Goal: Information Seeking & Learning: Learn about a topic

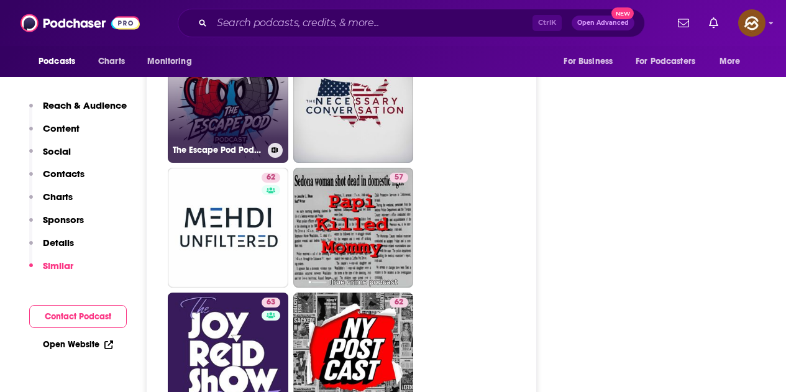
scroll to position [1802, 0]
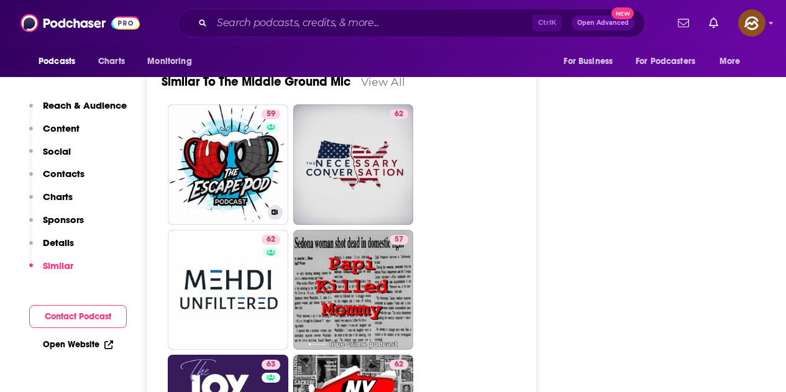
drag, startPoint x: 255, startPoint y: 167, endPoint x: 495, endPoint y: 278, distance: 263.8
click at [274, 174] on div "59" at bounding box center [273, 157] width 22 height 96
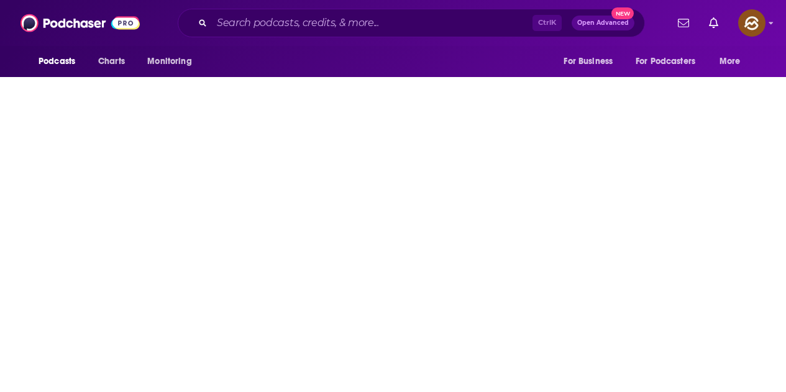
scroll to position [186, 0]
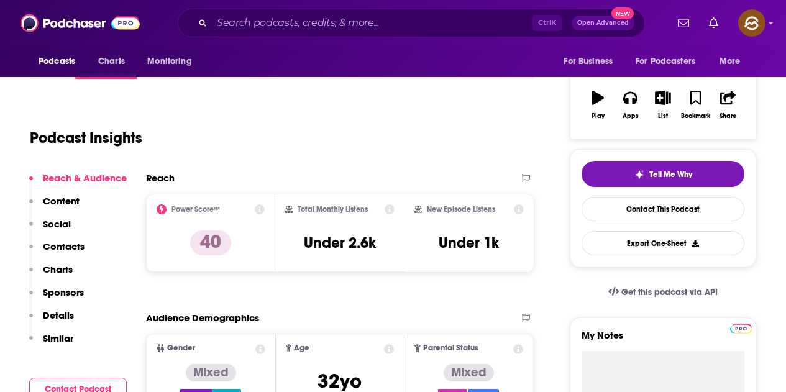
type input "https://www.podchaser.com/podcasts/the-middle-ground-mic-6047708"
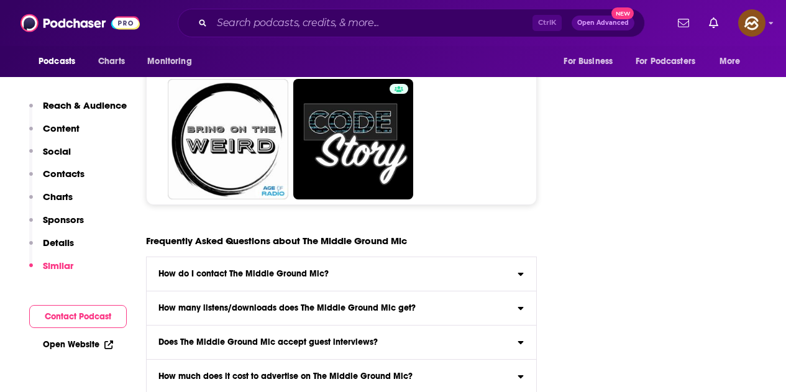
scroll to position [4412, 0]
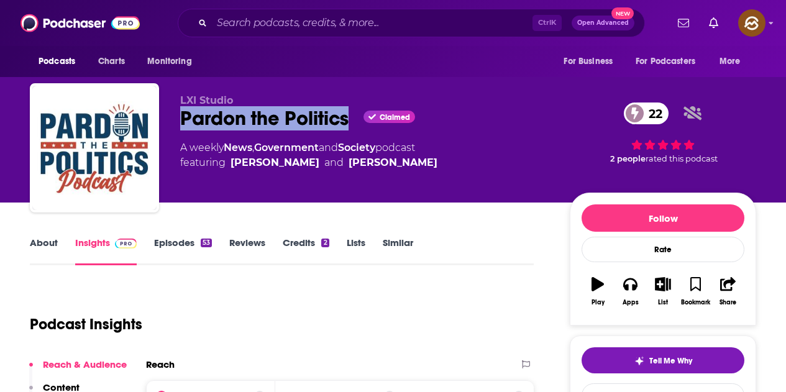
drag, startPoint x: 180, startPoint y: 114, endPoint x: 350, endPoint y: 127, distance: 171.3
click at [350, 127] on div "LXI Studio Pardon the Politics Claimed 22 A weekly News , Government and Societ…" at bounding box center [393, 150] width 726 height 134
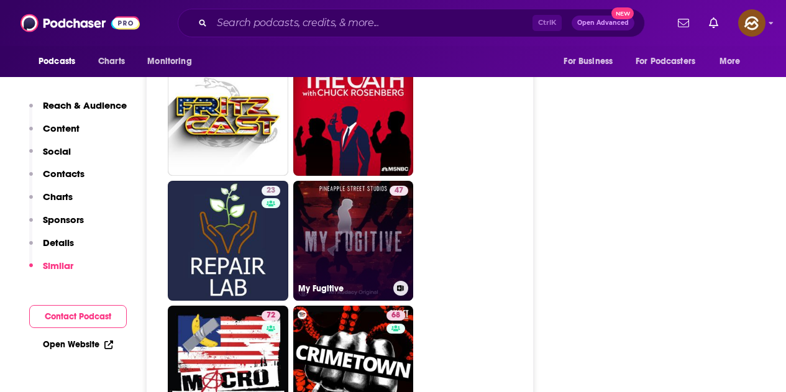
scroll to position [5281, 0]
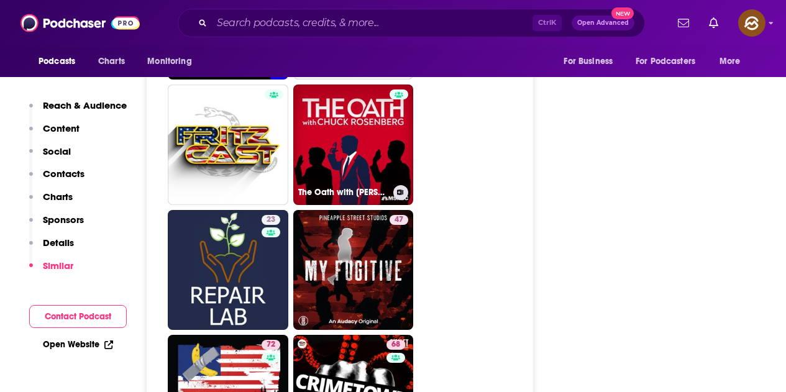
click at [359, 158] on link "The Oath with Chuck Rosenberg" at bounding box center [353, 145] width 121 height 121
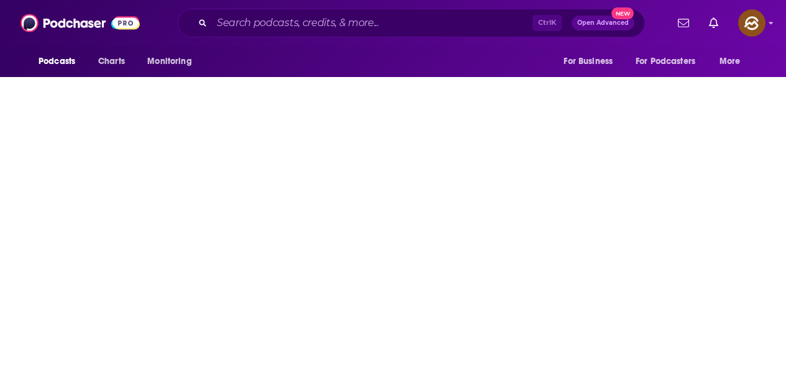
type input "https://www.podchaser.com/podcasts/the-oath-with-chuck-rosenberg-848353"
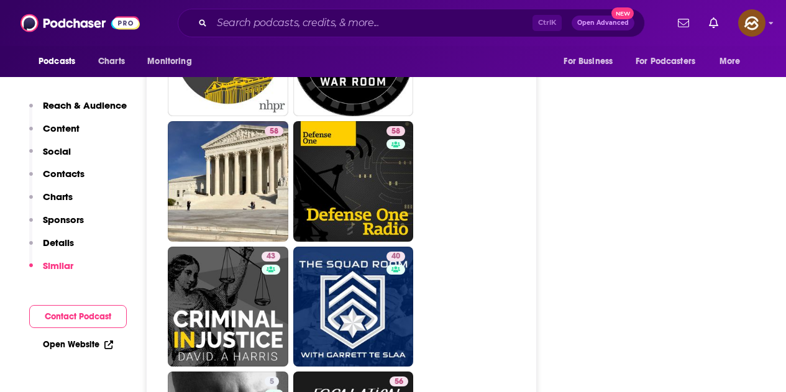
scroll to position [2423, 0]
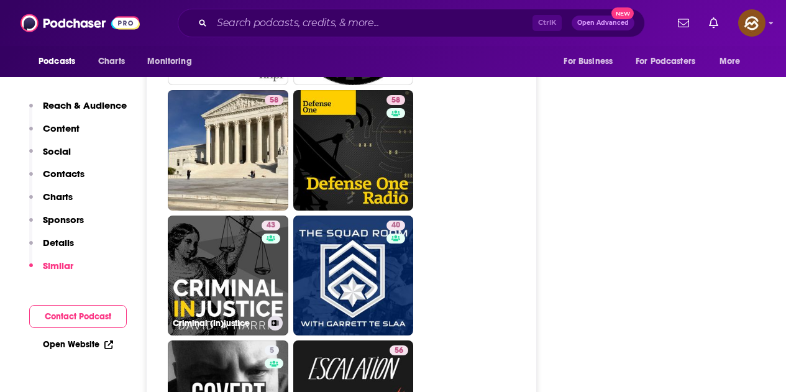
drag, startPoint x: 260, startPoint y: 244, endPoint x: 519, endPoint y: 235, distance: 259.9
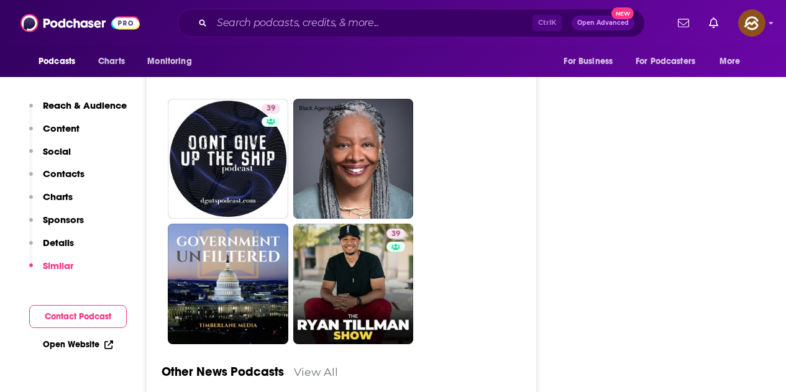
scroll to position [3417, 0]
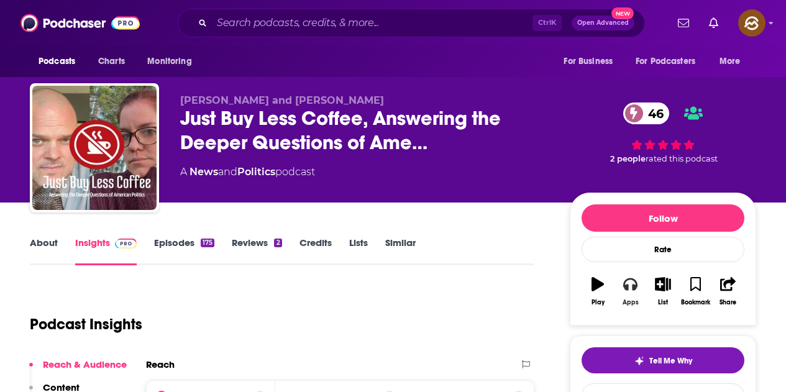
click at [633, 293] on button "Apps" at bounding box center [630, 291] width 32 height 45
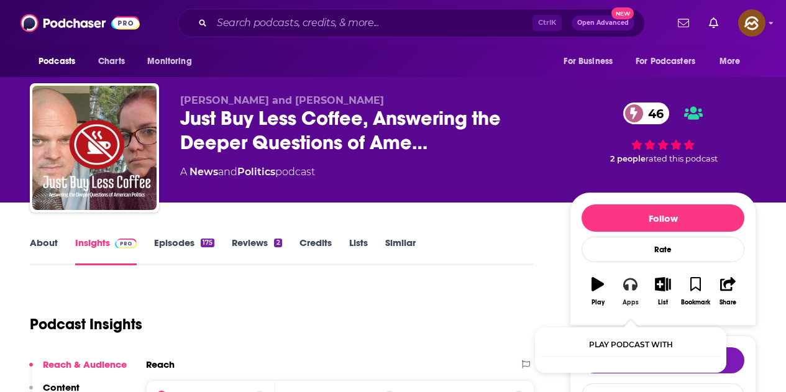
scroll to position [62, 0]
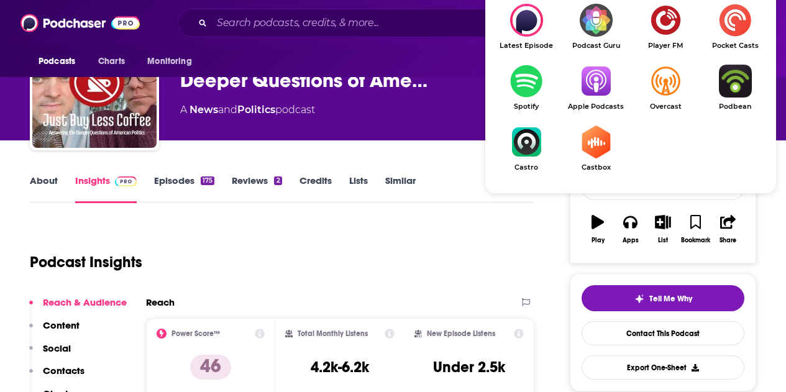
click at [611, 91] on img "Show Listen On dropdown" at bounding box center [596, 81] width 70 height 33
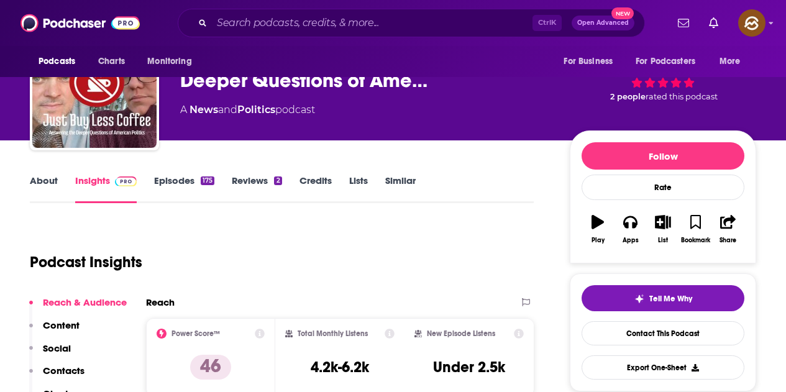
scroll to position [0, 0]
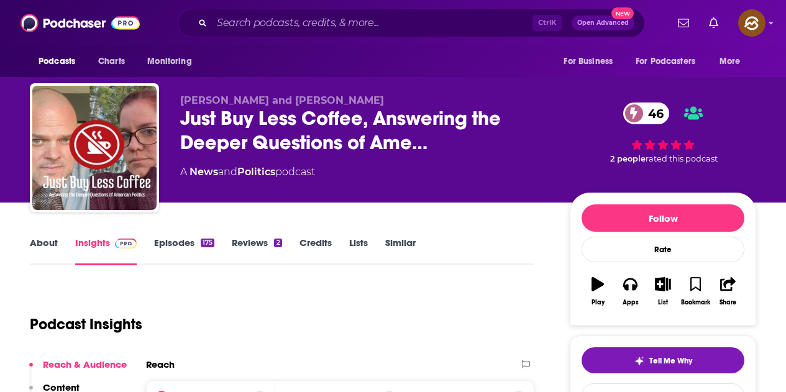
click at [383, 175] on div "A News and Politics podcast" at bounding box center [365, 172] width 370 height 15
drag, startPoint x: 178, startPoint y: 94, endPoint x: 362, endPoint y: 105, distance: 184.9
click at [362, 105] on div "Troy Matthews and Cathy Cannon Just Buy Less Coffee, Answering the Deeper Quest…" at bounding box center [393, 150] width 726 height 134
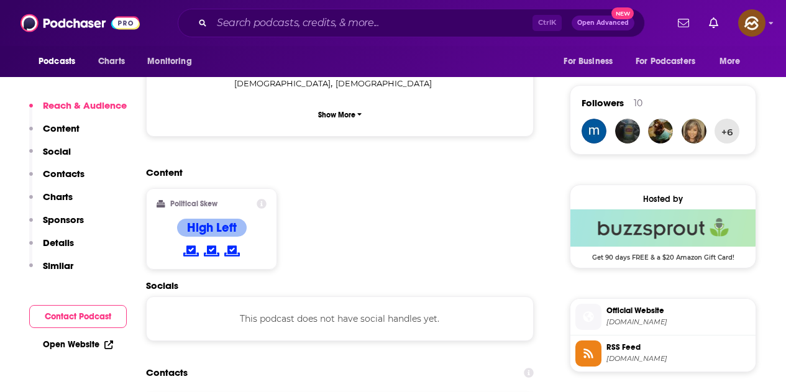
scroll to position [1056, 0]
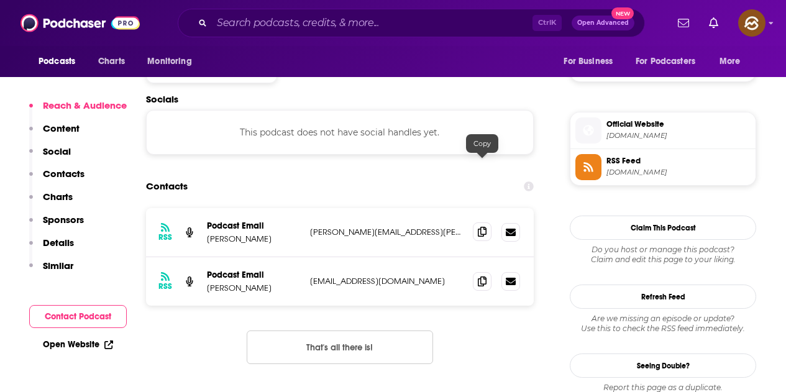
click at [482, 227] on icon at bounding box center [482, 232] width 9 height 10
click at [481, 276] on icon at bounding box center [482, 281] width 9 height 10
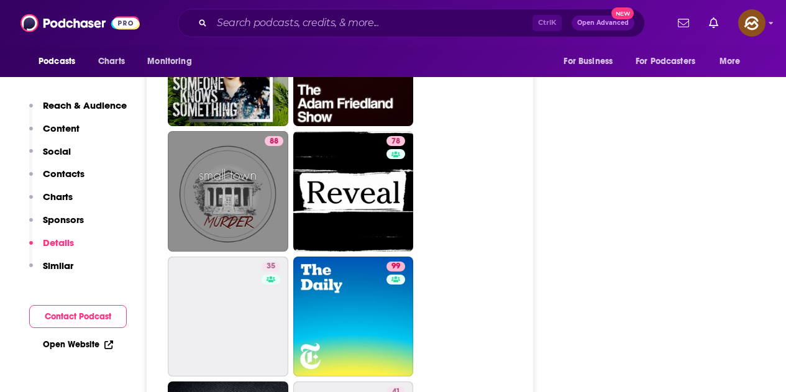
scroll to position [5344, 0]
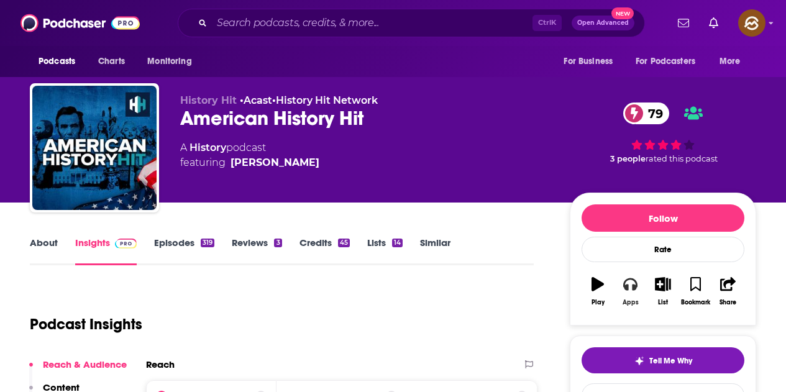
click at [626, 297] on button "Apps" at bounding box center [630, 291] width 32 height 45
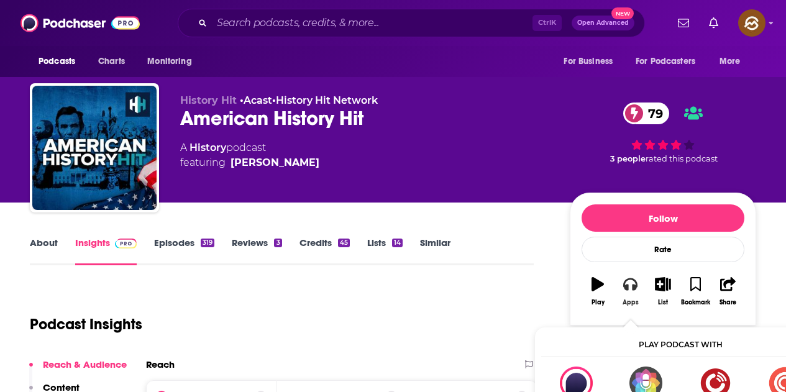
scroll to position [62, 0]
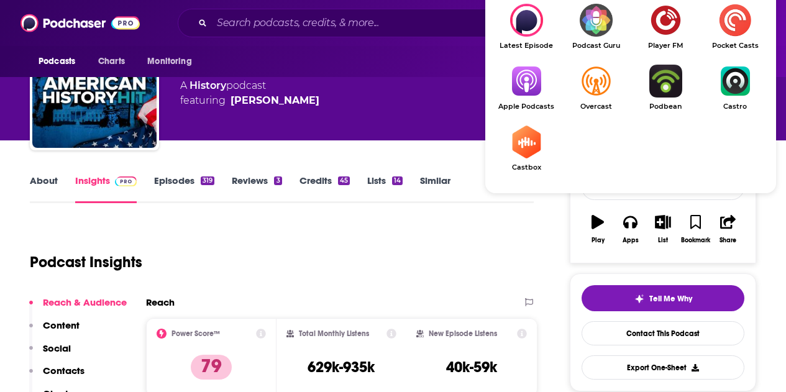
click at [541, 97] on img "Show Listen On dropdown" at bounding box center [526, 81] width 70 height 33
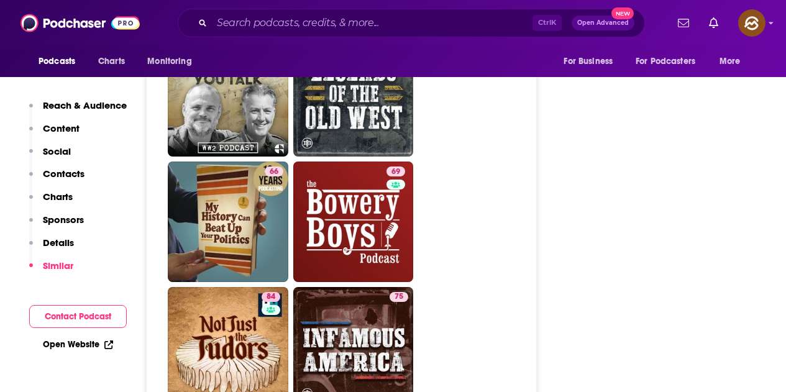
scroll to position [3977, 0]
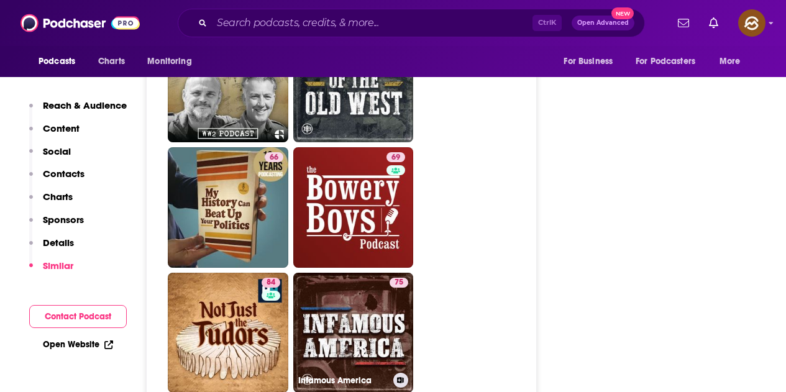
drag, startPoint x: 358, startPoint y: 275, endPoint x: 428, endPoint y: 140, distance: 151.5
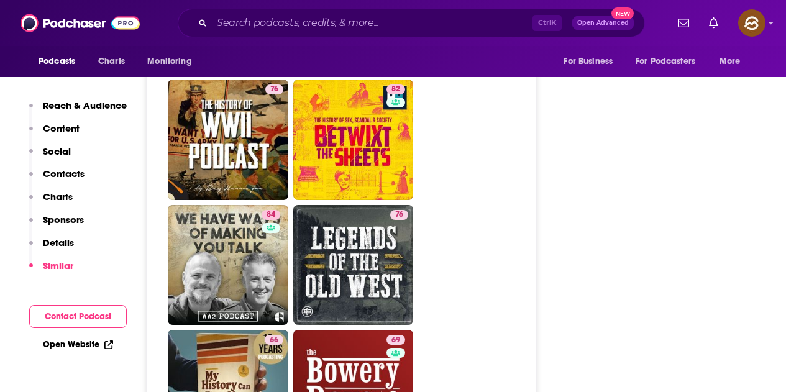
scroll to position [3790, 0]
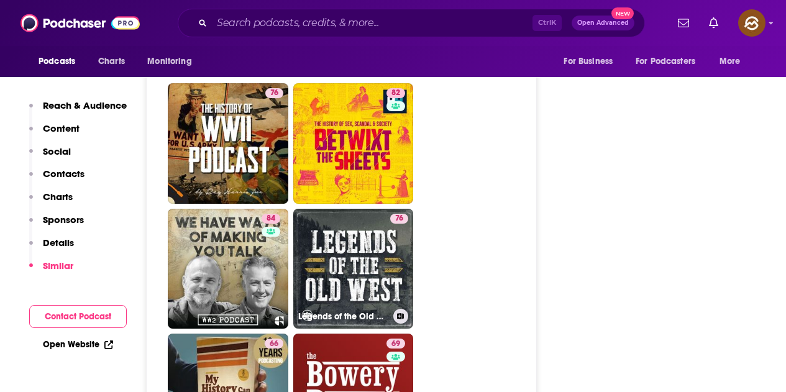
drag, startPoint x: 380, startPoint y: 209, endPoint x: 488, endPoint y: 180, distance: 112.4
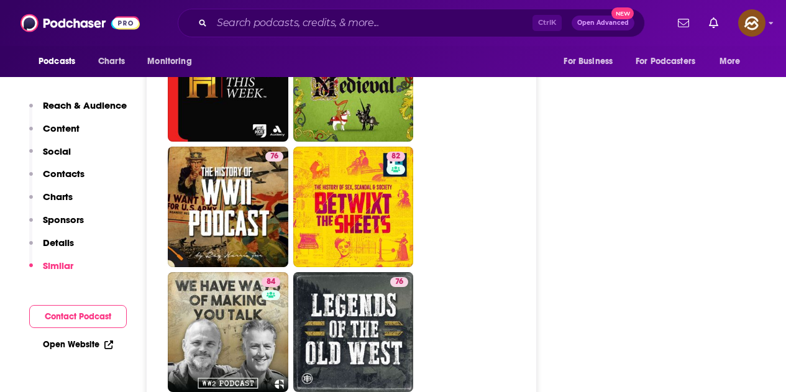
scroll to position [3666, 0]
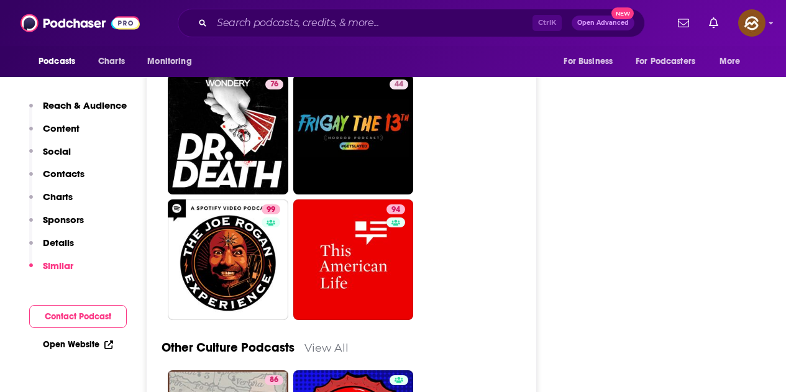
scroll to position [4287, 0]
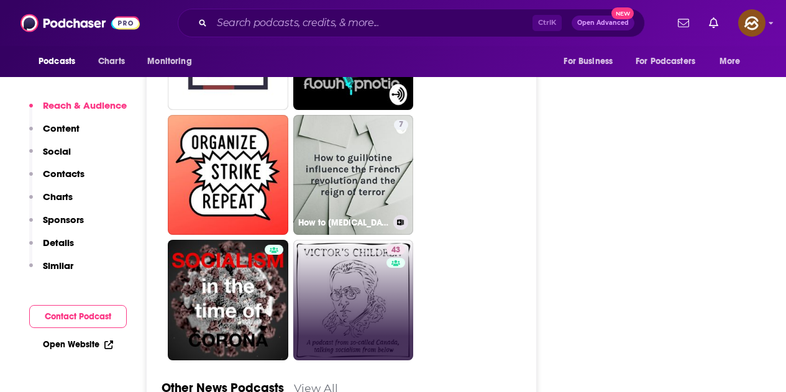
scroll to position [3604, 0]
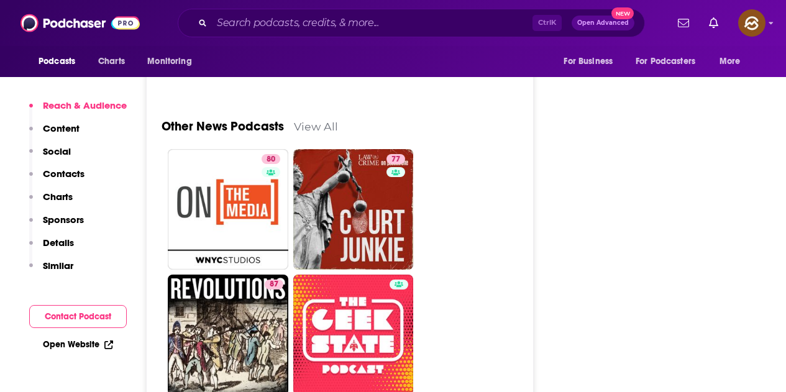
scroll to position [3728, 0]
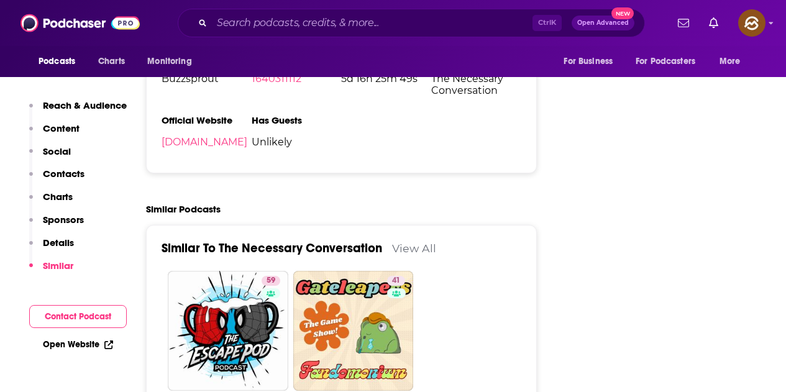
scroll to position [1926, 0]
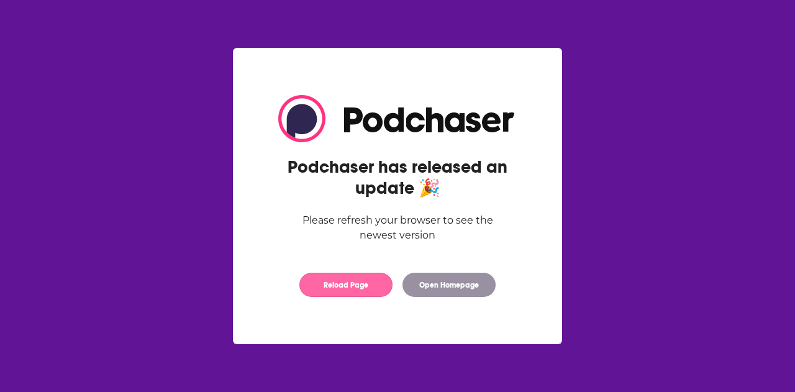
click at [330, 280] on button "Reload Page" at bounding box center [345, 285] width 93 height 24
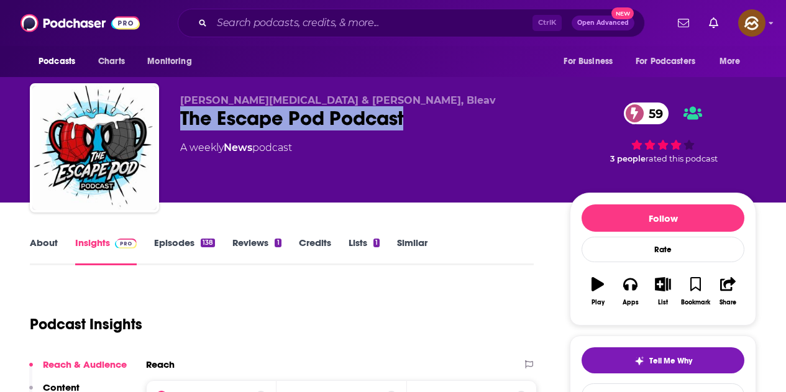
drag, startPoint x: 352, startPoint y: 124, endPoint x: 404, endPoint y: 118, distance: 53.2
click at [404, 118] on div "The Escape Pod Podcast 59" at bounding box center [365, 118] width 370 height 24
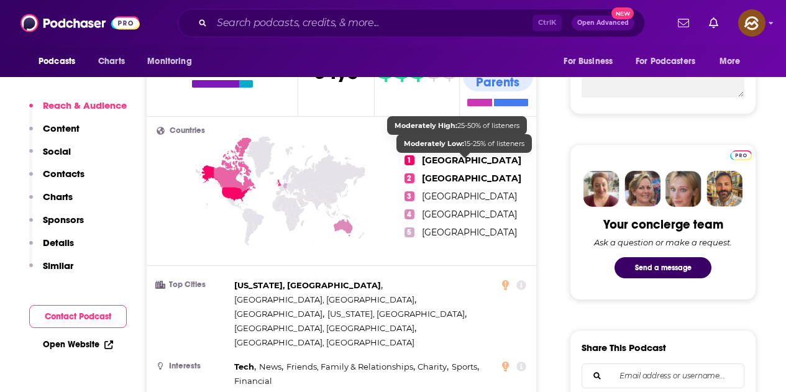
scroll to position [497, 0]
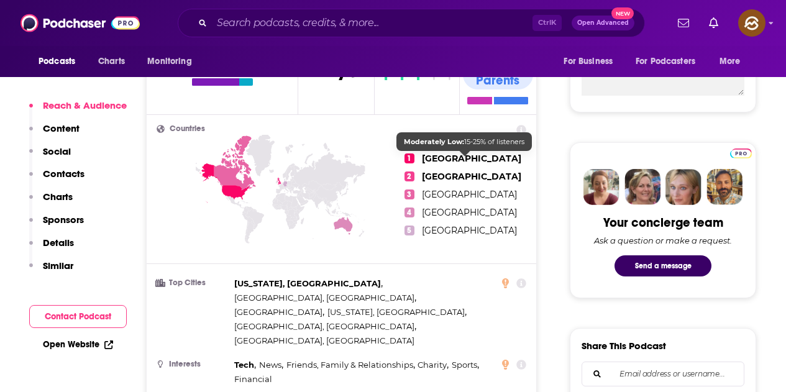
click at [457, 171] on span "[GEOGRAPHIC_DATA]" at bounding box center [471, 176] width 99 height 11
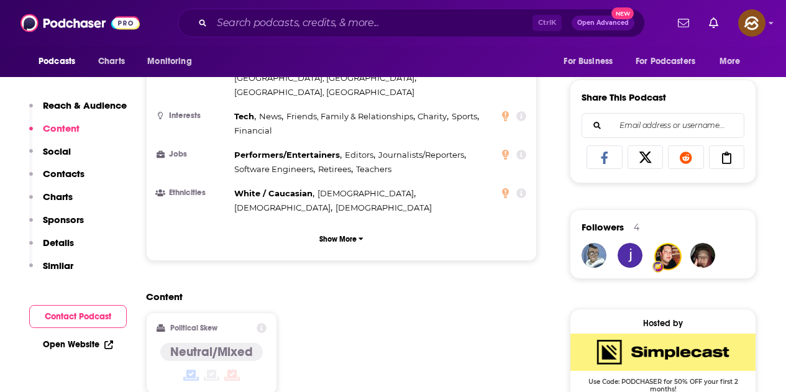
scroll to position [0, 0]
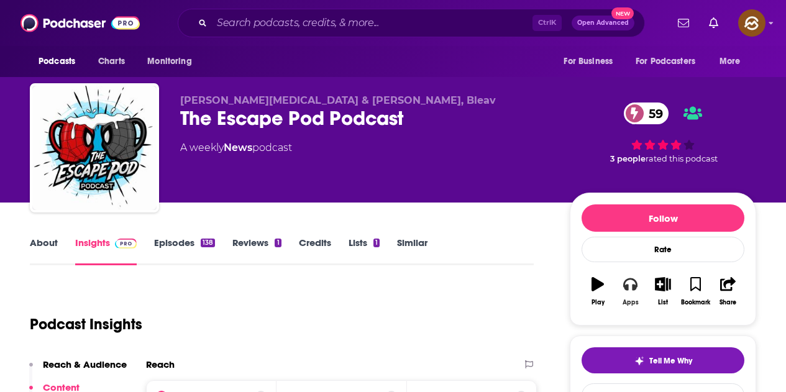
click at [635, 290] on icon "button" at bounding box center [630, 284] width 14 height 14
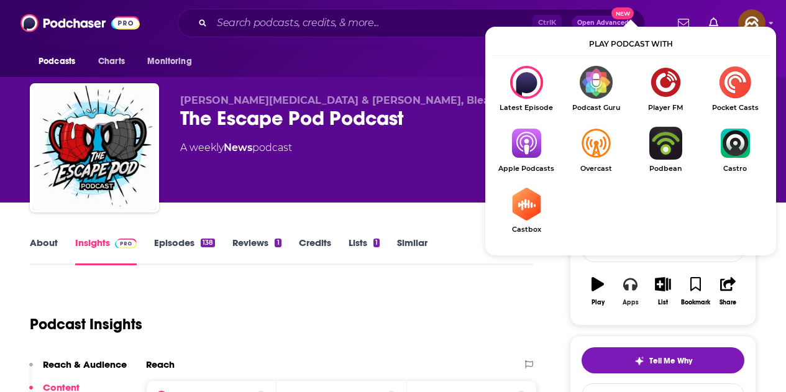
scroll to position [62, 0]
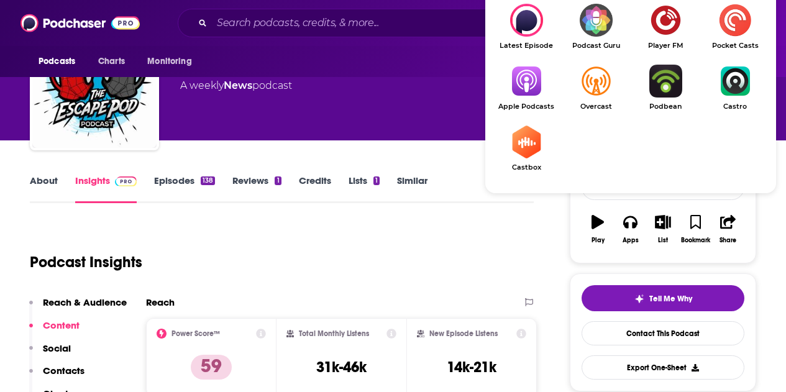
click at [539, 94] on img "Show Listen On dropdown" at bounding box center [526, 81] width 70 height 33
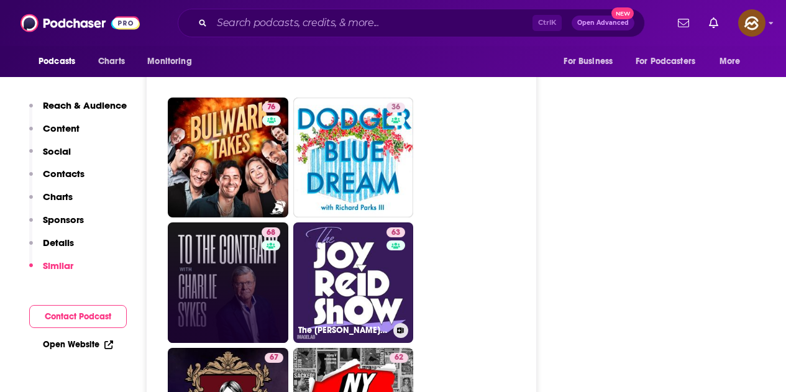
scroll to position [2610, 0]
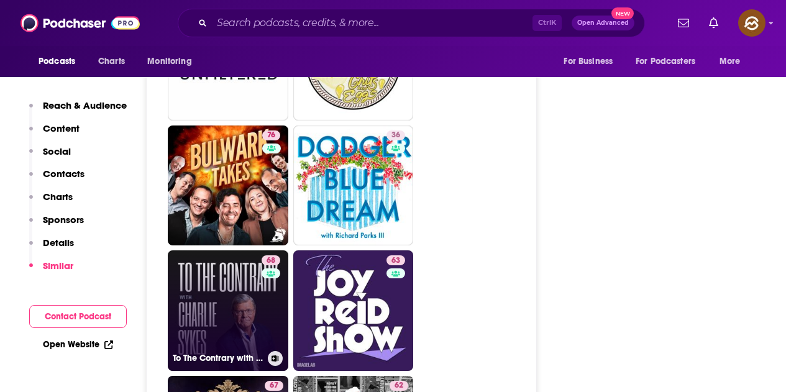
click at [262, 255] on div "68" at bounding box center [273, 303] width 22 height 96
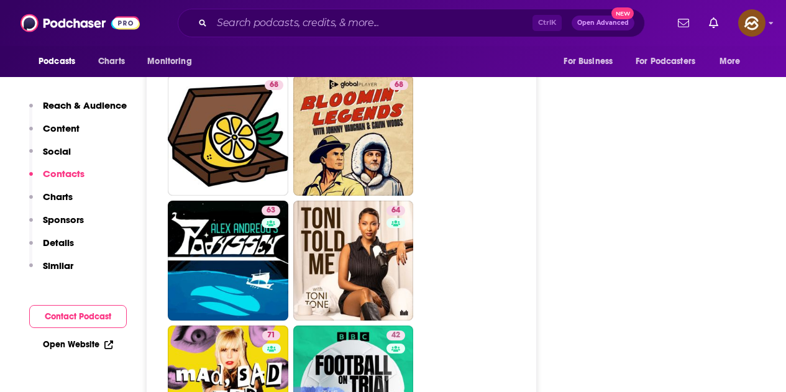
scroll to position [3914, 0]
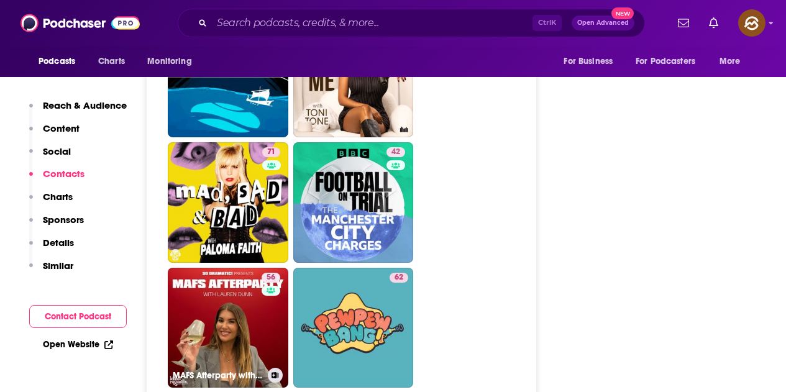
click at [249, 269] on link "56 MAFS Afterparty with Lauren Dunn" at bounding box center [228, 328] width 121 height 121
type input "https://www.podchaser.com/podcasts/mafs-afterparty-with-lauren-du-5971075"
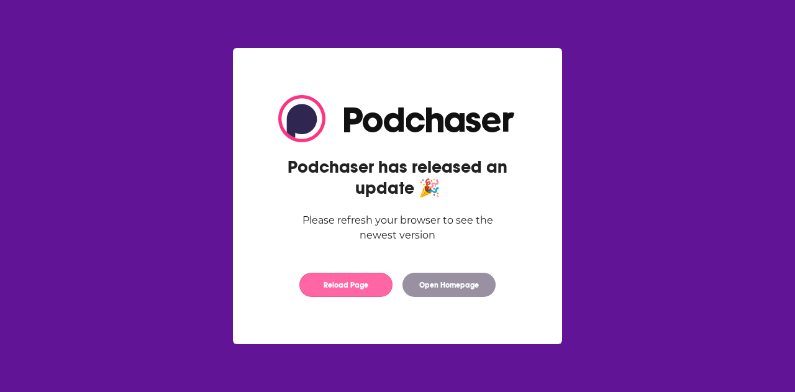
click at [340, 274] on button "Reload Page" at bounding box center [345, 285] width 93 height 24
click at [326, 279] on button "Reload Page" at bounding box center [345, 285] width 93 height 24
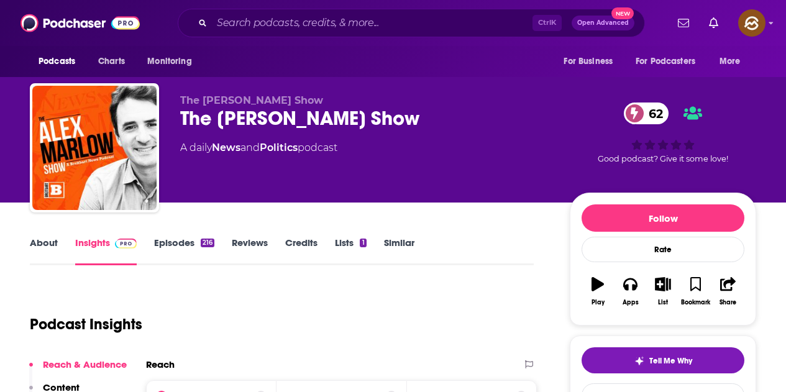
drag, startPoint x: 178, startPoint y: 117, endPoint x: 449, endPoint y: 226, distance: 292.7
click at [380, 119] on div "The [PERSON_NAME] Show The [PERSON_NAME] Show 62 A daily News and Politics podc…" at bounding box center [393, 150] width 726 height 134
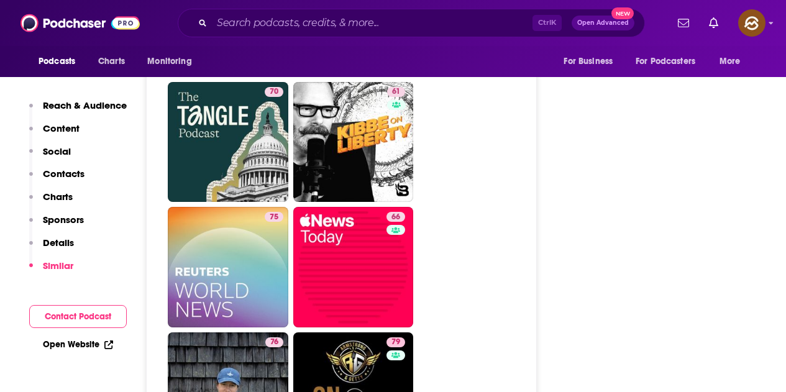
scroll to position [3355, 0]
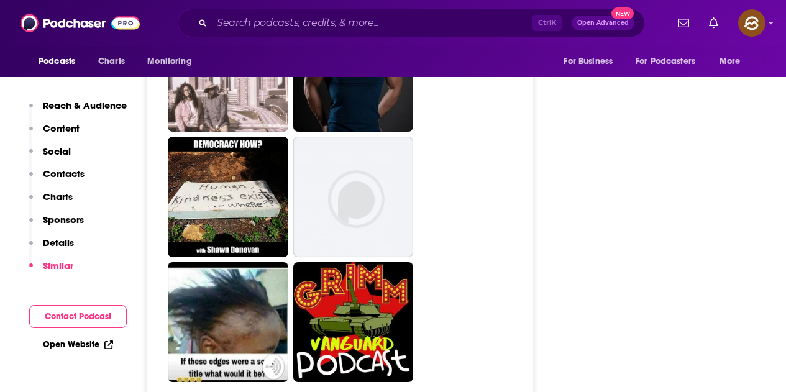
scroll to position [3293, 0]
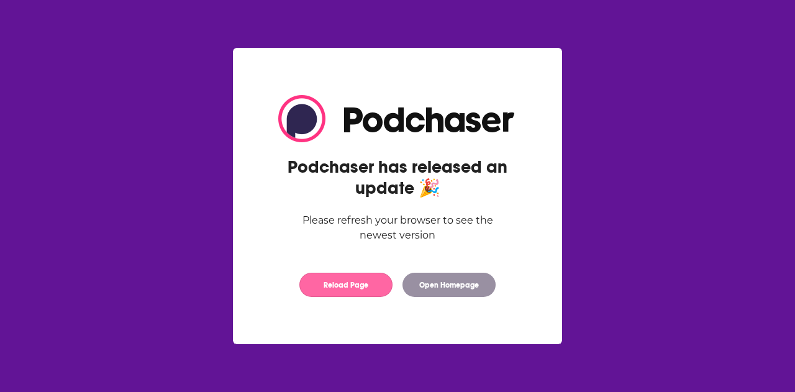
click at [359, 280] on button "Reload Page" at bounding box center [345, 285] width 93 height 24
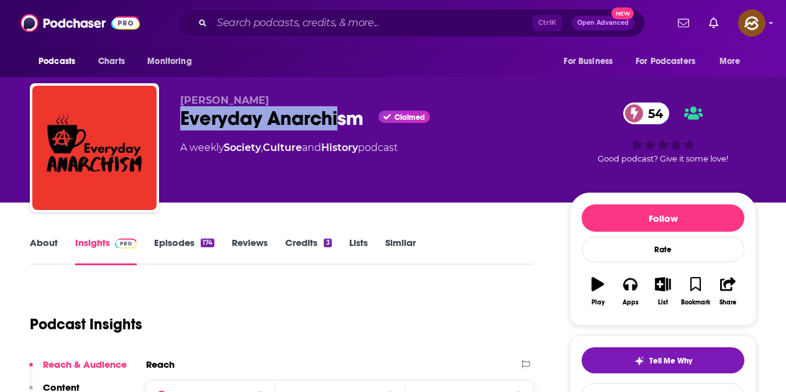
drag, startPoint x: 181, startPoint y: 119, endPoint x: 367, endPoint y: 126, distance: 185.3
click at [367, 126] on div "Everyday Anarchism Claimed 54" at bounding box center [365, 118] width 370 height 24
click at [636, 291] on icon "button" at bounding box center [630, 284] width 14 height 14
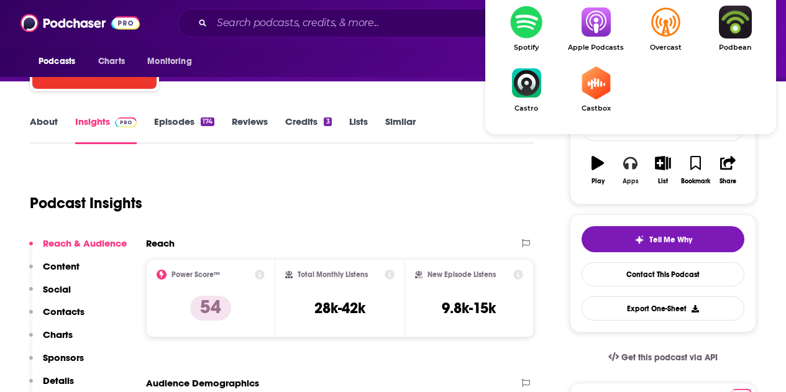
scroll to position [124, 0]
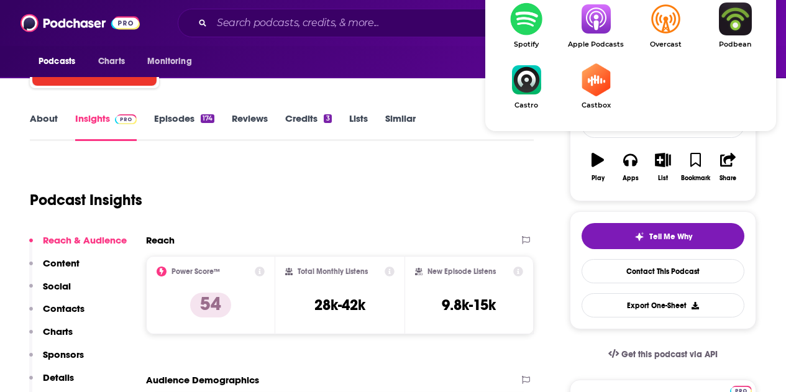
click at [592, 10] on img "Show Listen On dropdown" at bounding box center [596, 18] width 70 height 33
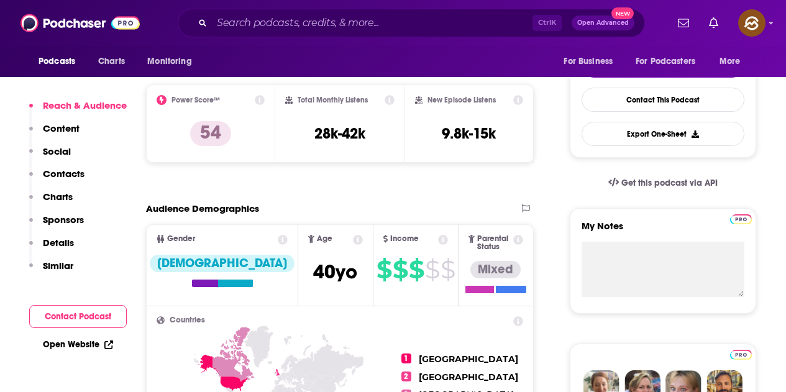
scroll to position [0, 0]
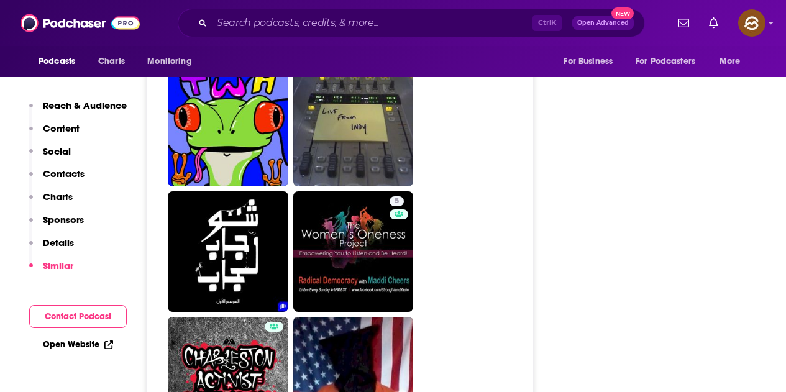
scroll to position [2796, 0]
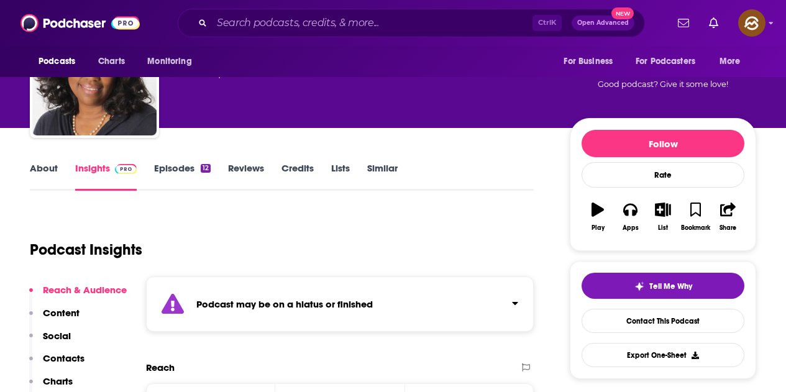
scroll to position [12, 0]
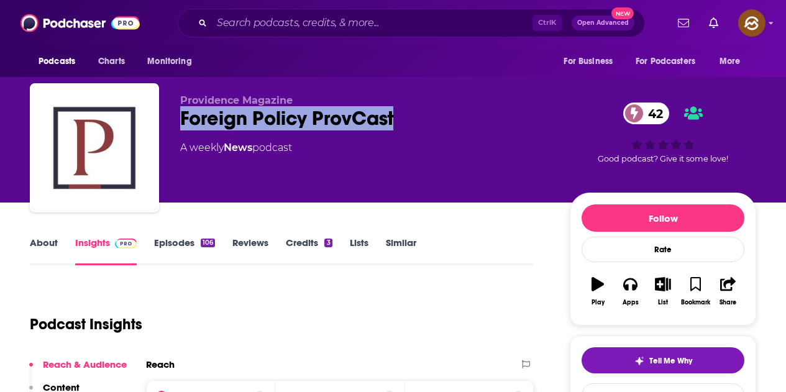
drag, startPoint x: 184, startPoint y: 117, endPoint x: 393, endPoint y: 124, distance: 209.5
click at [393, 124] on div "Foreign Policy ProvCast 42" at bounding box center [365, 118] width 370 height 24
click at [636, 286] on icon "button" at bounding box center [630, 284] width 14 height 12
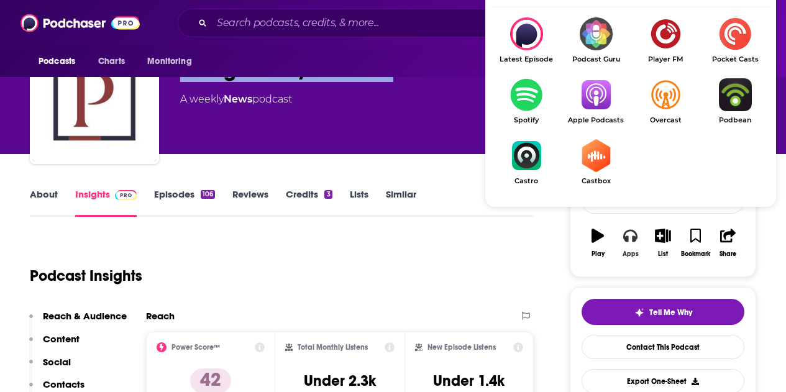
scroll to position [62, 0]
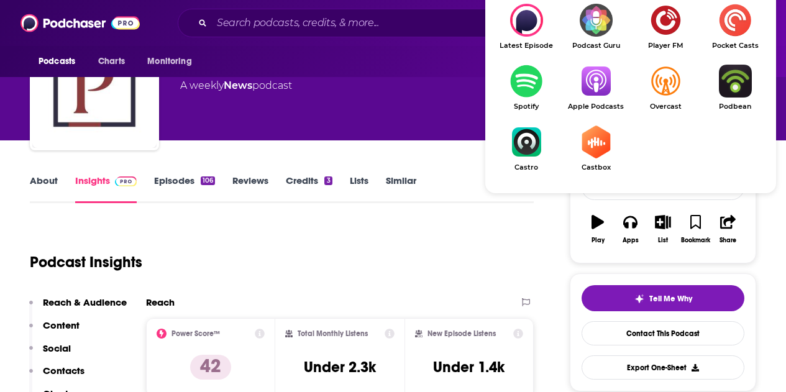
click at [592, 86] on img "Show Listen On dropdown" at bounding box center [596, 81] width 70 height 33
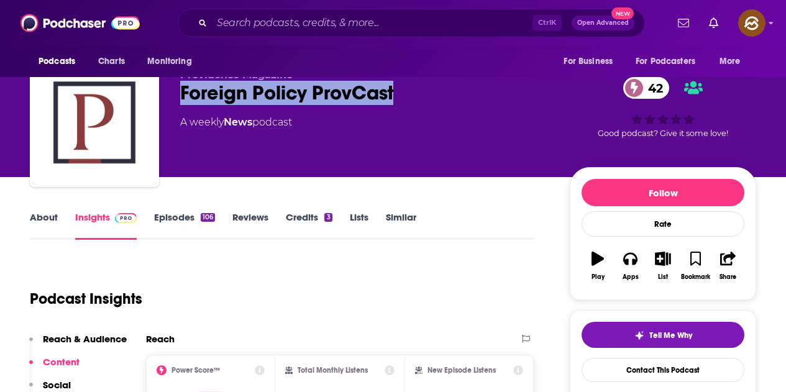
scroll to position [0, 0]
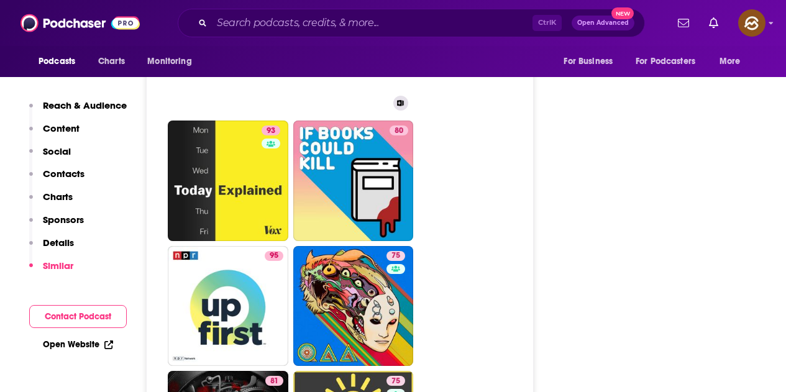
scroll to position [3977, 0]
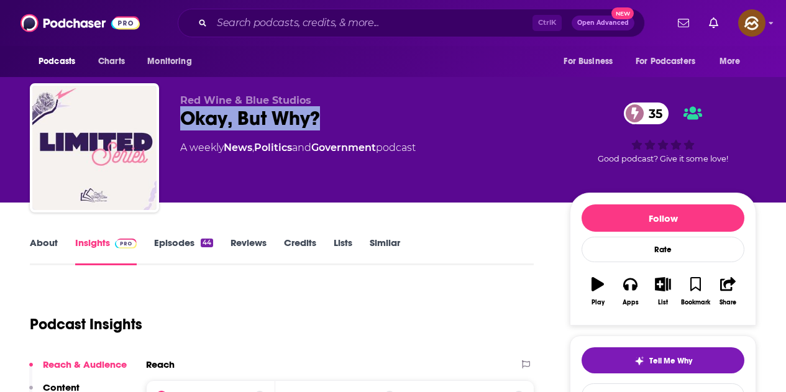
drag, startPoint x: 184, startPoint y: 119, endPoint x: 323, endPoint y: 124, distance: 139.3
click at [323, 124] on div "Okay, But Why? 35" at bounding box center [365, 118] width 370 height 24
click at [634, 286] on icon "button" at bounding box center [630, 284] width 14 height 12
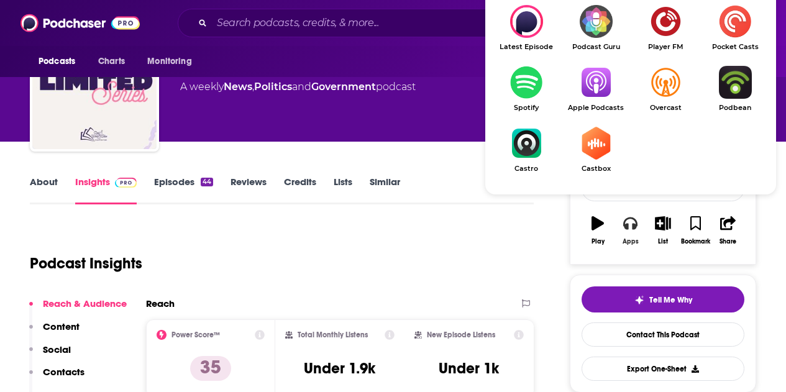
scroll to position [62, 0]
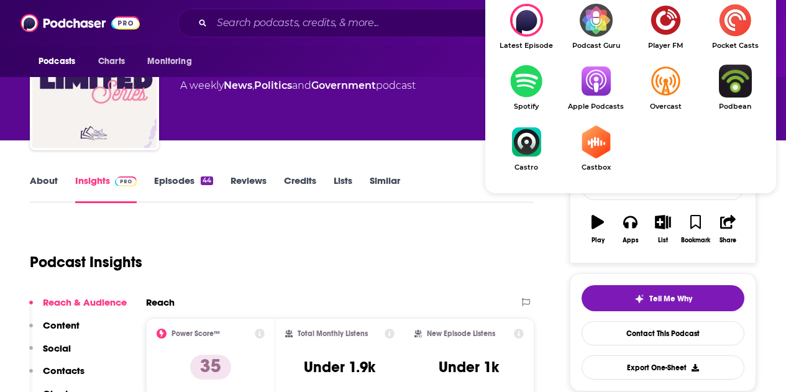
click at [599, 106] on span "Apple Podcasts" at bounding box center [596, 107] width 70 height 8
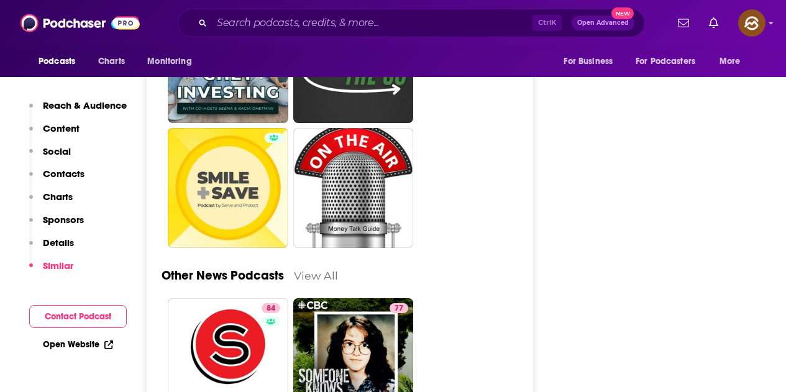
scroll to position [3045, 0]
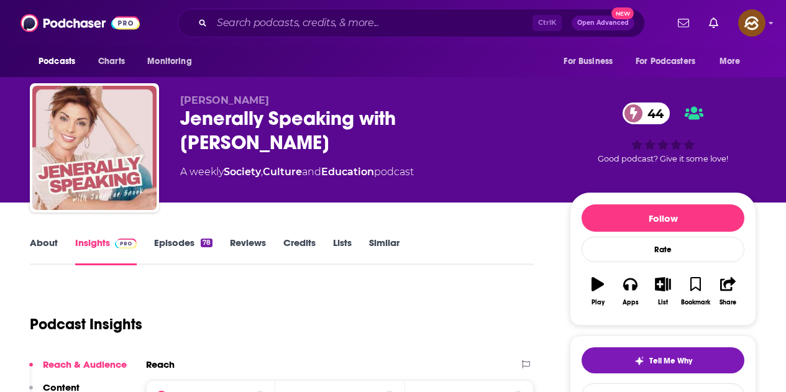
drag, startPoint x: 365, startPoint y: 112, endPoint x: 531, endPoint y: 125, distance: 165.8
click at [531, 125] on div "Jenerally Speaking with [PERSON_NAME] 44" at bounding box center [365, 130] width 370 height 48
click at [620, 291] on button "Apps" at bounding box center [630, 291] width 32 height 45
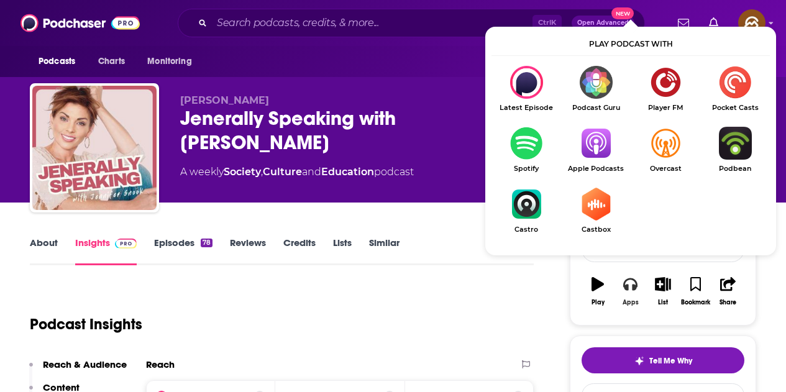
scroll to position [62, 0]
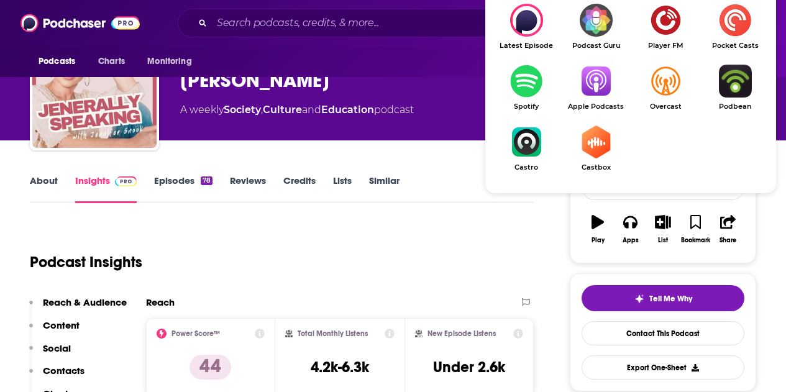
click at [601, 99] on link "Apple Podcasts" at bounding box center [596, 88] width 70 height 46
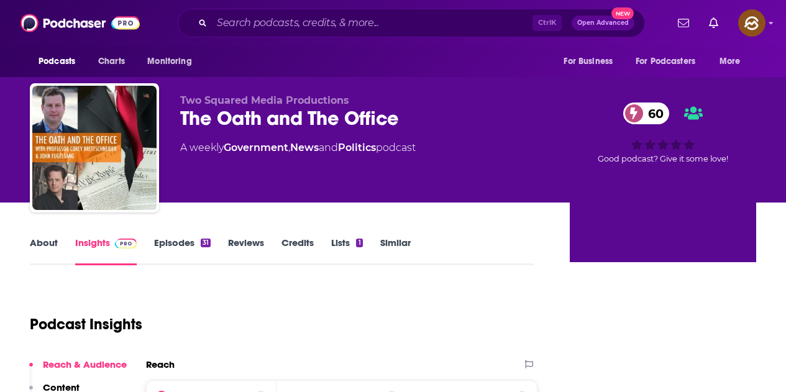
drag, startPoint x: 354, startPoint y: 117, endPoint x: 400, endPoint y: 139, distance: 51.4
click at [400, 117] on div "The Oath and The Office 60" at bounding box center [365, 118] width 370 height 24
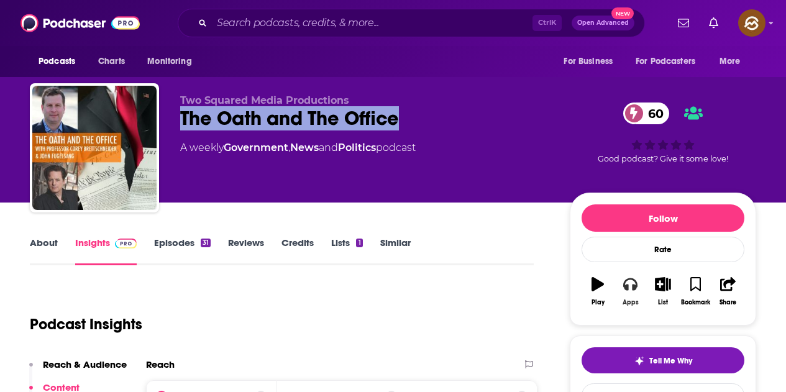
click at [636, 272] on button "Apps" at bounding box center [630, 291] width 32 height 45
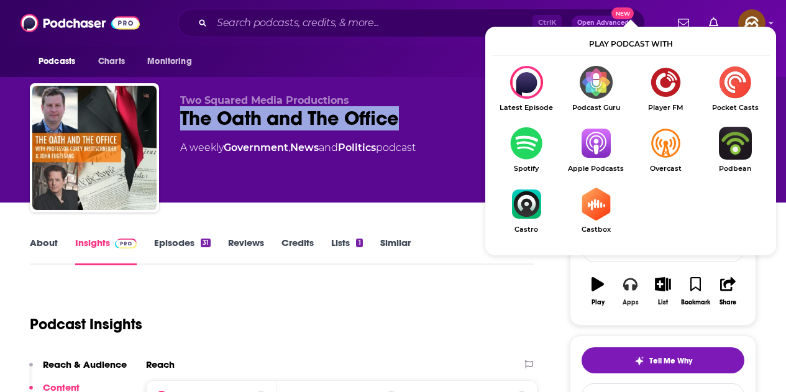
scroll to position [62, 0]
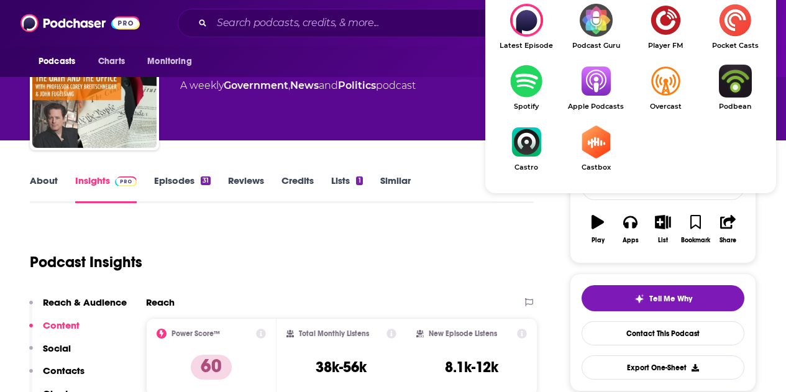
click at [597, 88] on img "Show Listen On dropdown" at bounding box center [596, 81] width 70 height 33
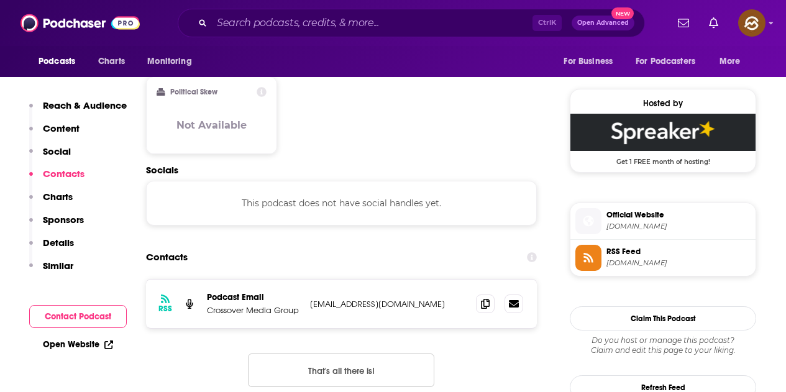
scroll to position [994, 0]
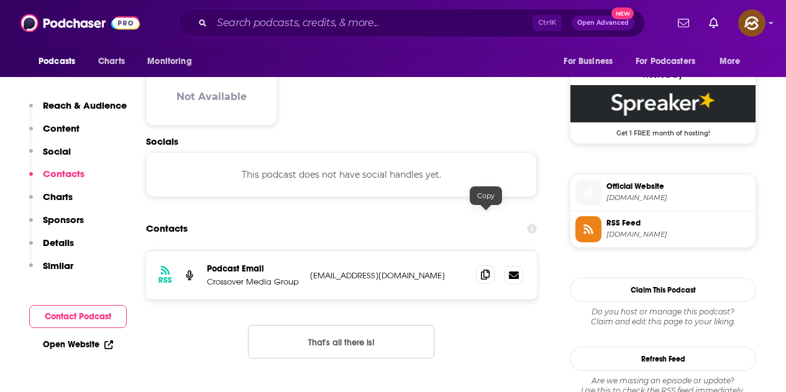
click at [495, 265] on span at bounding box center [485, 274] width 19 height 19
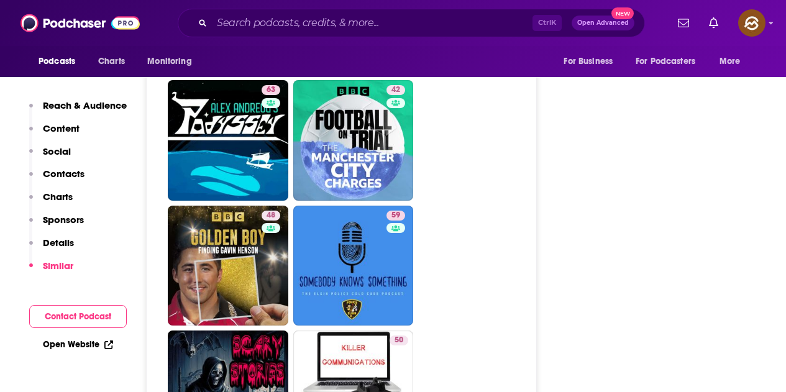
scroll to position [3231, 0]
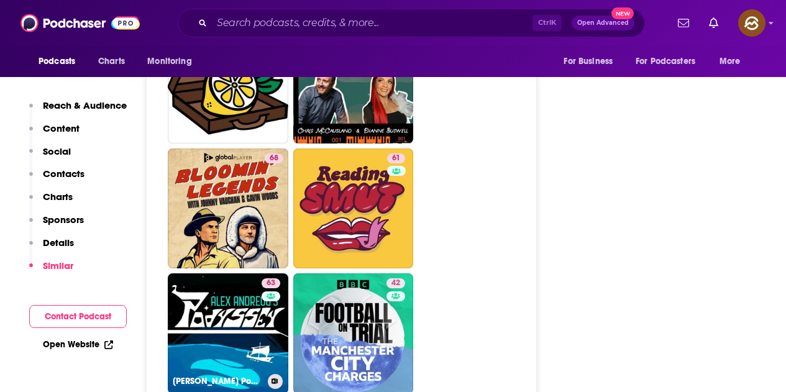
drag, startPoint x: 250, startPoint y: 273, endPoint x: 539, endPoint y: 230, distance: 292.8
click at [539, 230] on div "About Insights Episodes 31 Reviews Credits Lists 1 Similar Podcast Insights Rea…" at bounding box center [290, 362] width 560 height 6345
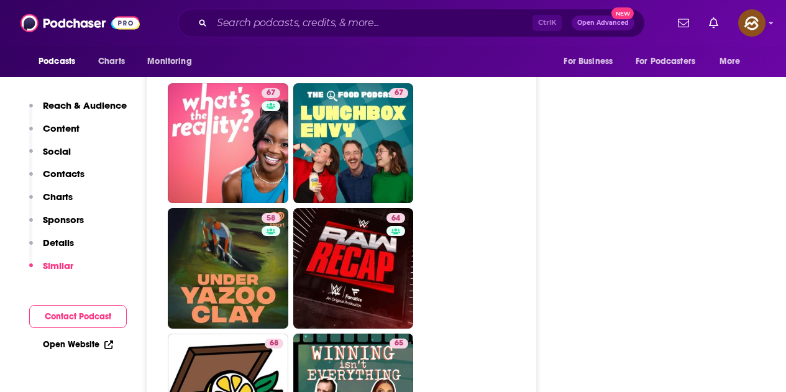
scroll to position [2711, 0]
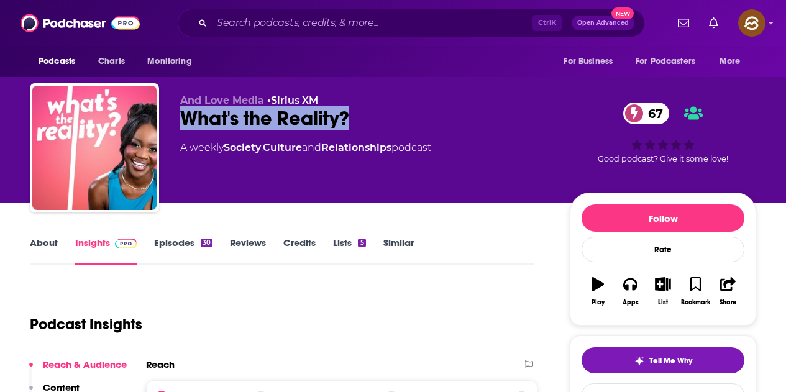
drag, startPoint x: 185, startPoint y: 119, endPoint x: 353, endPoint y: 120, distance: 168.4
click at [353, 120] on div "What's the Reality? 67" at bounding box center [365, 118] width 370 height 24
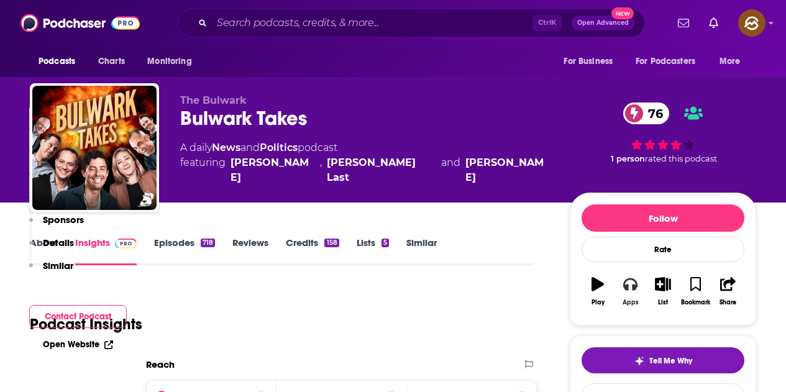
click at [631, 277] on icon "button" at bounding box center [630, 284] width 14 height 14
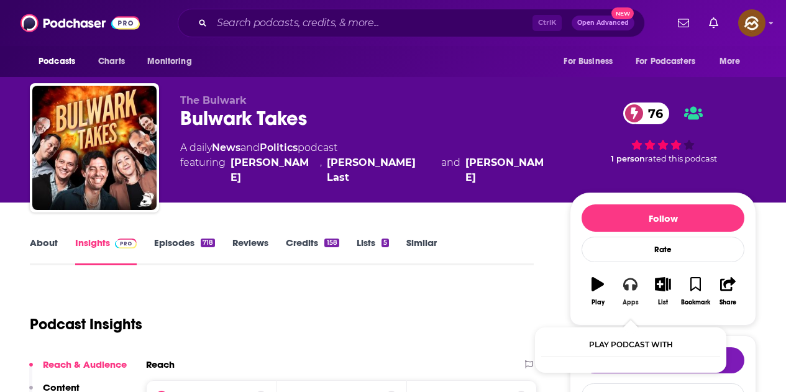
scroll to position [124, 0]
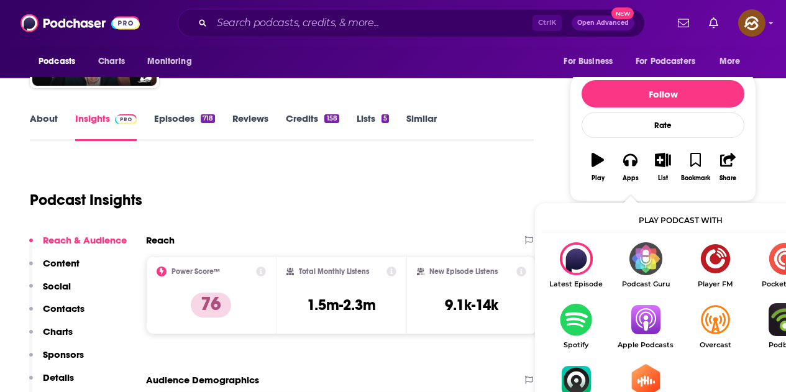
click at [680, 327] on img "Show Listen On dropdown" at bounding box center [715, 319] width 70 height 33
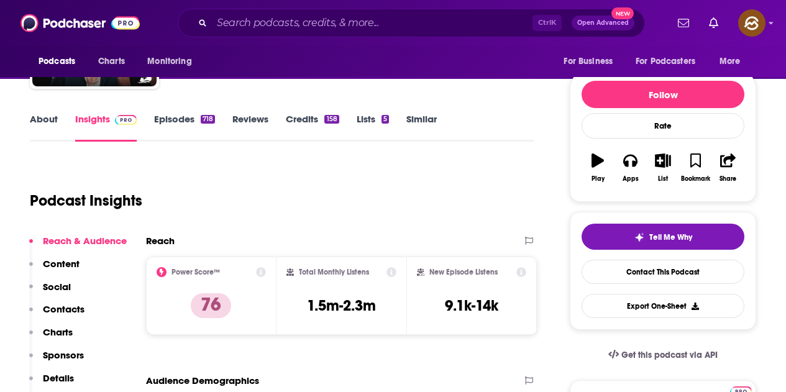
scroll to position [62, 0]
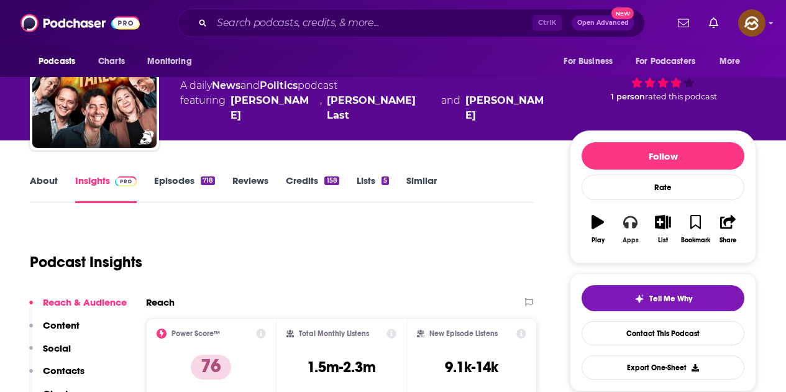
click at [633, 231] on button "Apps" at bounding box center [630, 229] width 32 height 45
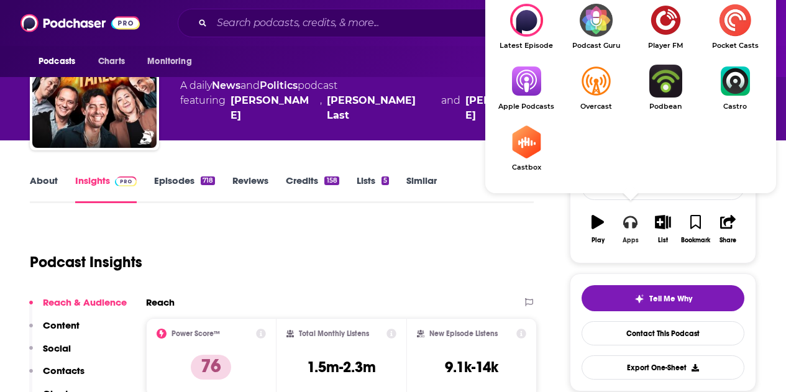
scroll to position [124, 0]
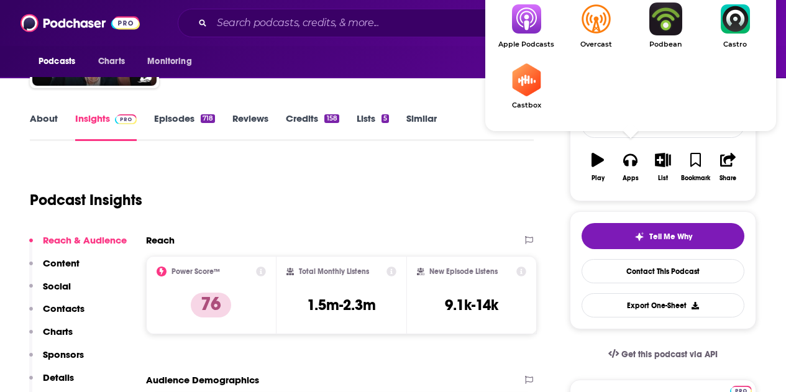
click at [537, 29] on img "Show Listen On dropdown" at bounding box center [526, 18] width 70 height 33
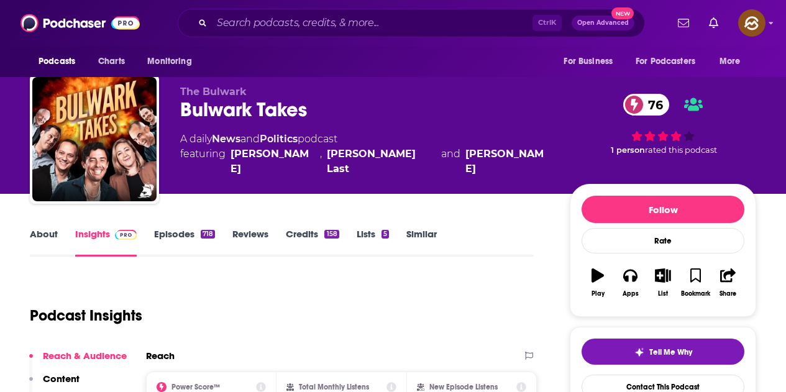
scroll to position [0, 0]
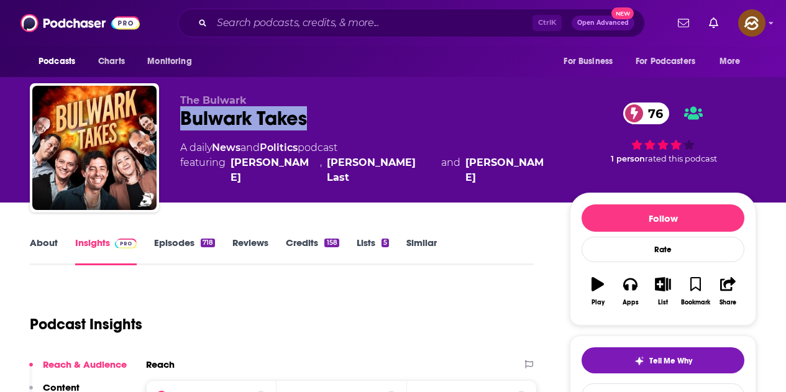
drag, startPoint x: 178, startPoint y: 123, endPoint x: 306, endPoint y: 113, distance: 128.4
click at [306, 113] on div "The Bulwark Bulwark Takes 76 A daily News and Politics podcast featuring Lauren…" at bounding box center [393, 150] width 726 height 134
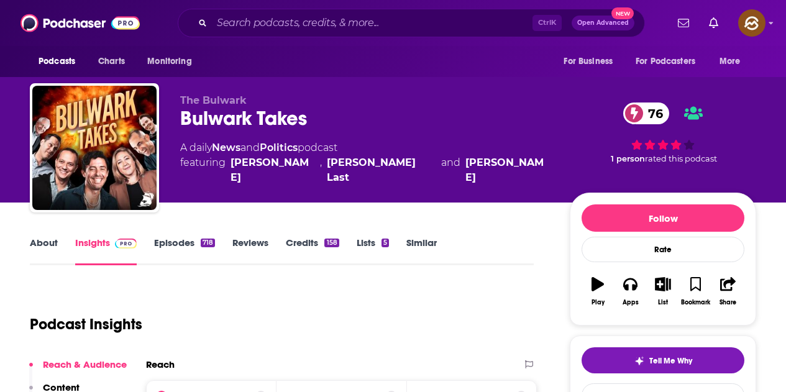
click at [276, 177] on div "The Bulwark Bulwark Takes 76 A daily News and Politics podcast featuring Lauren…" at bounding box center [365, 143] width 370 height 99
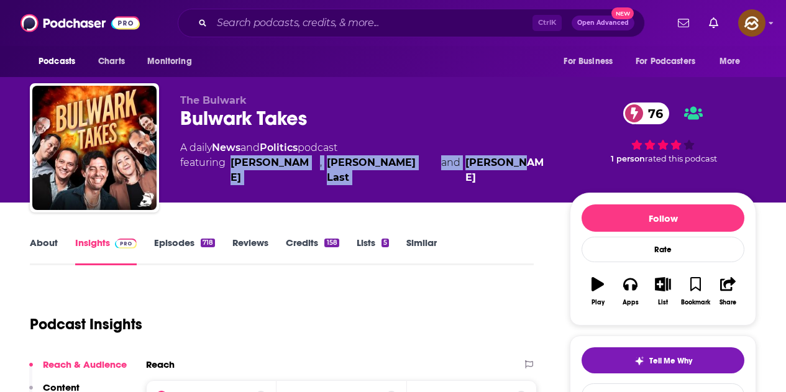
drag, startPoint x: 494, startPoint y: 158, endPoint x: 231, endPoint y: 171, distance: 263.8
click at [231, 171] on div "The Bulwark Bulwark Takes 76 A daily News and Politics podcast featuring Lauren…" at bounding box center [365, 143] width 370 height 99
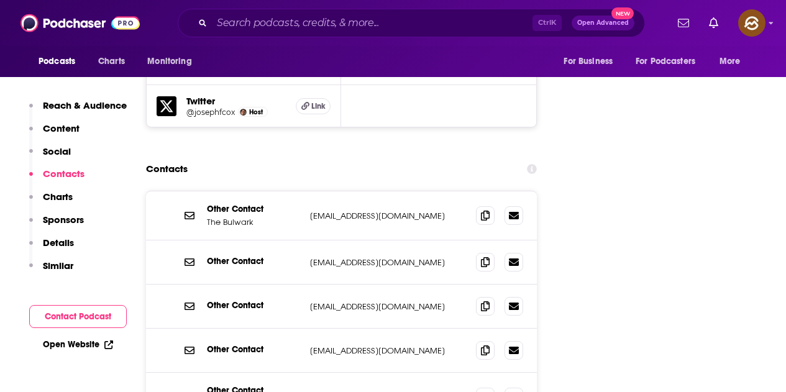
scroll to position [1367, 0]
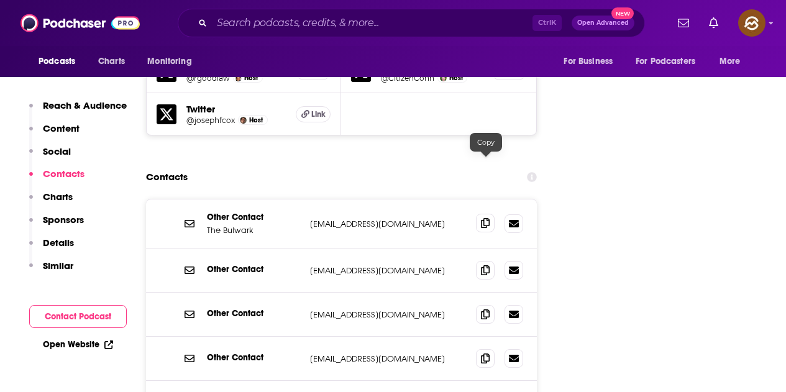
click at [485, 218] on icon at bounding box center [485, 223] width 9 height 10
click at [490, 265] on icon at bounding box center [485, 270] width 9 height 10
click at [485, 309] on icon at bounding box center [485, 314] width 9 height 10
click at [492, 349] on span at bounding box center [485, 358] width 19 height 19
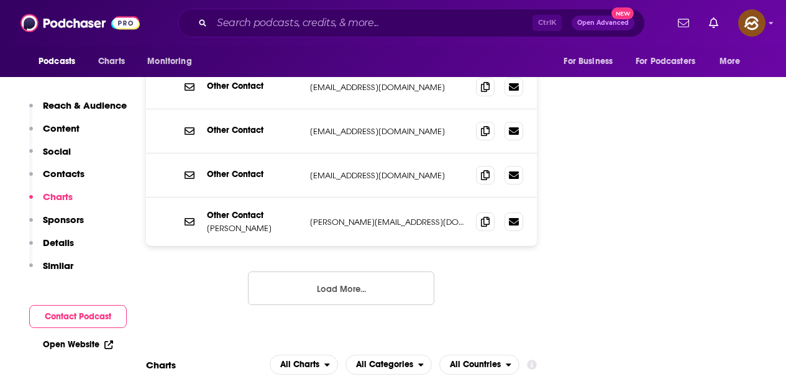
scroll to position [1491, 0]
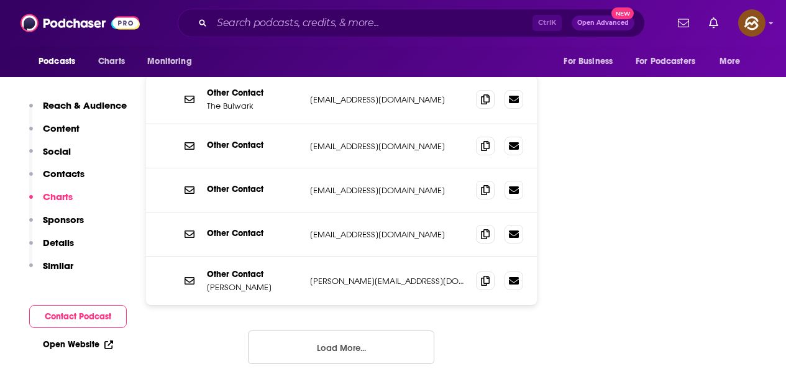
click at [416, 331] on button "Load More..." at bounding box center [341, 348] width 186 height 34
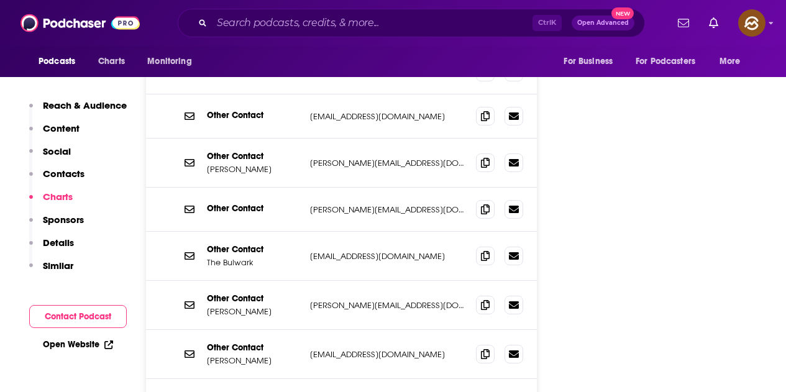
scroll to position [1615, 0]
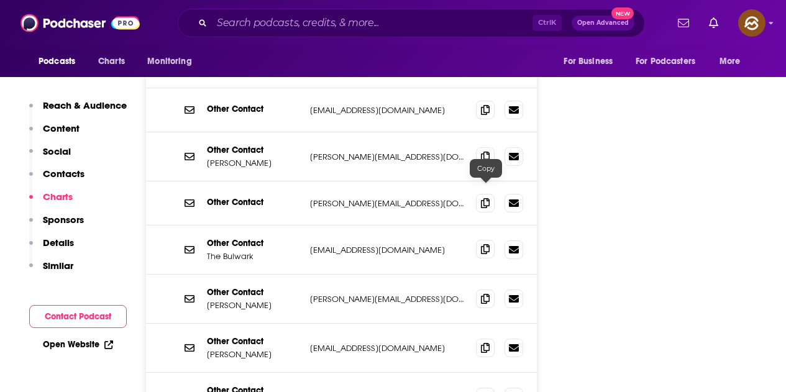
click at [485, 244] on icon at bounding box center [485, 249] width 9 height 10
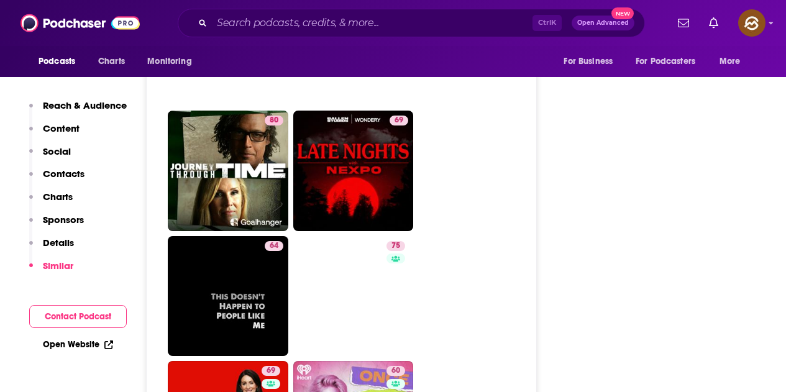
scroll to position [3107, 0]
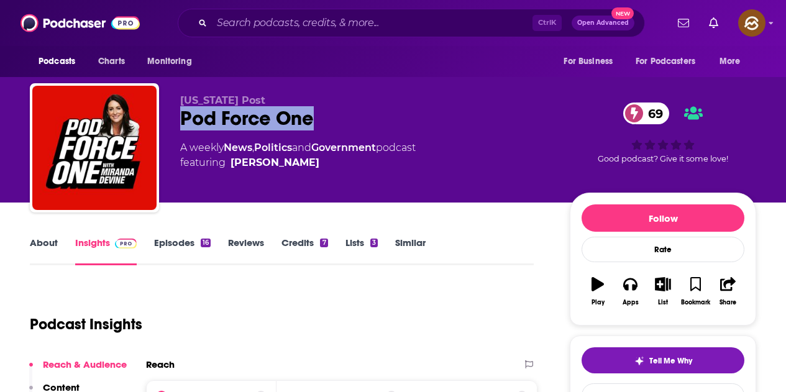
drag, startPoint x: 180, startPoint y: 121, endPoint x: 318, endPoint y: 122, distance: 138.6
click at [318, 122] on div "New York Post Pod Force One 69 A weekly News , Politics and Government podcast …" at bounding box center [393, 150] width 726 height 134
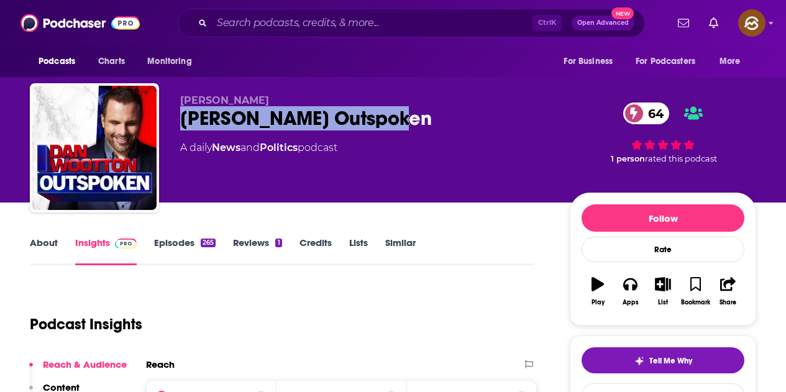
drag, startPoint x: 178, startPoint y: 116, endPoint x: 446, endPoint y: 120, distance: 267.8
click at [446, 120] on div "Dan Wootton Dan Wootton Outspoken 64 A daily News and Politics podcast 64 1 per…" at bounding box center [393, 150] width 726 height 134
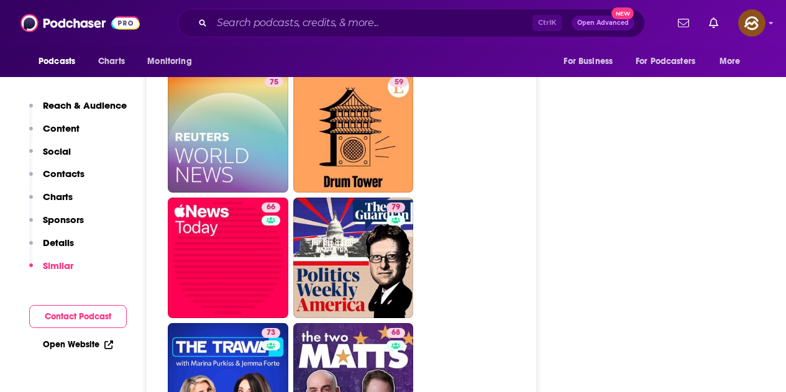
scroll to position [2982, 0]
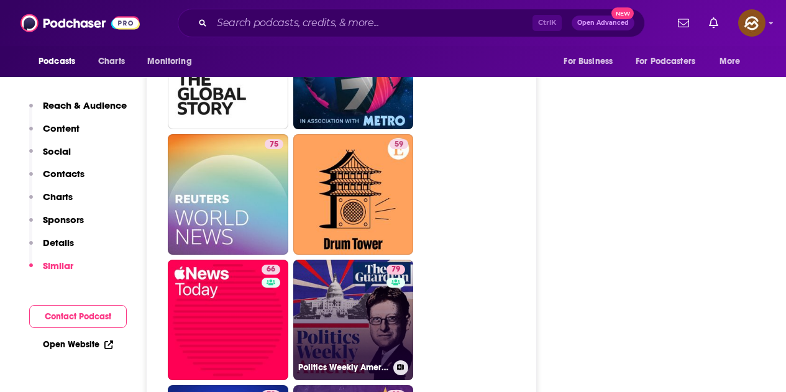
click at [365, 260] on link "79 Politics Weekly America" at bounding box center [353, 320] width 121 height 121
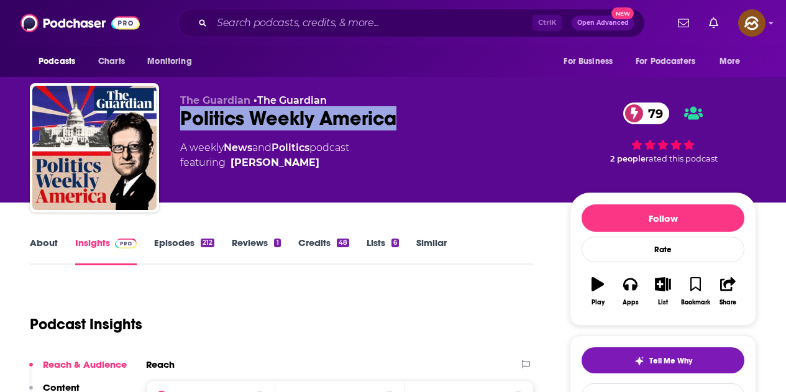
drag, startPoint x: 281, startPoint y: 123, endPoint x: 398, endPoint y: 121, distance: 116.8
click at [398, 121] on div "The Guardian • The Guardian Politics Weekly America 79 A weekly News and Politi…" at bounding box center [393, 150] width 726 height 134
click at [634, 297] on button "Apps" at bounding box center [630, 291] width 32 height 45
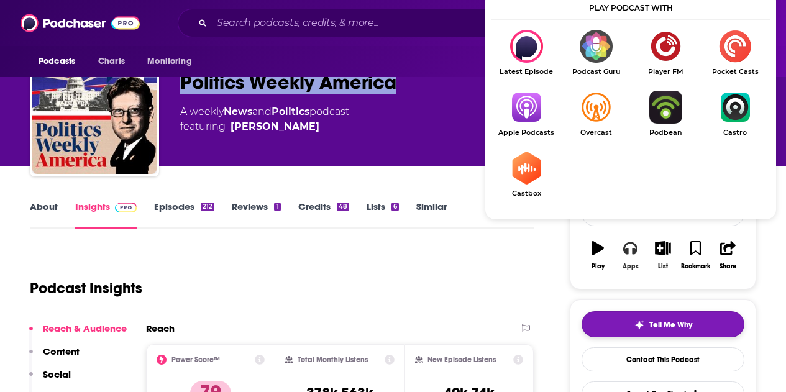
scroll to position [124, 0]
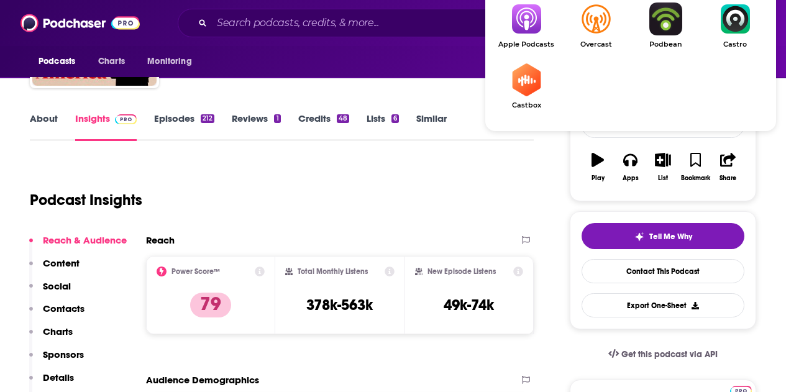
click at [539, 31] on img "Show Listen On dropdown" at bounding box center [526, 18] width 70 height 33
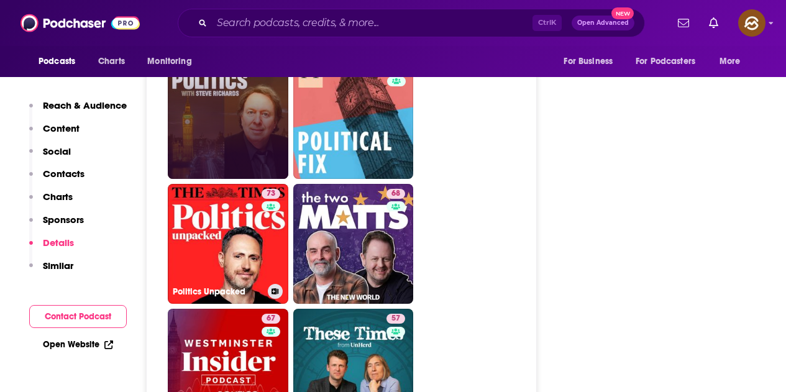
scroll to position [3914, 0]
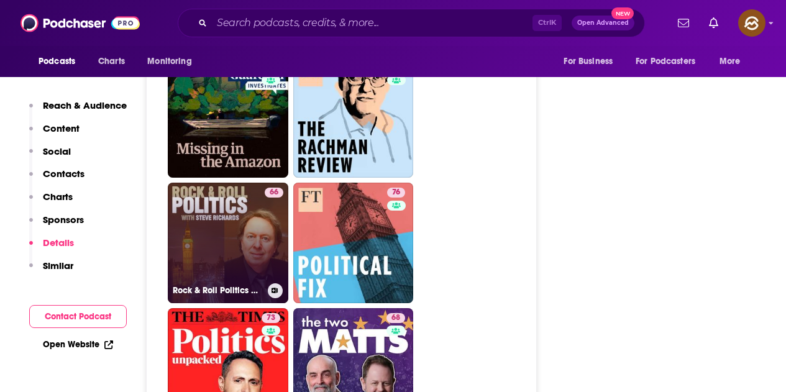
click at [237, 183] on link "66 Rock & Roll Politics with Steve Richards" at bounding box center [228, 243] width 121 height 121
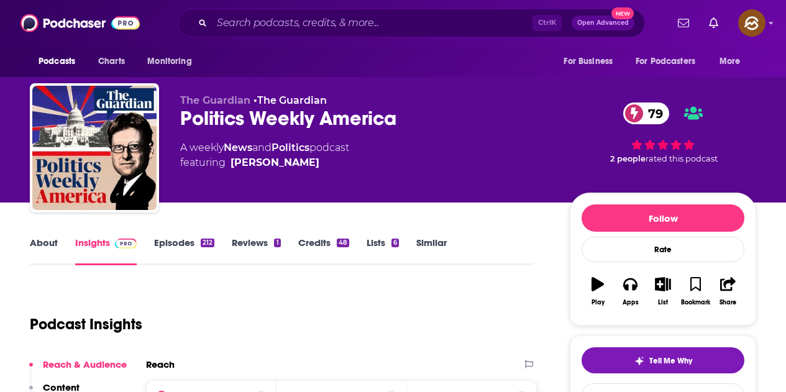
type input "https://www.podchaser.com/podcasts/politics-weekly-america-4253847"
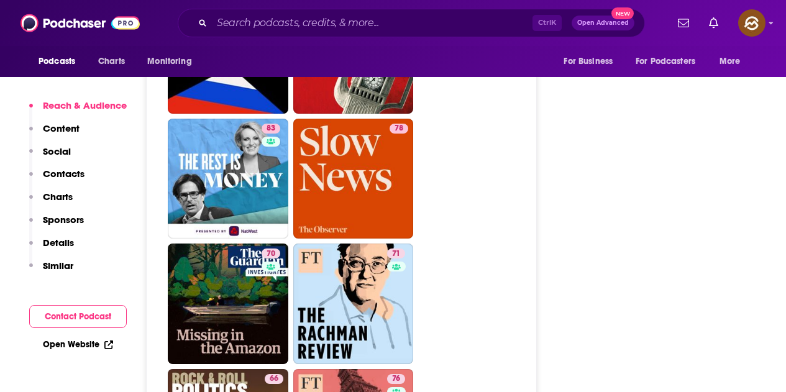
scroll to position [3977, 0]
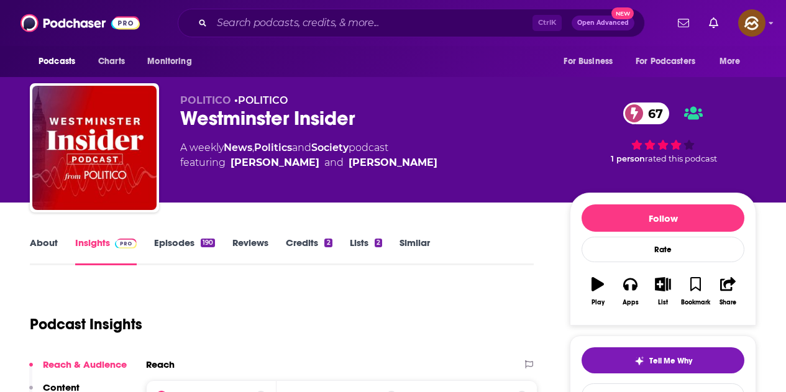
click at [357, 123] on div "Westminster Insider 67" at bounding box center [365, 118] width 370 height 24
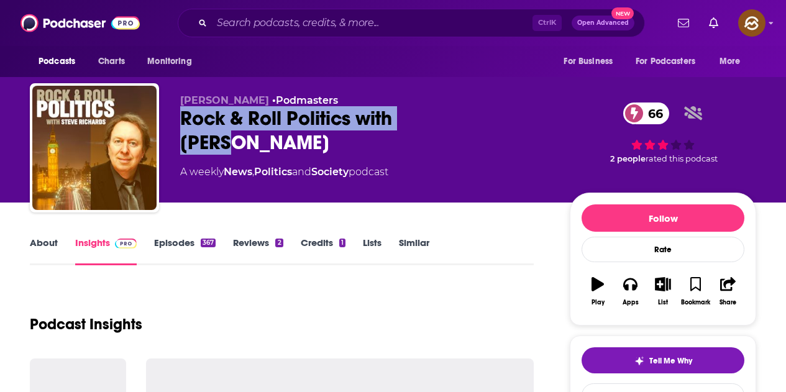
drag, startPoint x: 175, startPoint y: 115, endPoint x: 535, endPoint y: 116, distance: 359.8
click at [535, 116] on div "[PERSON_NAME] • Podmasters Rock & Roll Politics with [PERSON_NAME] 66 A weekly …" at bounding box center [393, 150] width 726 height 134
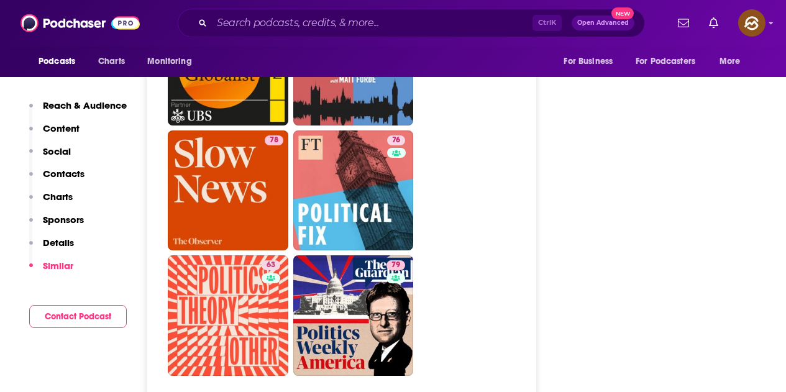
scroll to position [4101, 0]
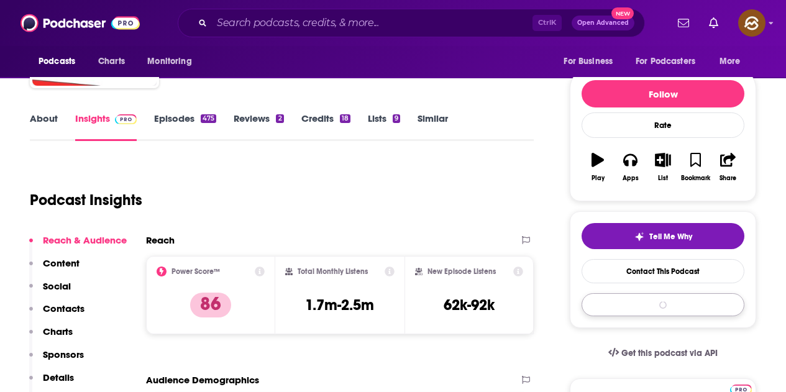
scroll to position [126, 0]
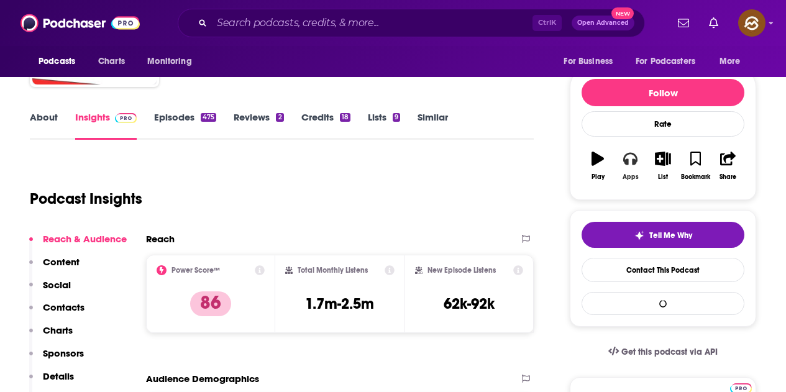
click at [630, 163] on icon "button" at bounding box center [630, 159] width 14 height 14
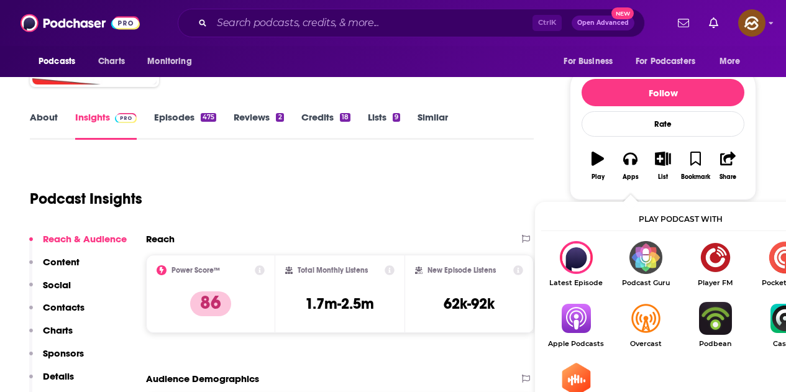
click at [578, 314] on img "Show Listen On dropdown" at bounding box center [576, 318] width 70 height 33
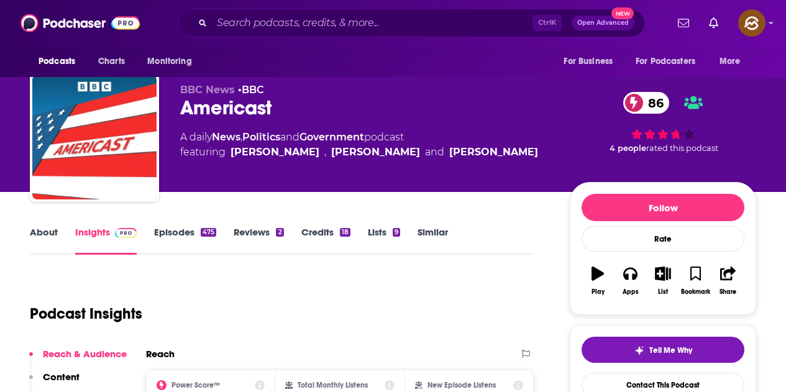
scroll to position [0, 0]
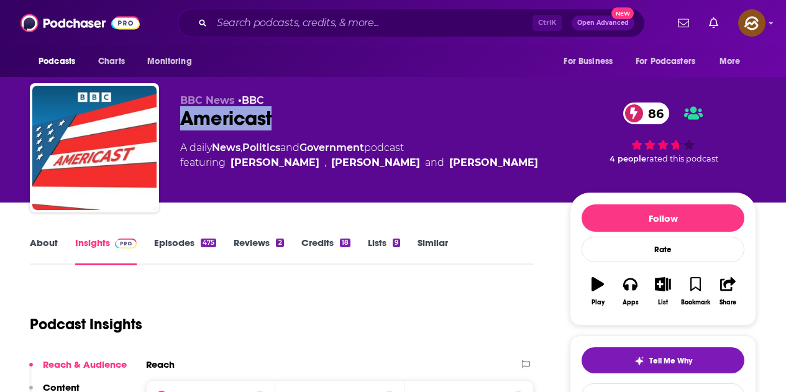
drag, startPoint x: 182, startPoint y: 117, endPoint x: 272, endPoint y: 121, distance: 89.6
click at [272, 121] on div "BBC News • BBC Americast 86 A daily News , Politics and Government podcast feat…" at bounding box center [393, 150] width 726 height 134
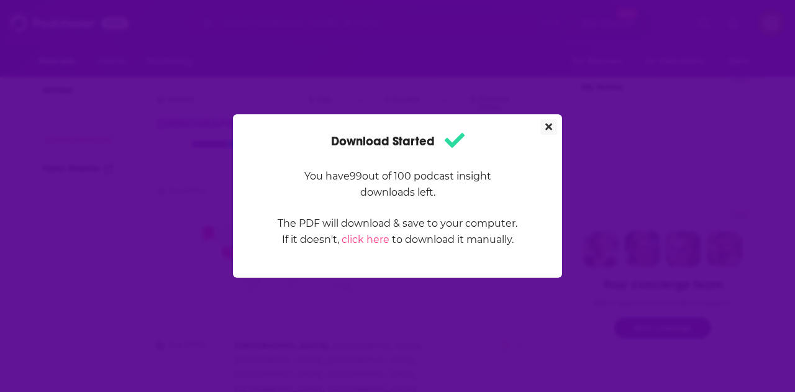
click at [552, 130] on button "Close" at bounding box center [549, 127] width 17 height 16
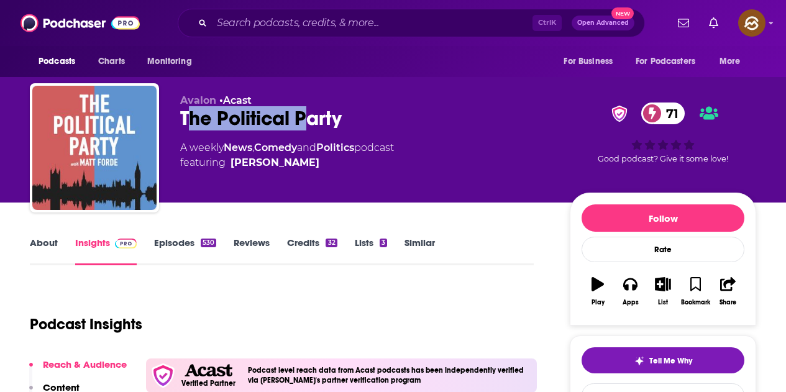
drag, startPoint x: 185, startPoint y: 117, endPoint x: 303, endPoint y: 118, distance: 118.1
click at [303, 118] on div "The Political Party 71" at bounding box center [365, 118] width 370 height 24
click at [216, 128] on div "The Political Party 71" at bounding box center [365, 118] width 370 height 24
drag, startPoint x: 183, startPoint y: 114, endPoint x: 338, endPoint y: 114, distance: 155.3
click at [338, 114] on div "The Political Party 71" at bounding box center [365, 118] width 370 height 24
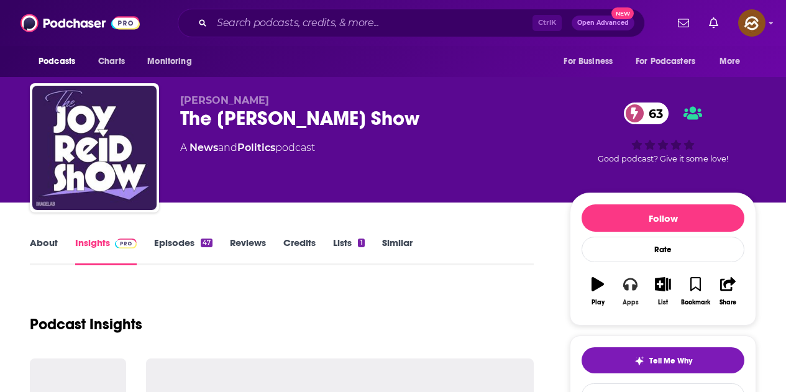
click at [635, 287] on icon "button" at bounding box center [630, 284] width 14 height 12
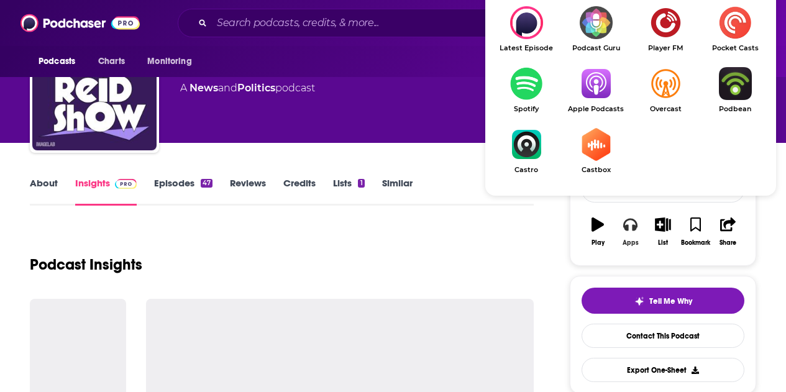
scroll to position [62, 0]
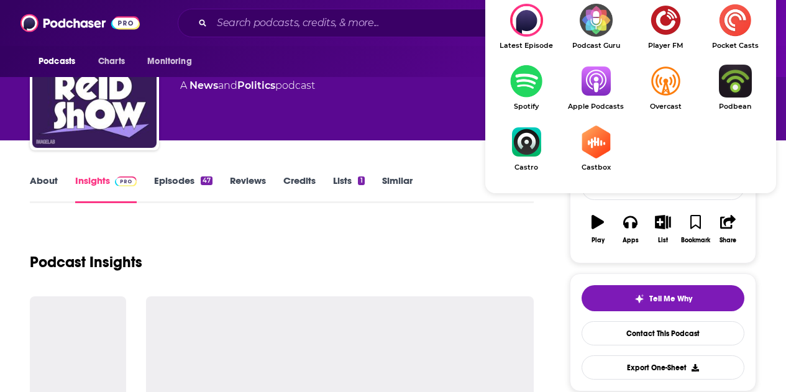
click at [596, 93] on img "Show Listen On dropdown" at bounding box center [596, 81] width 70 height 33
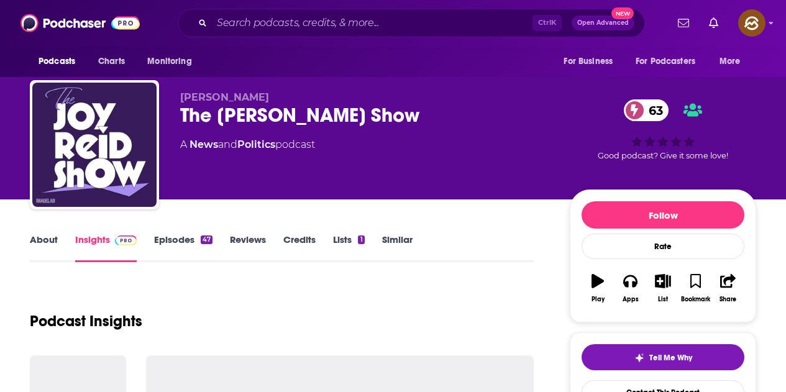
scroll to position [0, 0]
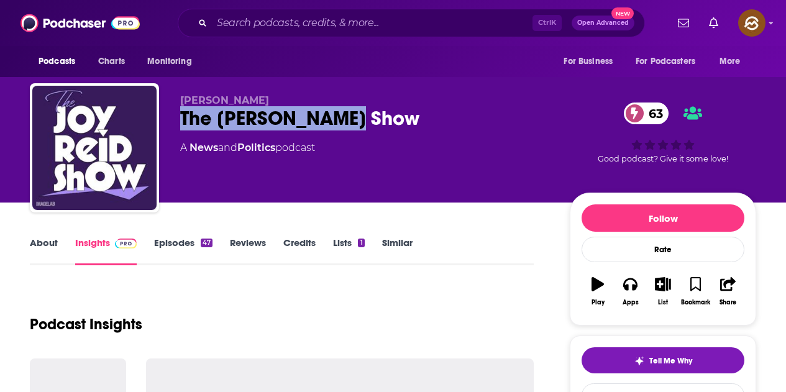
drag, startPoint x: 194, startPoint y: 117, endPoint x: 344, endPoint y: 134, distance: 150.8
click at [344, 134] on div "[PERSON_NAME] The [PERSON_NAME] Show 63 A News and Politics podcast 63 Good pod…" at bounding box center [393, 150] width 726 height 134
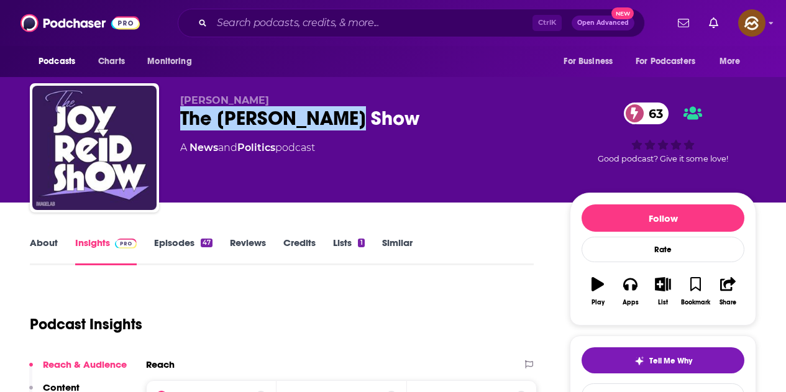
scroll to position [311, 0]
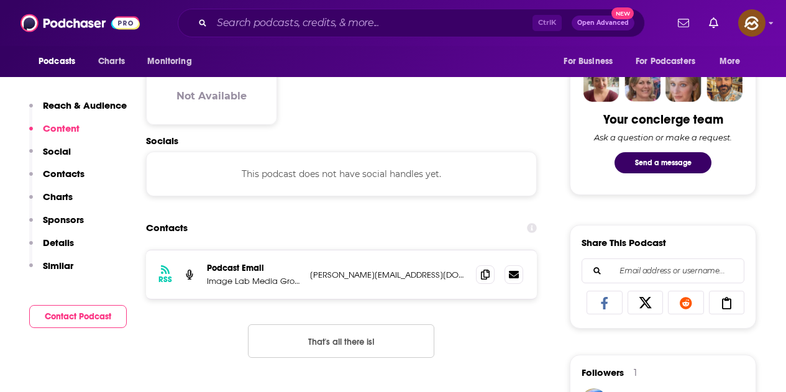
scroll to position [621, 0]
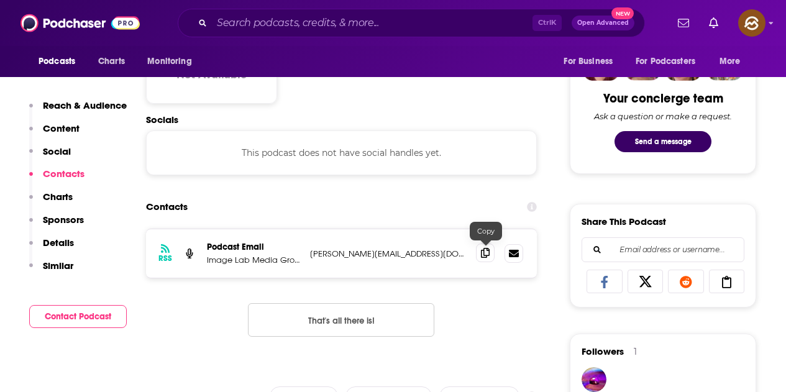
click at [493, 249] on span at bounding box center [485, 253] width 19 height 19
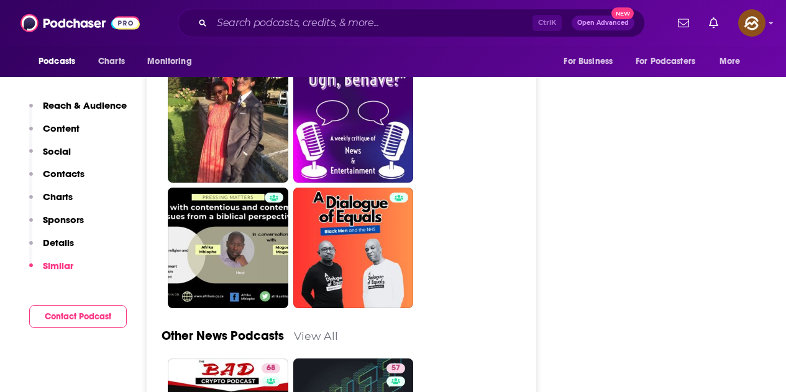
scroll to position [3107, 0]
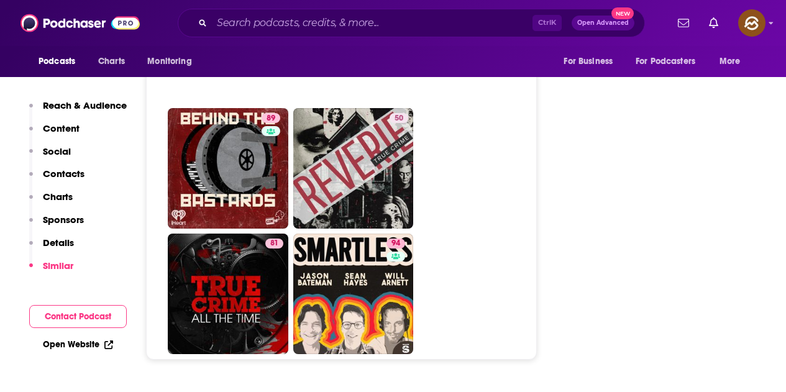
scroll to position [6276, 0]
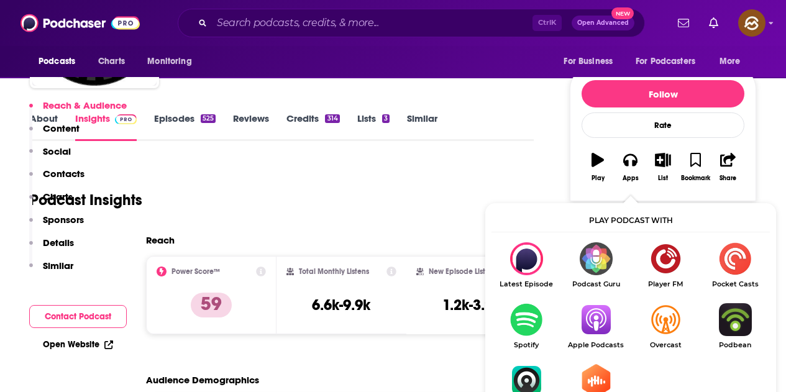
scroll to position [249, 0]
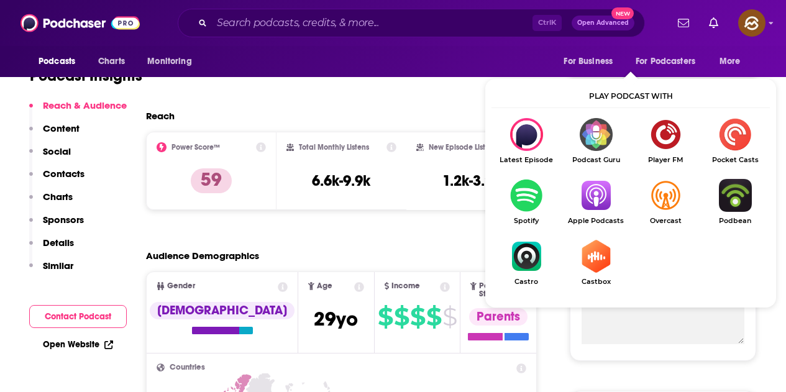
click at [587, 199] on img "Show Listen On dropdown" at bounding box center [596, 195] width 70 height 33
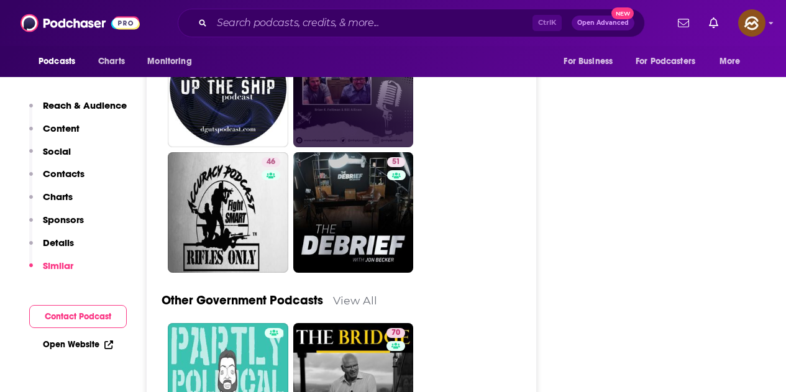
scroll to position [3542, 0]
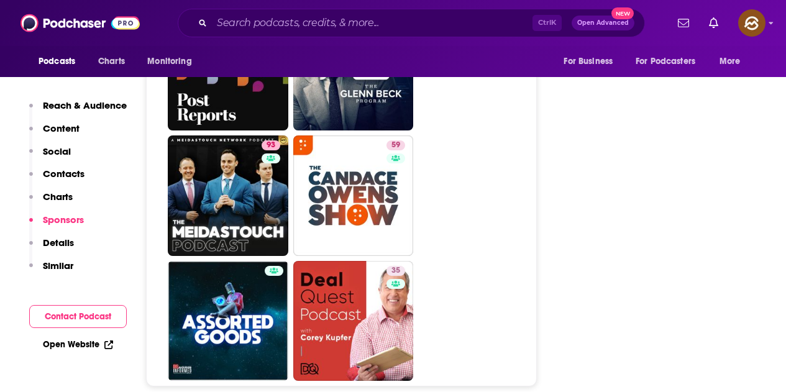
scroll to position [5592, 0]
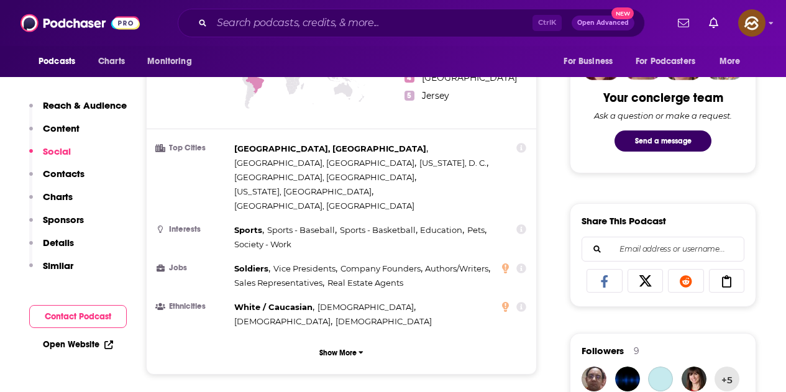
scroll to position [932, 0]
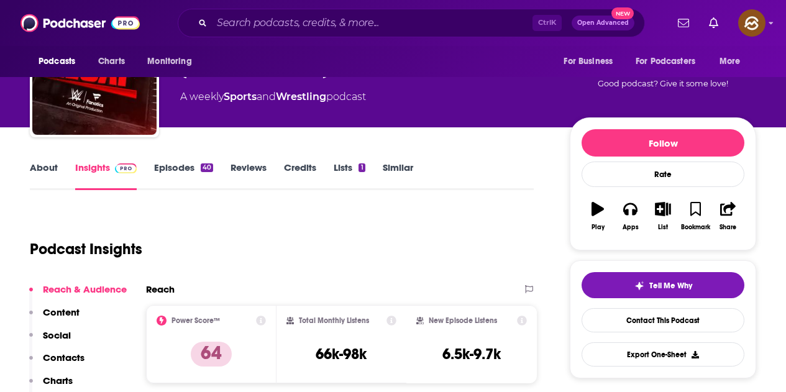
scroll to position [186, 0]
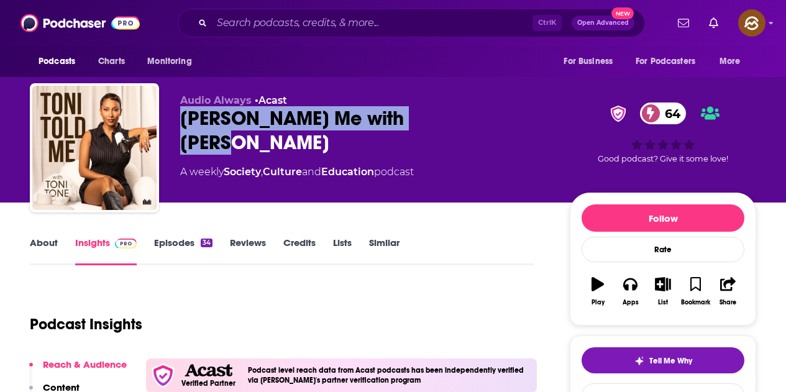
drag, startPoint x: 176, startPoint y: 112, endPoint x: 427, endPoint y: 121, distance: 251.8
click at [427, 121] on div "Audio Always • Acast Toni Told Me with Toni Tone 64 A weekly Society , Culture …" at bounding box center [393, 150] width 726 height 134
click at [631, 280] on icon "button" at bounding box center [630, 284] width 14 height 12
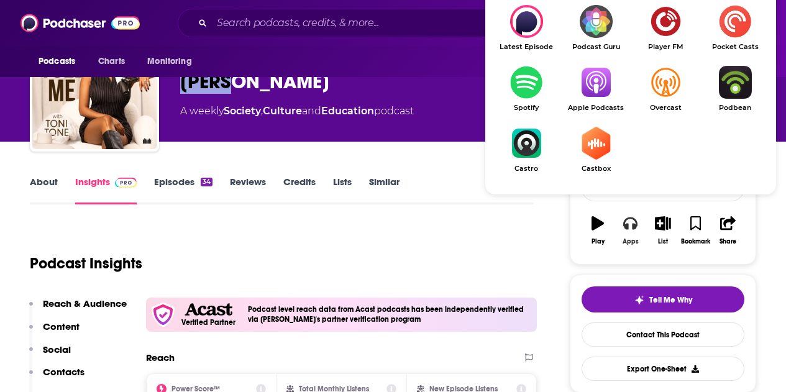
scroll to position [62, 0]
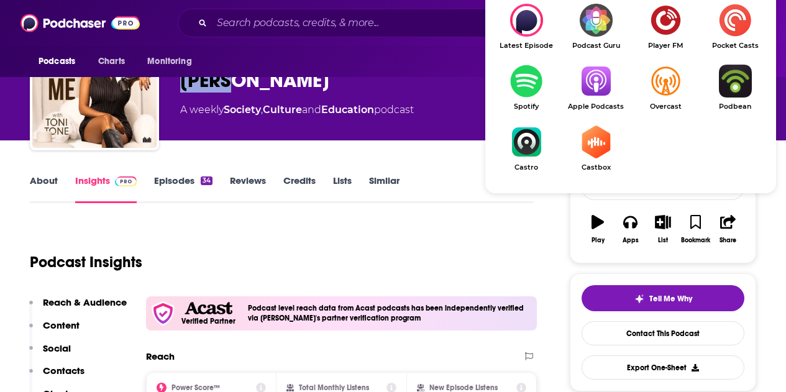
click at [594, 86] on img "Show Listen On dropdown" at bounding box center [596, 81] width 70 height 33
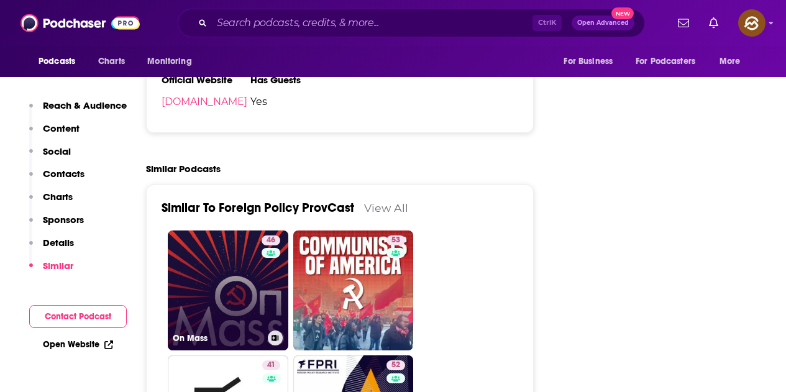
scroll to position [1740, 0]
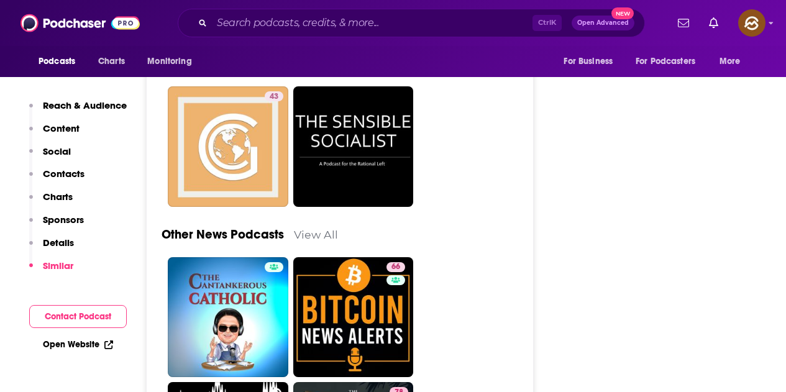
scroll to position [3666, 0]
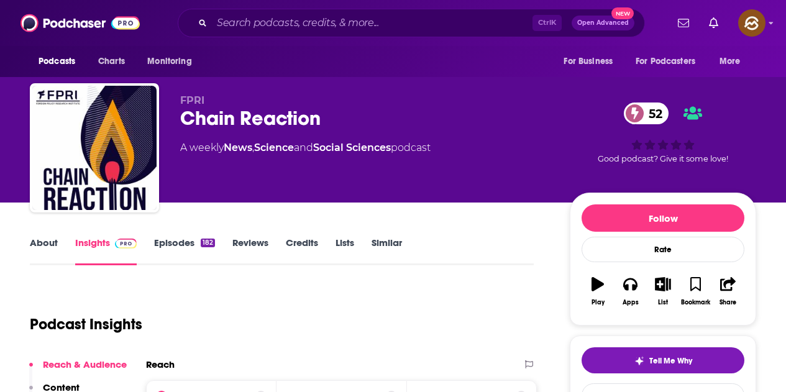
scroll to position [186, 0]
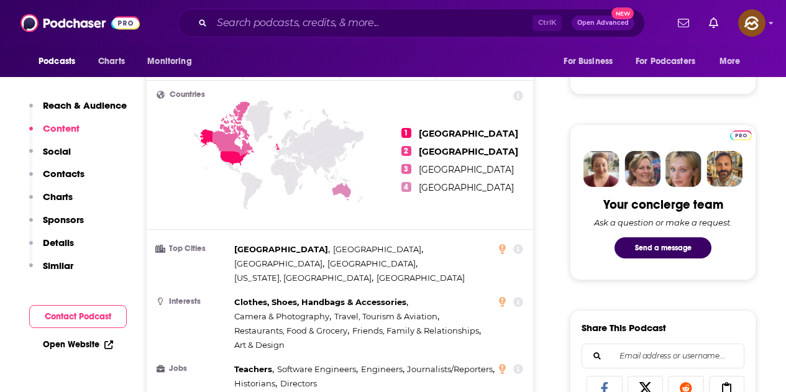
scroll to position [500, 0]
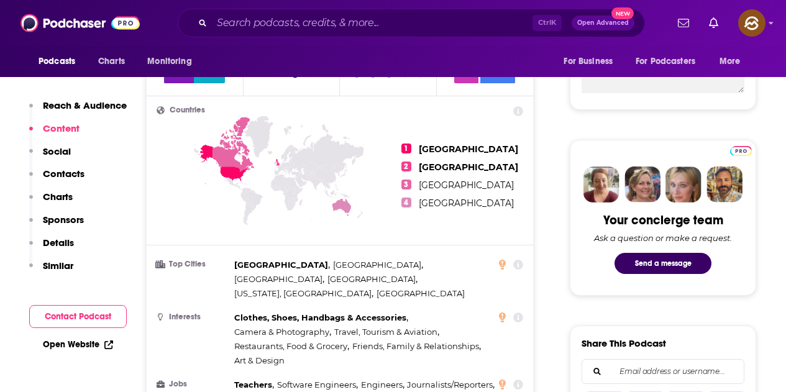
click at [505, 53] on div "Podcasts Charts Monitoring For Business For Podcasters More" at bounding box center [393, 61] width 786 height 31
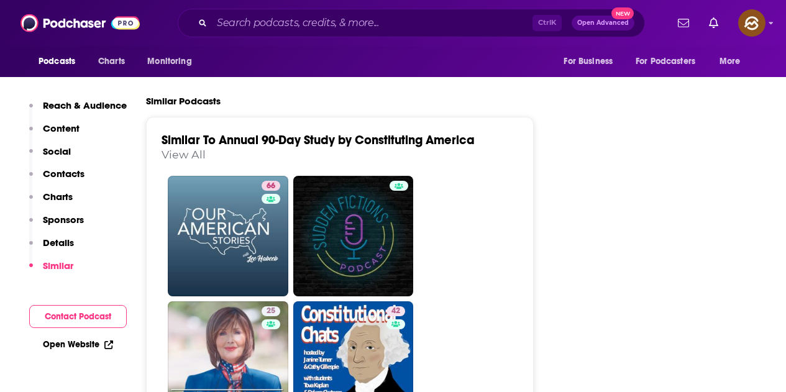
scroll to position [2115, 0]
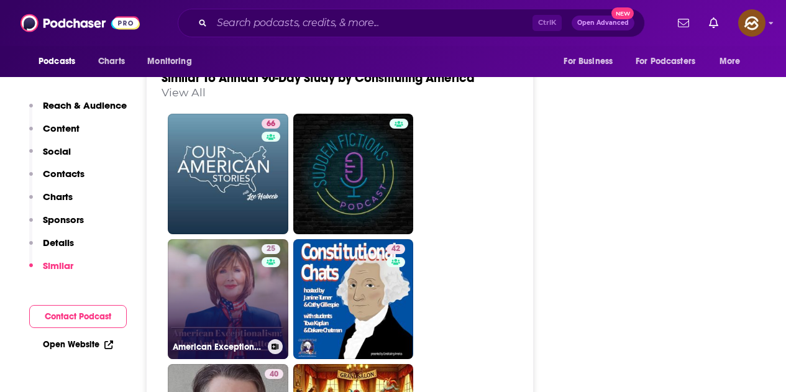
drag, startPoint x: 386, startPoint y: 250, endPoint x: 237, endPoint y: 260, distance: 149.5
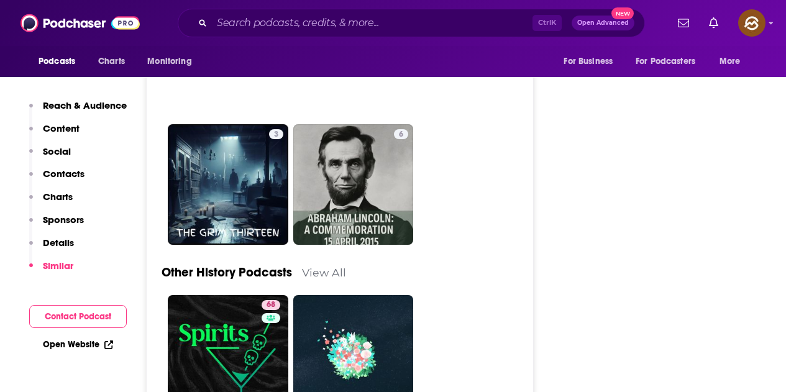
scroll to position [3358, 0]
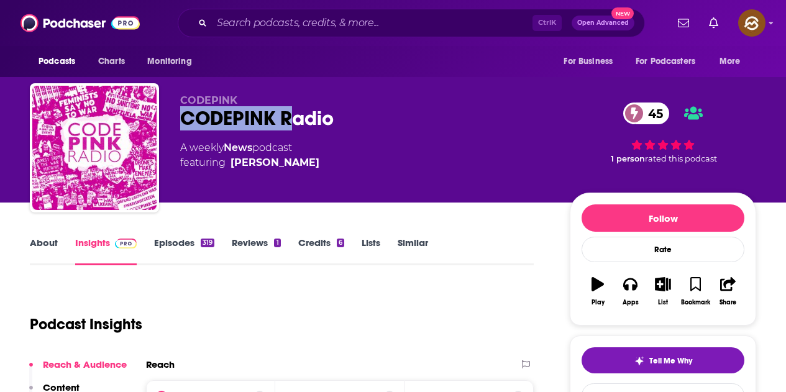
drag, startPoint x: 185, startPoint y: 119, endPoint x: 332, endPoint y: 121, distance: 146.6
click at [332, 121] on div "CODEPINK Radio 45" at bounding box center [365, 118] width 370 height 24
click at [634, 293] on button "Apps" at bounding box center [630, 291] width 32 height 45
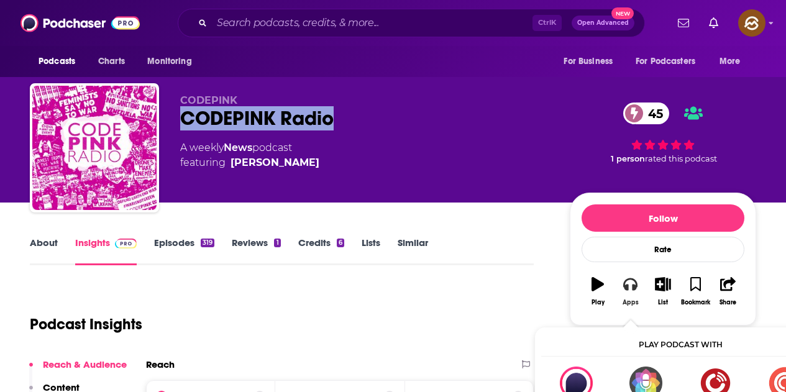
scroll to position [62, 0]
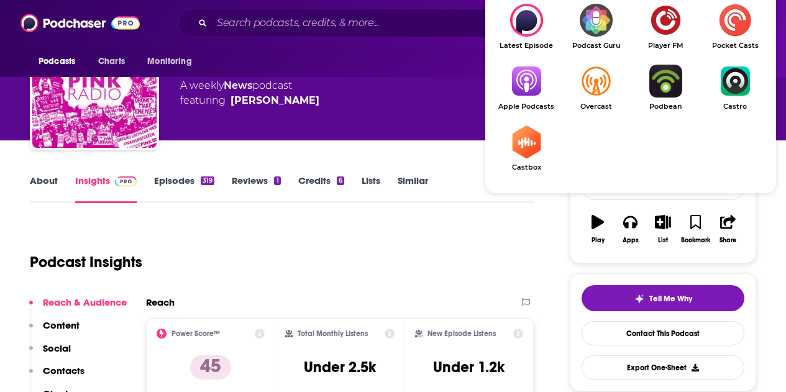
click at [533, 81] on img "Show Listen On dropdown" at bounding box center [526, 81] width 70 height 33
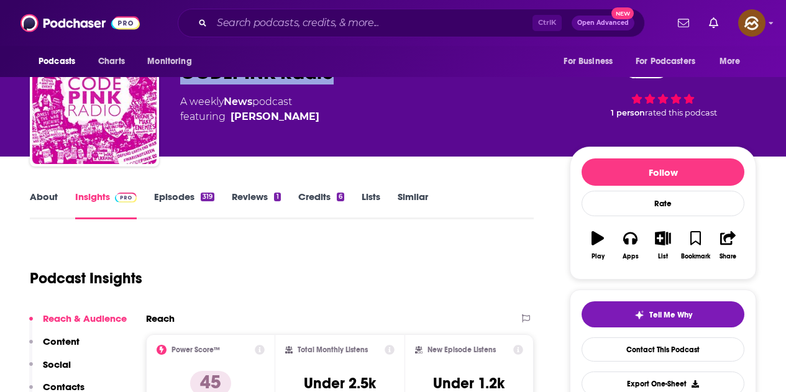
scroll to position [0, 0]
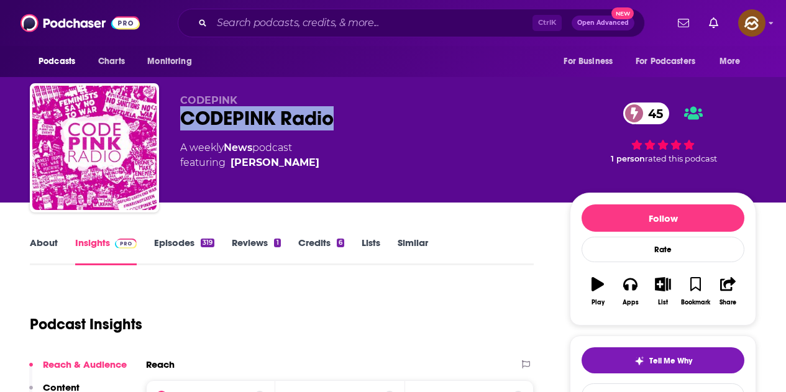
click at [385, 164] on div "A weekly News podcast featuring Marcy Winograd" at bounding box center [365, 155] width 370 height 30
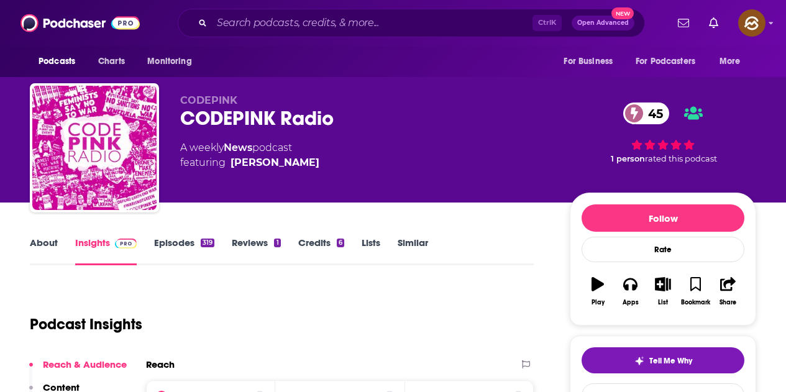
drag, startPoint x: 355, startPoint y: 171, endPoint x: 233, endPoint y: 175, distance: 122.5
click at [233, 175] on div "CODEPINK CODEPINK Radio 45 A weekly News podcast featuring Marcy Winograd" at bounding box center [365, 143] width 370 height 99
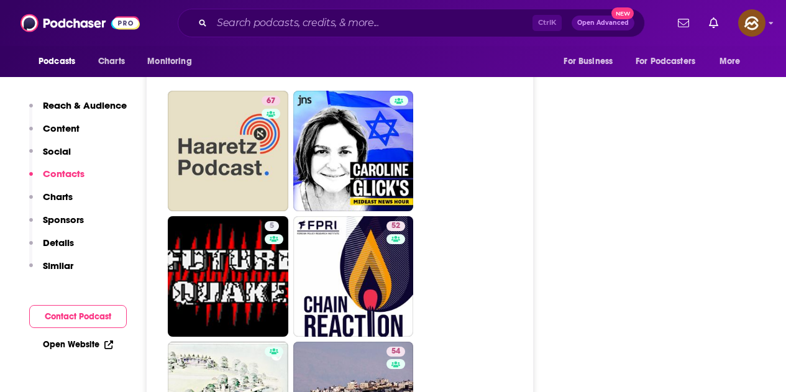
scroll to position [2299, 0]
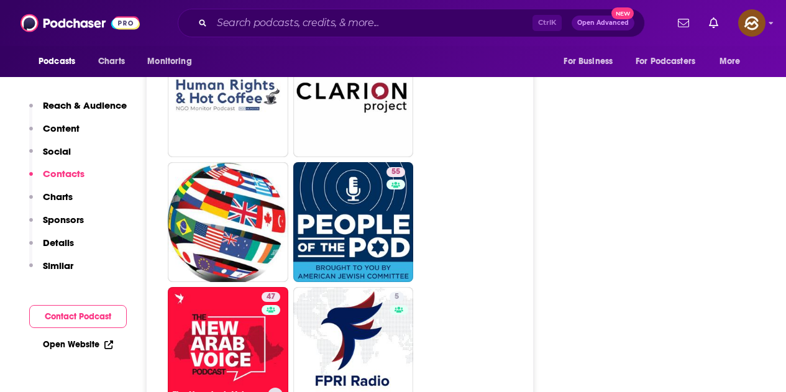
scroll to position [3231, 0]
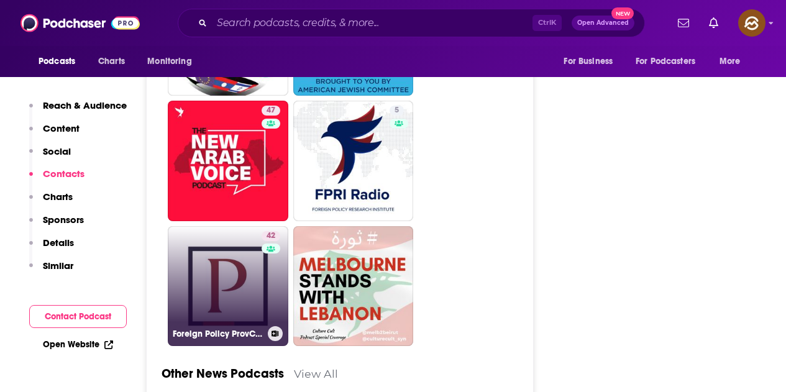
click at [245, 246] on link "42 Foreign Policy ProvCast" at bounding box center [228, 286] width 121 height 121
type input "https://www.podchaser.com/podcasts/foreign-policy-provcast-217989"
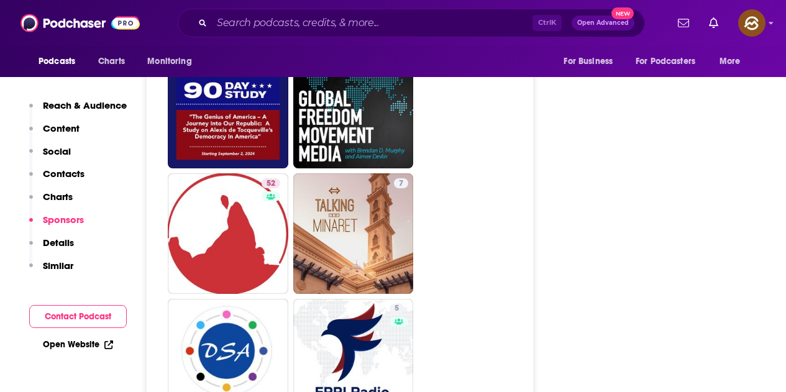
scroll to position [3045, 0]
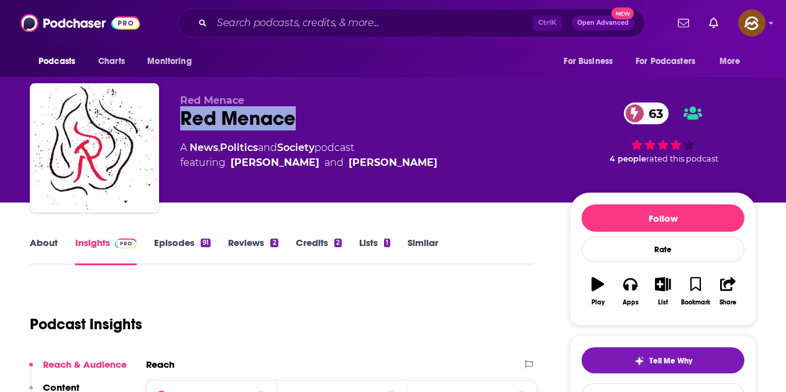
drag, startPoint x: 179, startPoint y: 119, endPoint x: 296, endPoint y: 118, distance: 116.8
click at [296, 118] on div "Red Menace Red Menace 63 A News , Politics and Society podcast featuring [PERSO…" at bounding box center [393, 150] width 726 height 134
click at [436, 112] on div "Red Menace 63" at bounding box center [365, 118] width 370 height 24
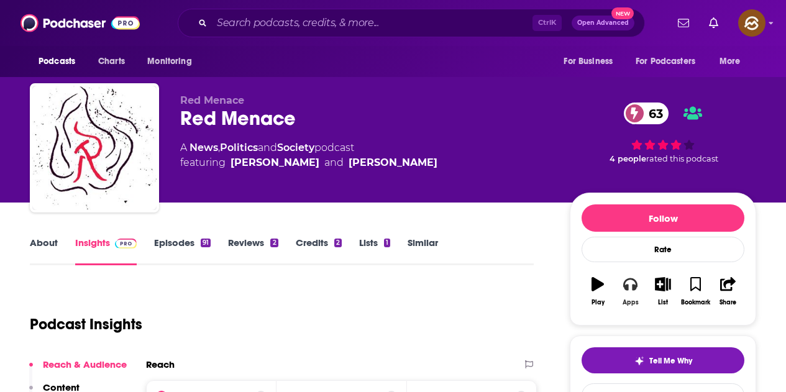
click at [633, 297] on button "Apps" at bounding box center [630, 291] width 32 height 45
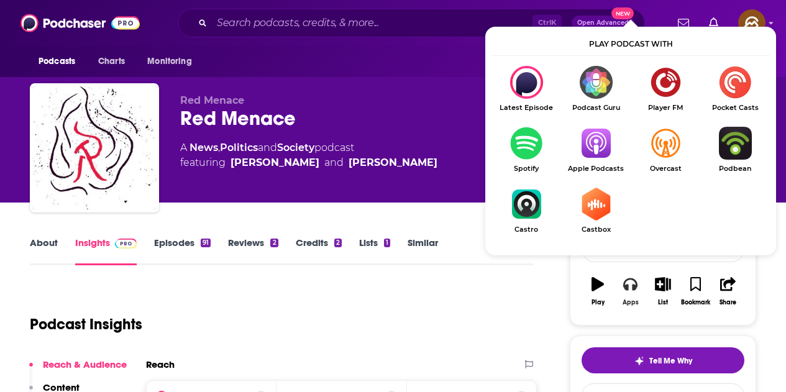
scroll to position [62, 0]
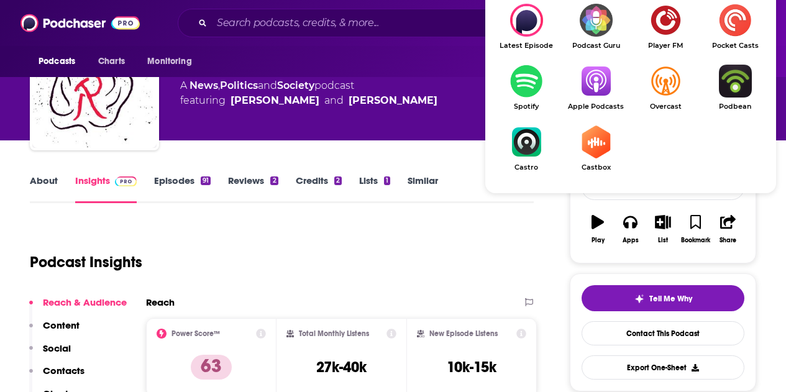
click at [598, 95] on img "Show Listen On dropdown" at bounding box center [596, 81] width 70 height 33
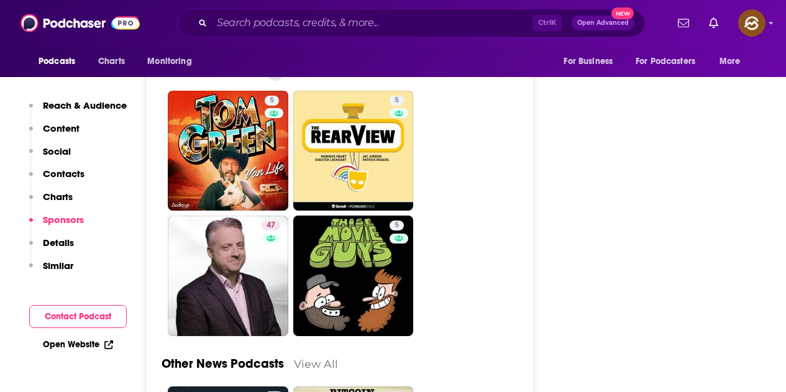
scroll to position [3107, 0]
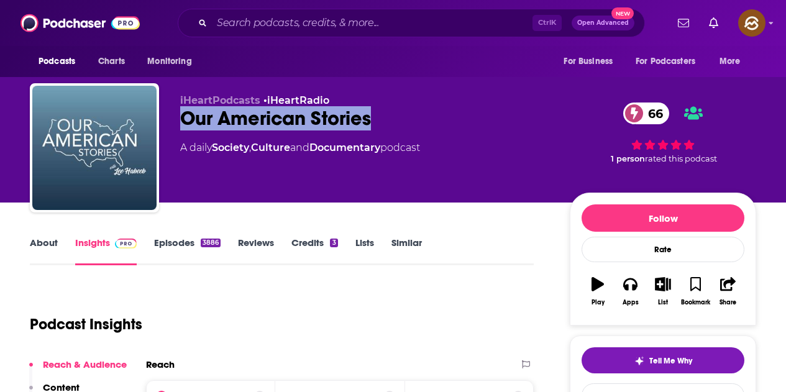
drag, startPoint x: 183, startPoint y: 118, endPoint x: 373, endPoint y: 118, distance: 190.1
click at [373, 118] on div "Our American Stories 66" at bounding box center [365, 118] width 370 height 24
click at [632, 284] on icon "button" at bounding box center [630, 284] width 14 height 14
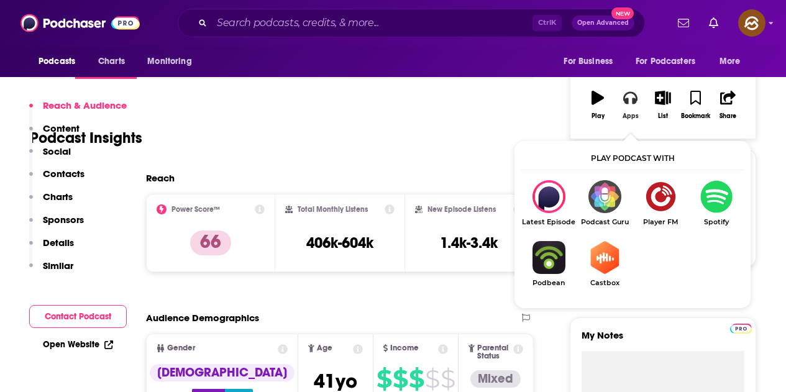
scroll to position [435, 0]
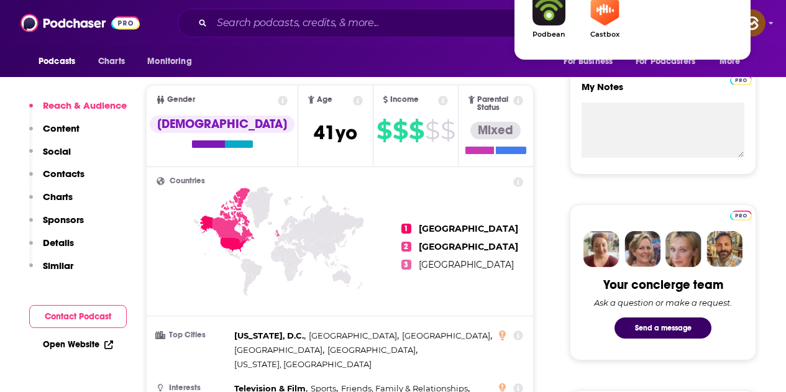
click at [393, 53] on div "Podcasts Charts Monitoring For Business For Podcasters More" at bounding box center [393, 61] width 786 height 31
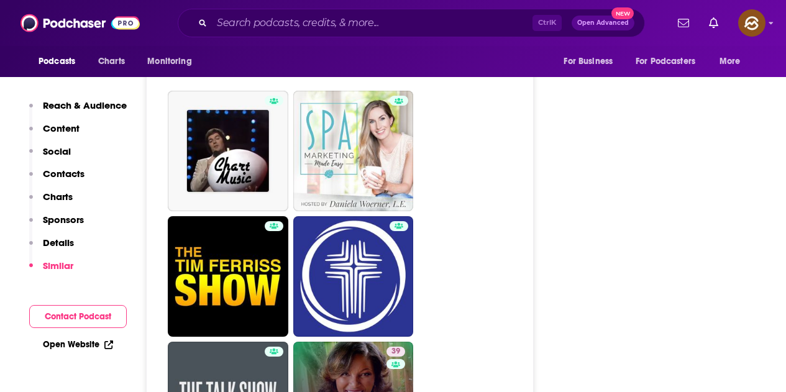
scroll to position [2796, 0]
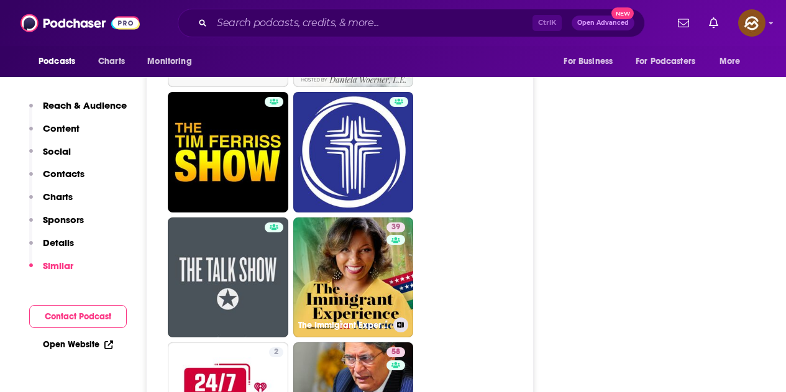
click at [351, 250] on link "39 The Immigrant Experience in America (TIEIA)" at bounding box center [353, 277] width 121 height 121
type input "https://www.podchaser.com/podcasts/the-immigrant-experience-in-am-3988541"
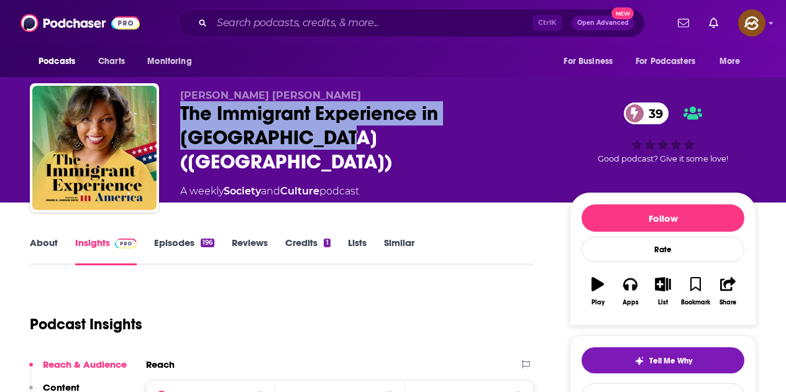
drag, startPoint x: 183, startPoint y: 113, endPoint x: 241, endPoint y: 143, distance: 65.6
click at [241, 143] on div "The Immigrant Experience in America (TIEIA) 39" at bounding box center [365, 137] width 370 height 73
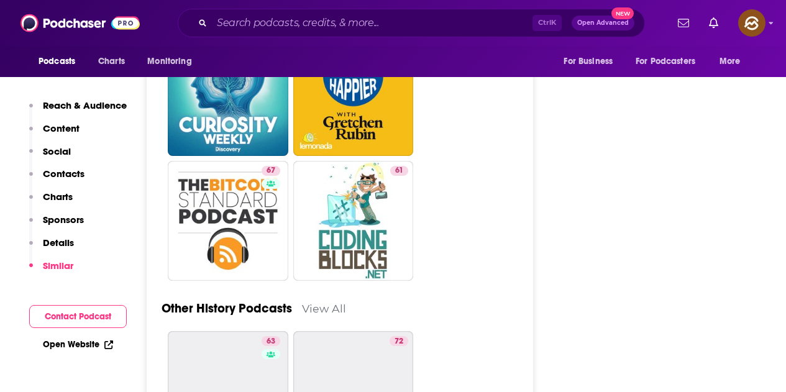
scroll to position [3231, 0]
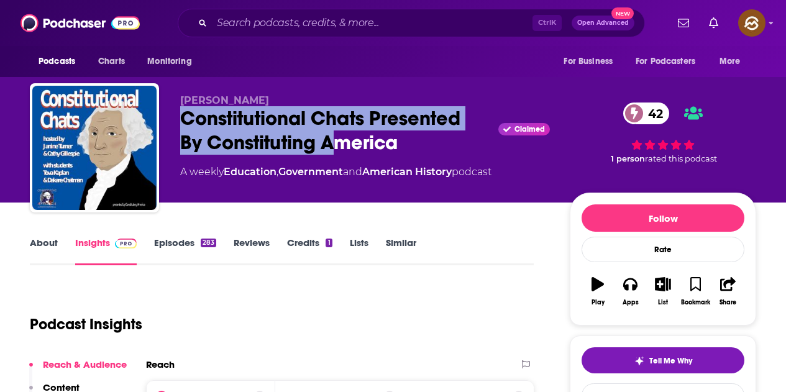
drag, startPoint x: 332, startPoint y: 138, endPoint x: 399, endPoint y: 145, distance: 67.5
click at [399, 145] on div "Constitutional Chats Presented By Constituting America Claimed 42" at bounding box center [365, 130] width 370 height 48
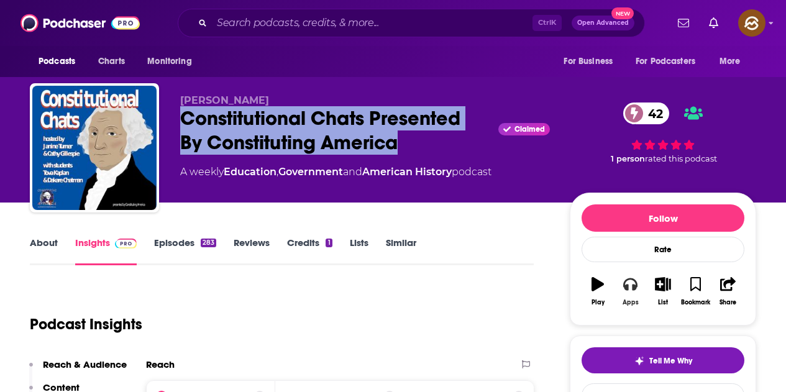
click at [636, 296] on button "Apps" at bounding box center [630, 291] width 32 height 45
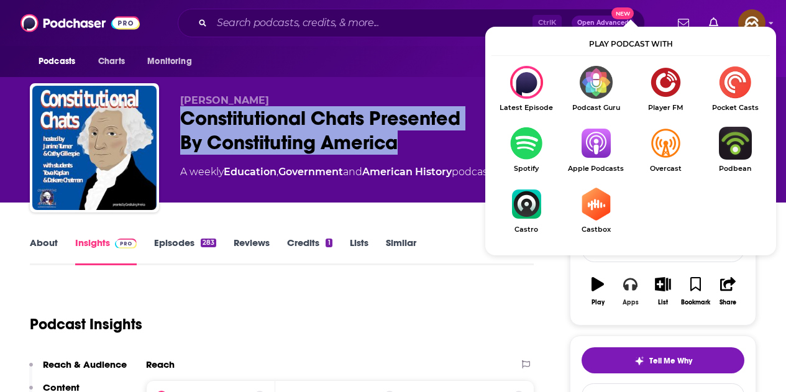
scroll to position [186, 0]
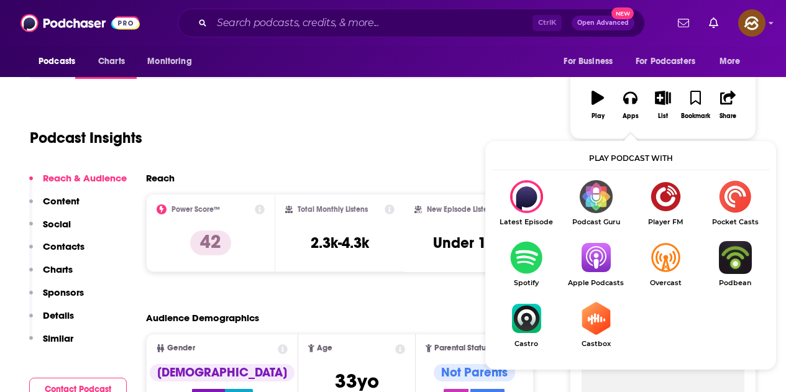
click at [595, 255] on img "Show Listen On dropdown" at bounding box center [596, 257] width 70 height 33
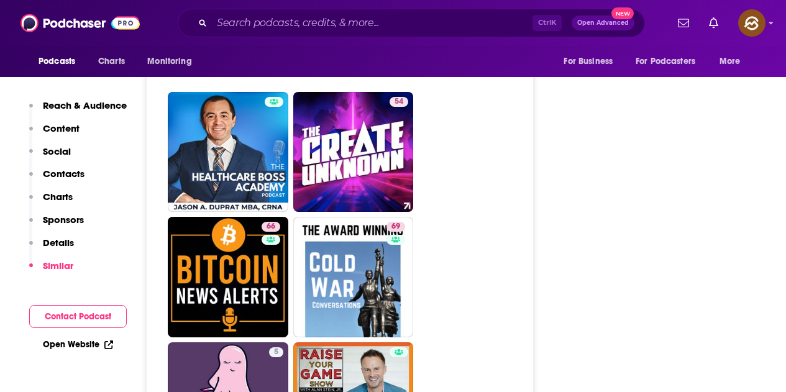
scroll to position [3977, 0]
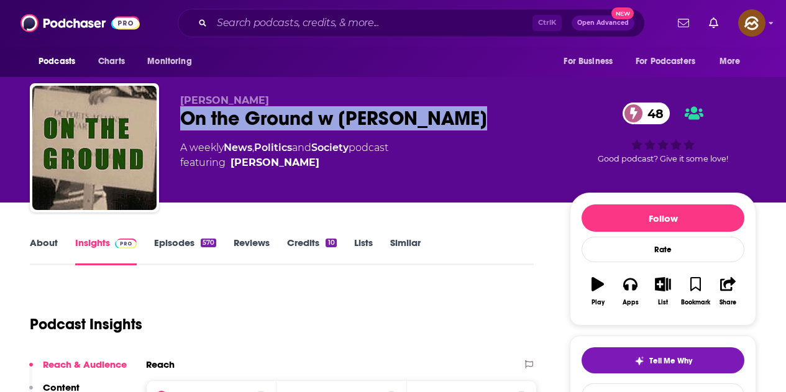
drag, startPoint x: 181, startPoint y: 119, endPoint x: 473, endPoint y: 119, distance: 291.4
click at [473, 119] on div "On the Ground w [PERSON_NAME] 48" at bounding box center [365, 118] width 370 height 24
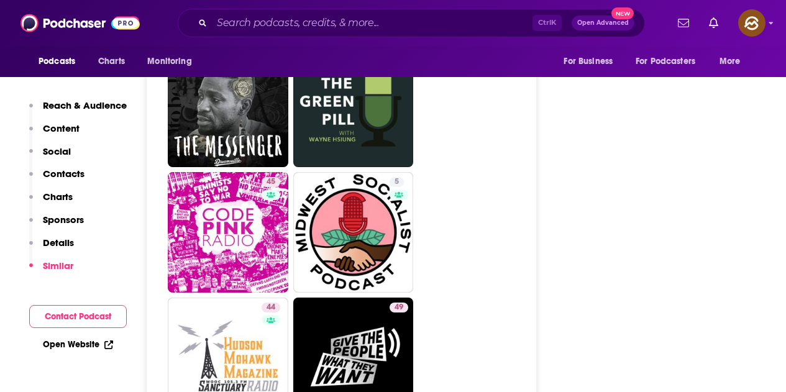
scroll to position [3293, 0]
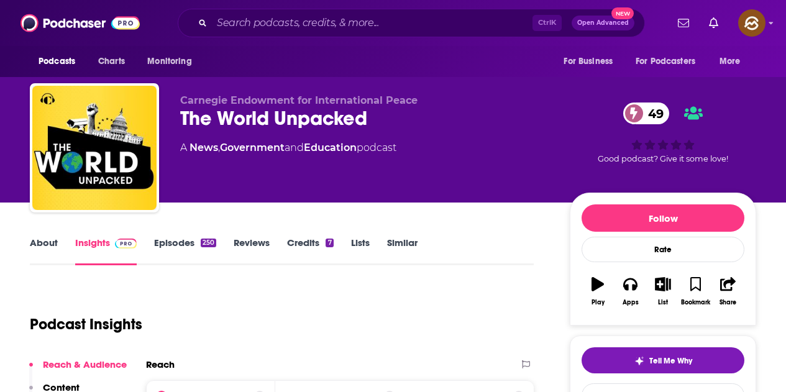
click at [369, 122] on div "The World Unpacked 49" at bounding box center [365, 118] width 370 height 24
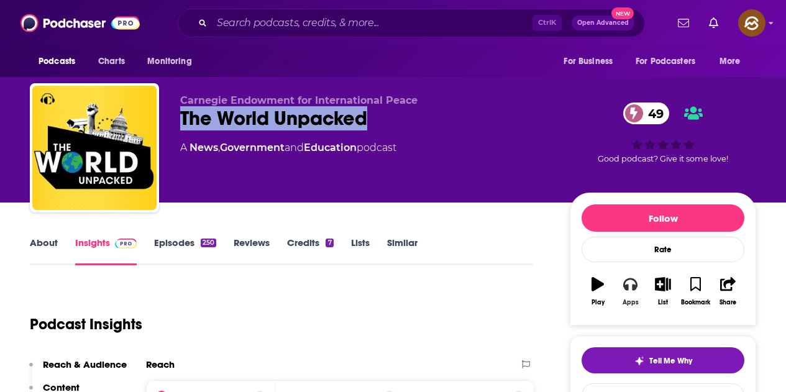
click at [637, 288] on icon "button" at bounding box center [630, 284] width 14 height 14
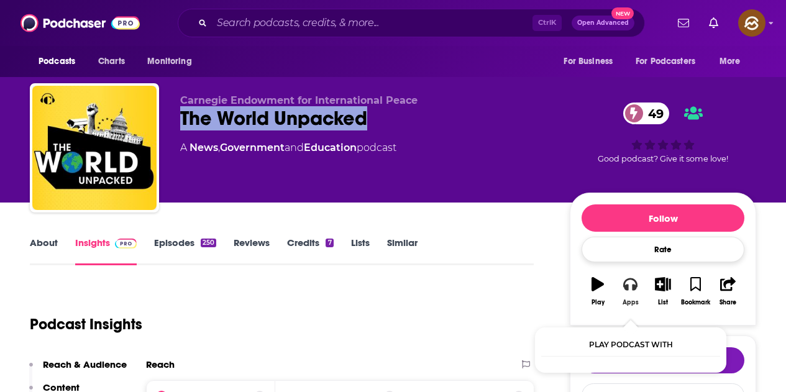
scroll to position [62, 0]
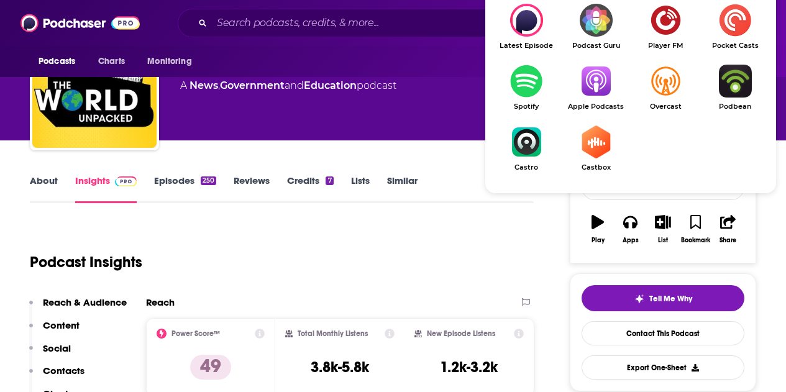
click at [601, 103] on span "Apple Podcasts" at bounding box center [596, 107] width 70 height 8
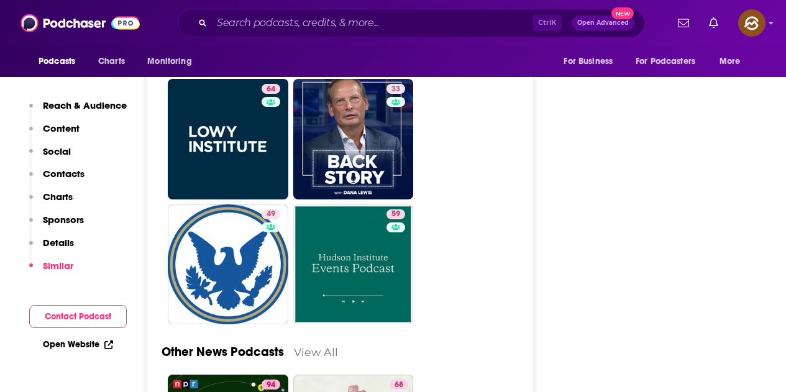
scroll to position [3231, 0]
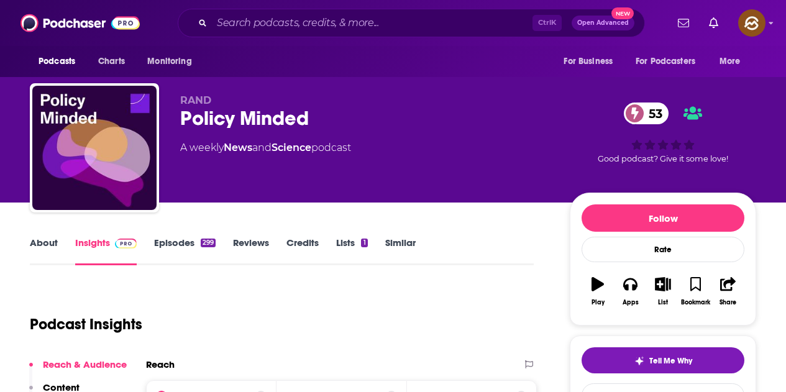
drag, startPoint x: 199, startPoint y: 119, endPoint x: 309, endPoint y: 122, distance: 110.7
click at [309, 122] on div "Policy Minded 53" at bounding box center [365, 118] width 370 height 24
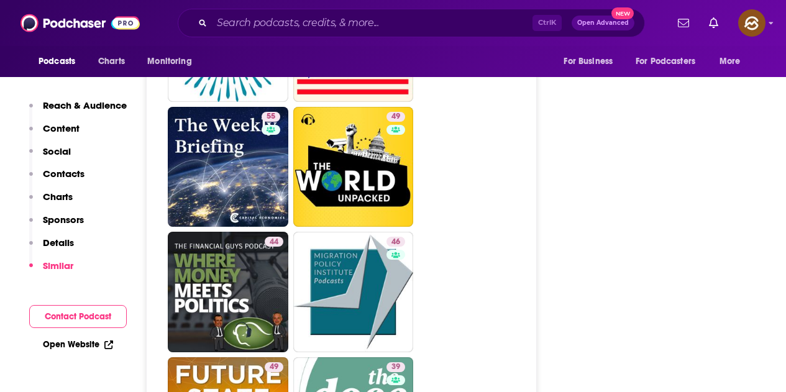
scroll to position [3417, 0]
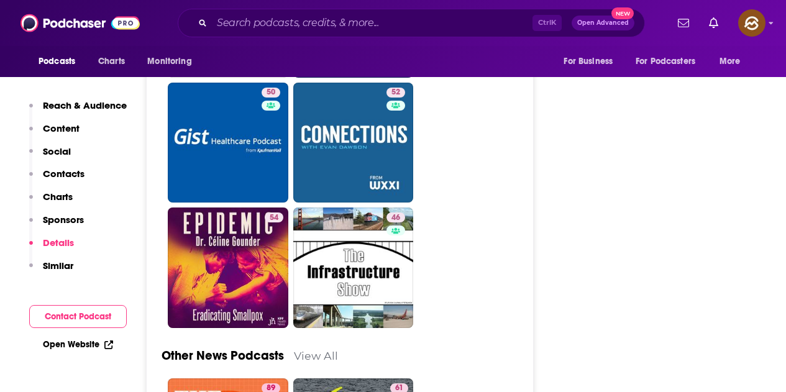
scroll to position [3417, 0]
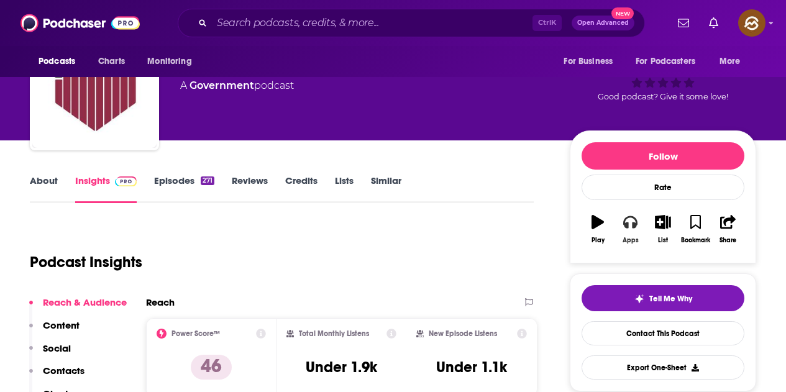
click at [621, 223] on button "Apps" at bounding box center [630, 229] width 32 height 45
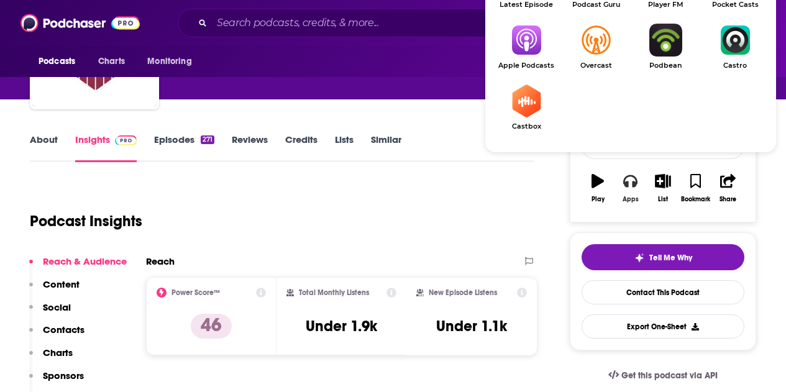
scroll to position [124, 0]
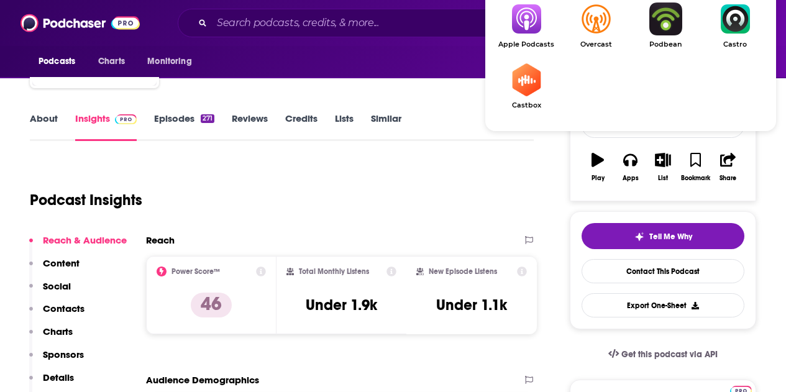
click at [516, 26] on img "Show Listen On dropdown" at bounding box center [526, 18] width 70 height 33
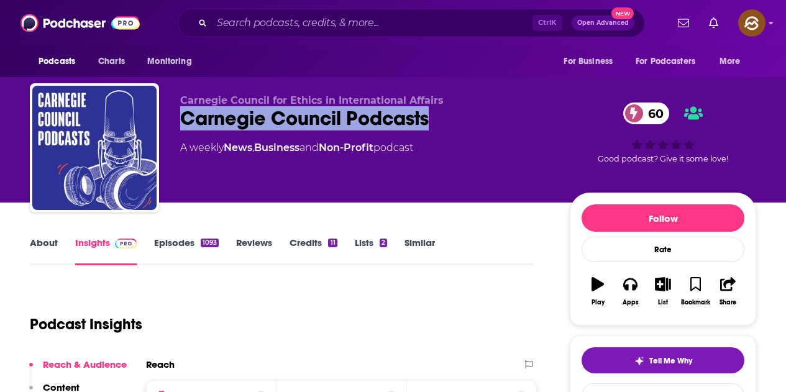
drag, startPoint x: 185, startPoint y: 116, endPoint x: 434, endPoint y: 122, distance: 249.8
click at [434, 122] on div "Carnegie Council Podcasts 60" at bounding box center [365, 118] width 370 height 24
click at [417, 192] on div "Carnegie Council for Ethics in International Affairs Carnegie Council Podcasts …" at bounding box center [365, 143] width 370 height 99
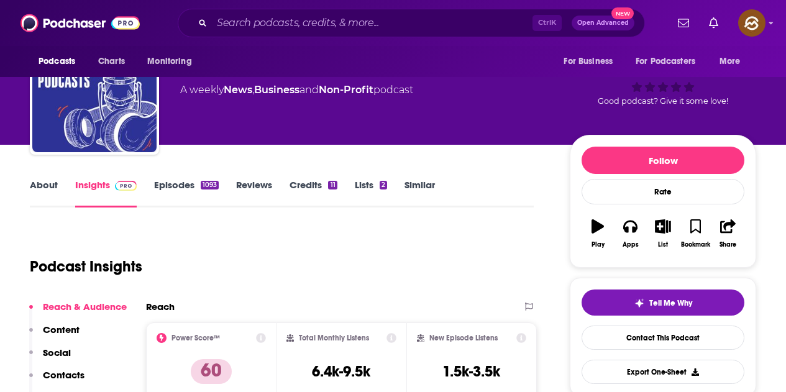
scroll to position [124, 0]
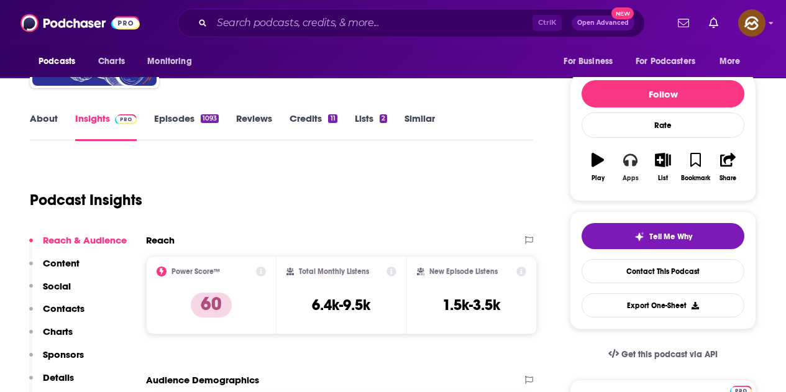
click at [637, 169] on button "Apps" at bounding box center [630, 167] width 32 height 45
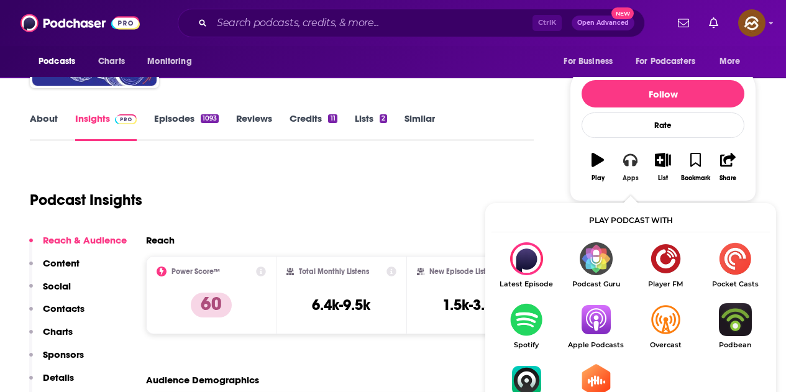
scroll to position [186, 0]
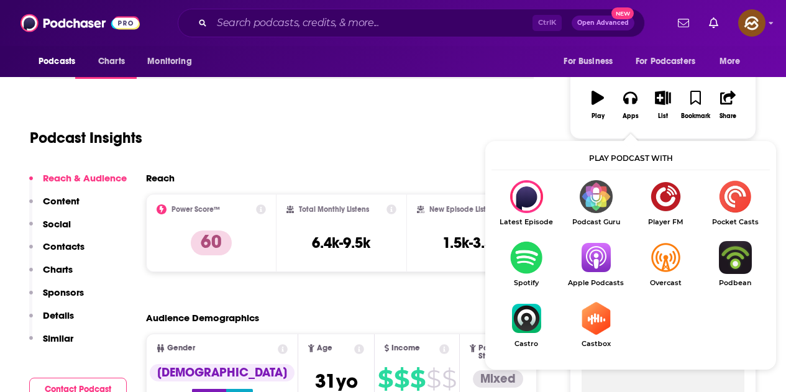
click at [600, 255] on img "Show Listen On dropdown" at bounding box center [596, 257] width 70 height 33
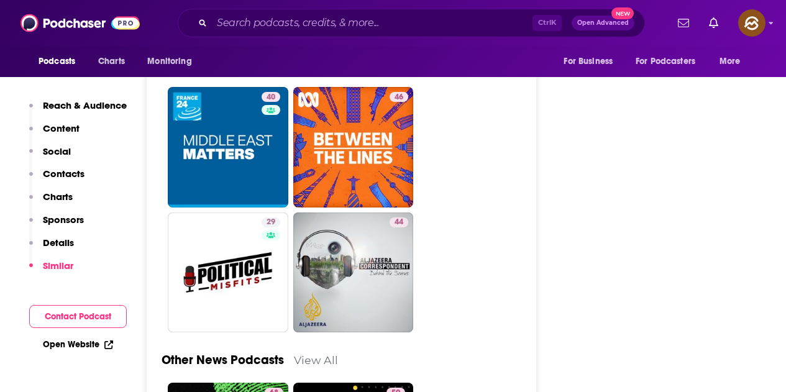
scroll to position [3666, 0]
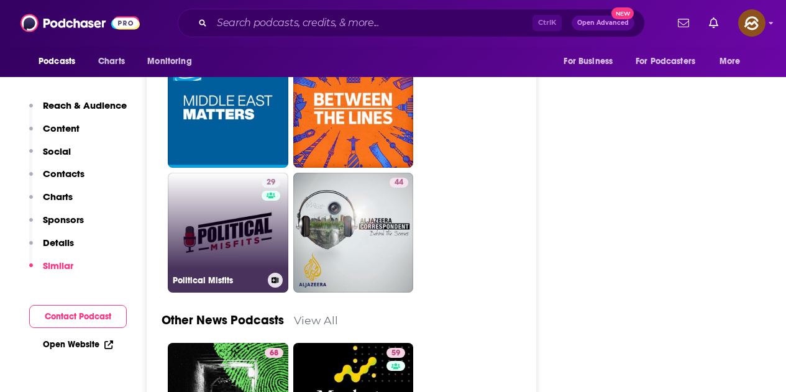
click at [245, 173] on link "29 Political Misfits" at bounding box center [228, 233] width 121 height 121
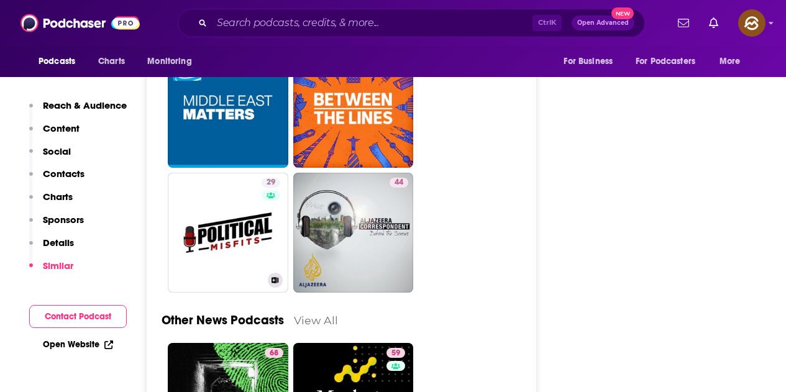
type input "https://www.podchaser.com/podcasts/political-misfits-1029058"
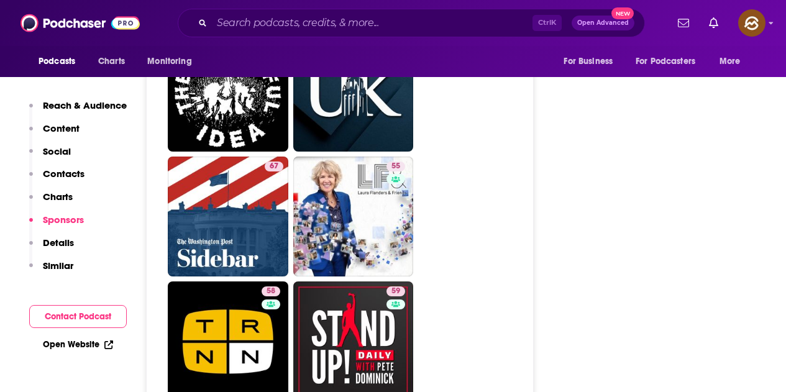
scroll to position [3107, 0]
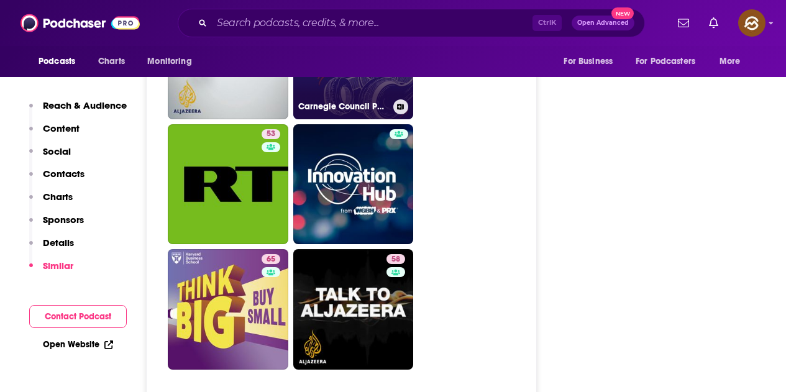
scroll to position [3542, 0]
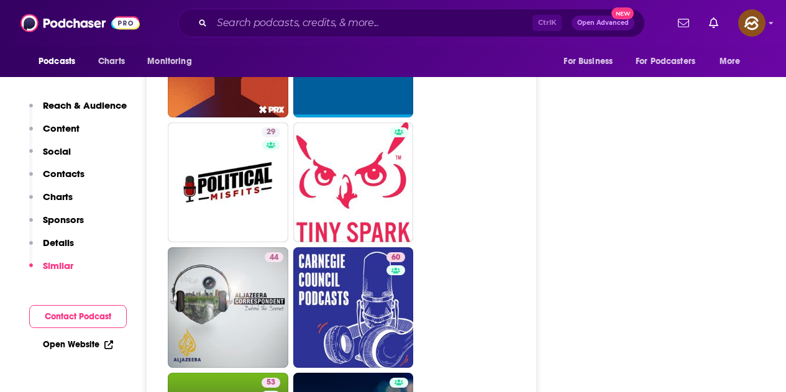
type input "https://www.podchaser.com/podcasts/rt-827910"
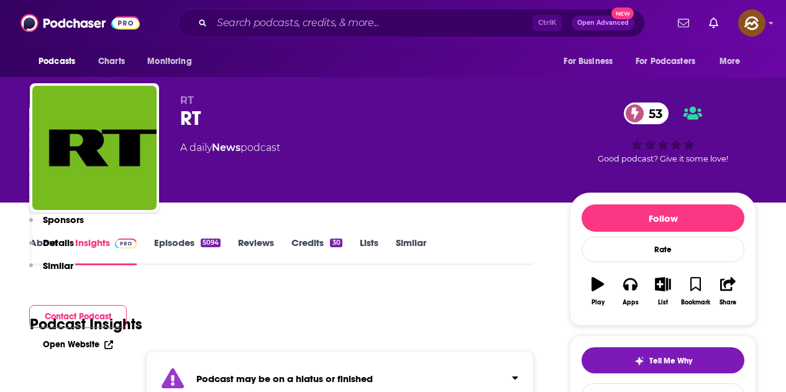
scroll to position [373, 0]
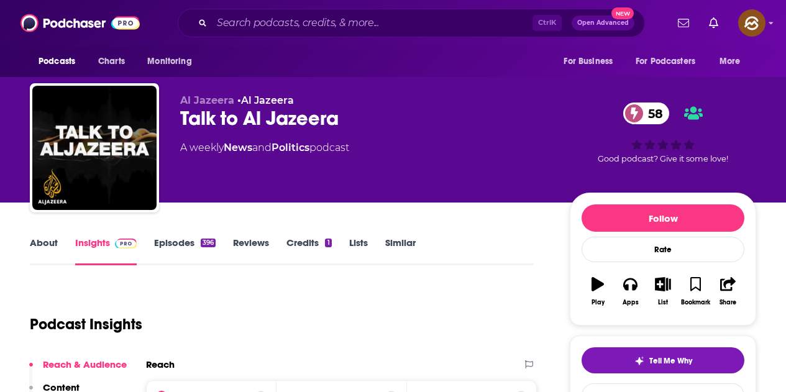
drag, startPoint x: 254, startPoint y: 118, endPoint x: 340, endPoint y: 118, distance: 86.4
click at [340, 118] on div "Talk to Al Jazeera 58" at bounding box center [365, 118] width 370 height 24
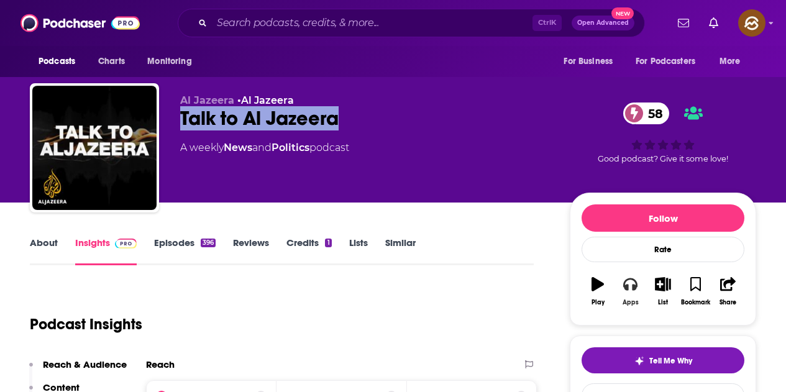
click at [629, 285] on icon "button" at bounding box center [630, 284] width 14 height 14
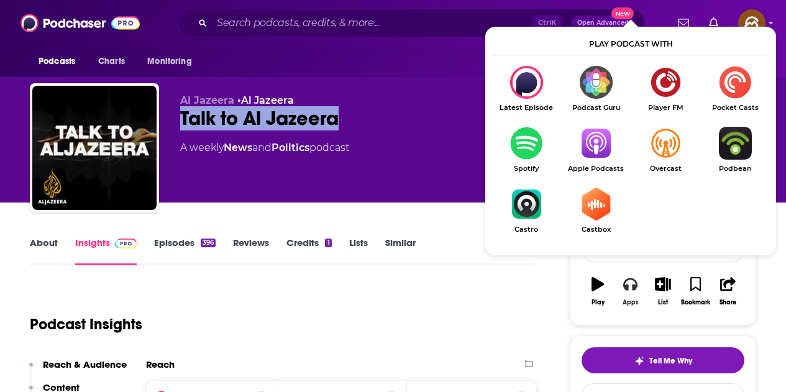
scroll to position [62, 0]
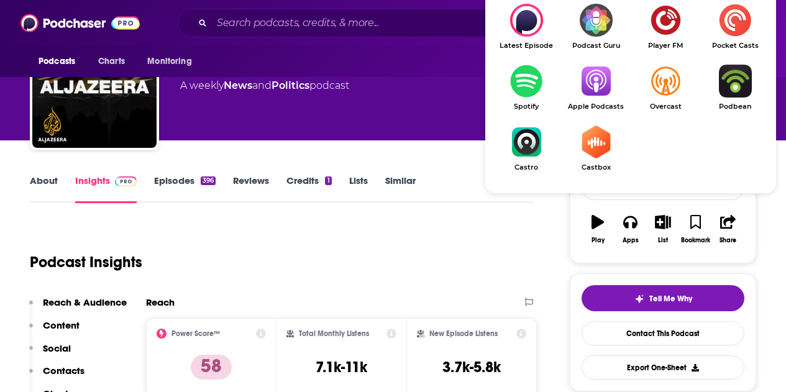
click at [595, 101] on link "Apple Podcasts" at bounding box center [596, 88] width 70 height 46
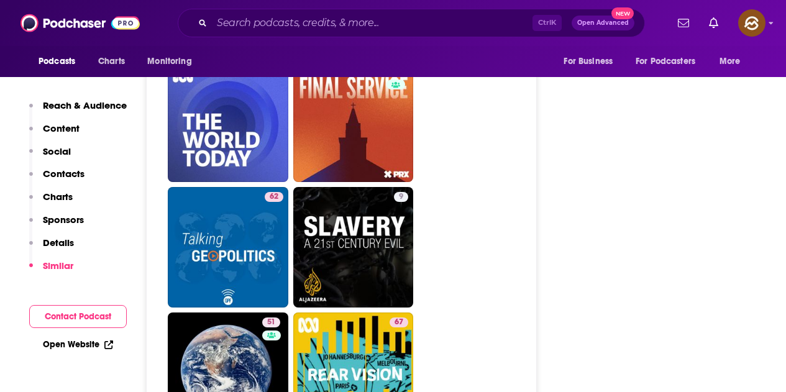
scroll to position [3480, 0]
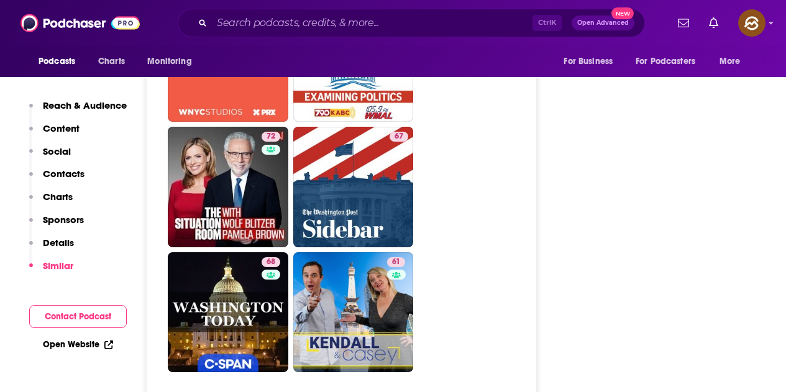
scroll to position [3977, 0]
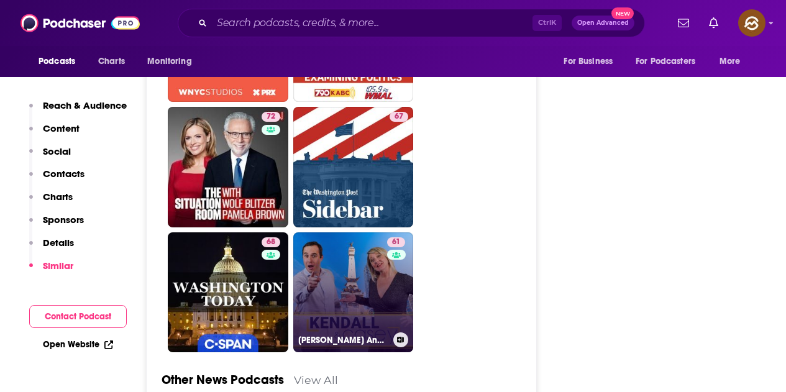
click at [398, 237] on div "61" at bounding box center [397, 285] width 21 height 96
type input "[URL][DOMAIN_NAME][PERSON_NAME][PERSON_NAME]"
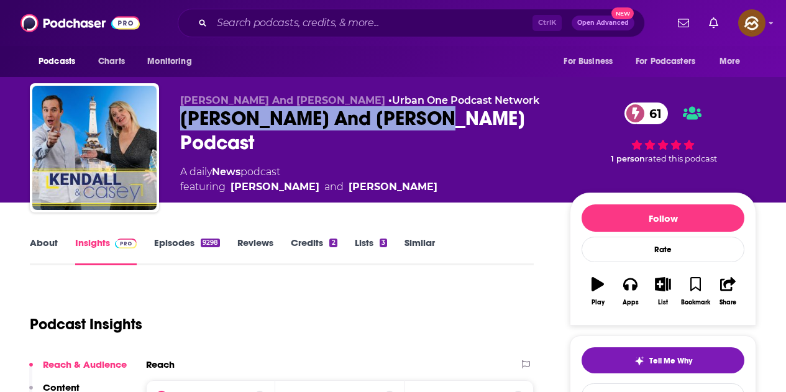
drag, startPoint x: 183, startPoint y: 117, endPoint x: 435, endPoint y: 119, distance: 252.3
click at [435, 119] on div "Kendall And Casey Podcast 61" at bounding box center [365, 130] width 370 height 48
click at [625, 284] on icon "button" at bounding box center [630, 284] width 14 height 12
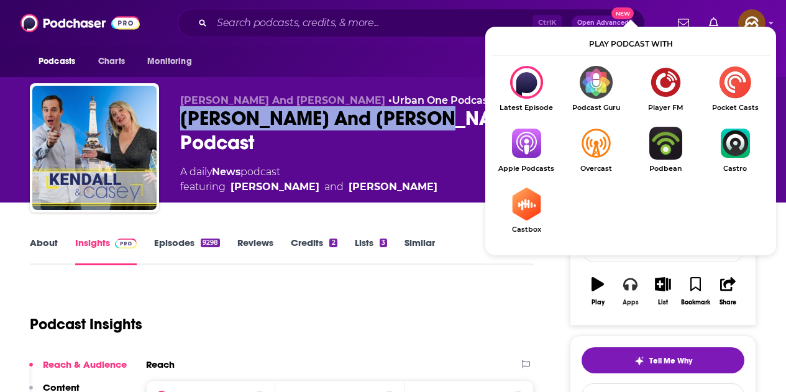
scroll to position [62, 0]
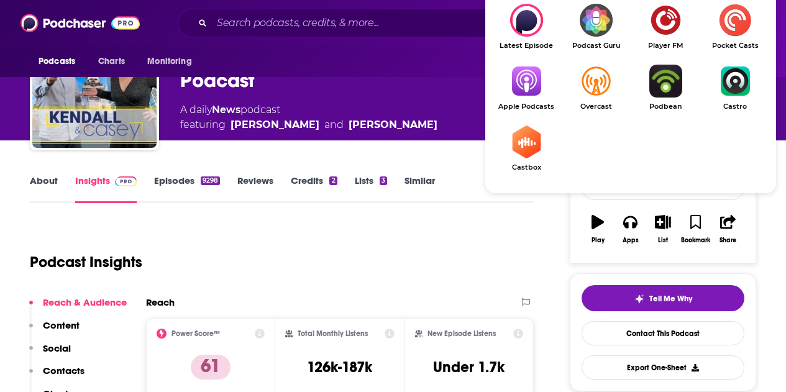
click at [531, 87] on img "Show Listen On dropdown" at bounding box center [526, 81] width 70 height 33
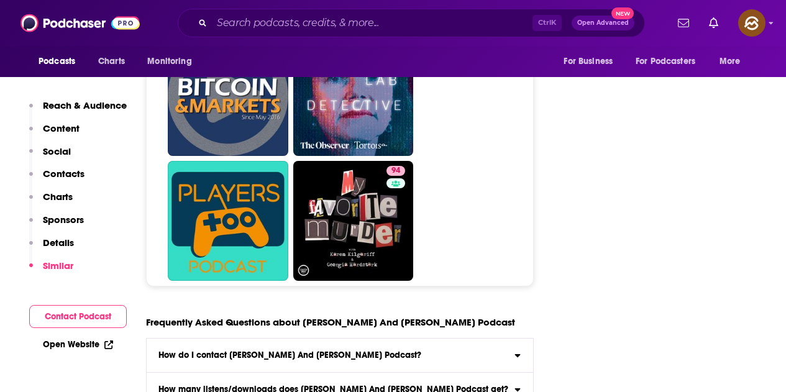
scroll to position [5219, 0]
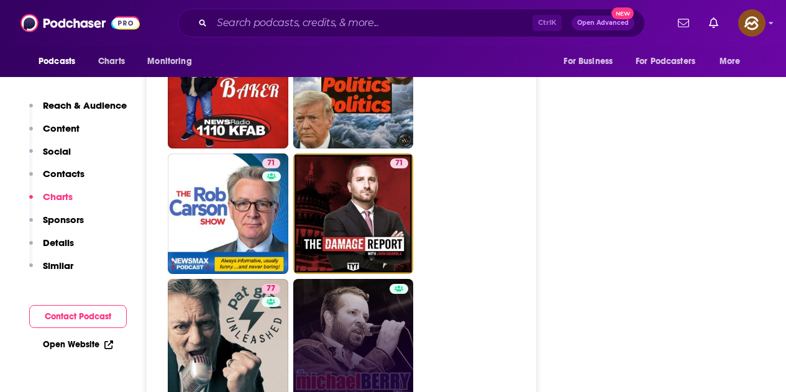
scroll to position [3045, 0]
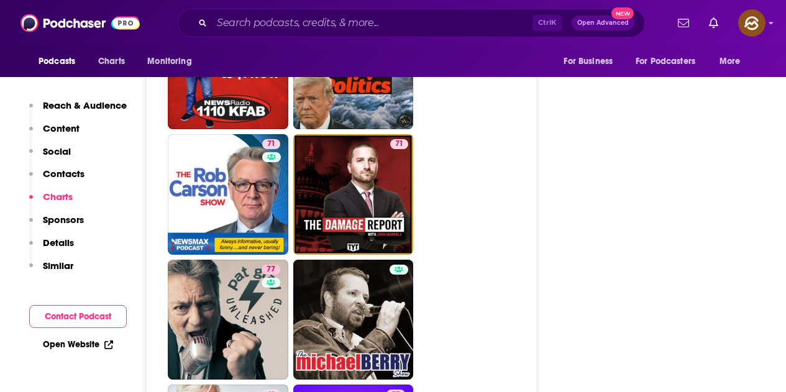
drag, startPoint x: 263, startPoint y: 236, endPoint x: 471, endPoint y: 240, distance: 207.6
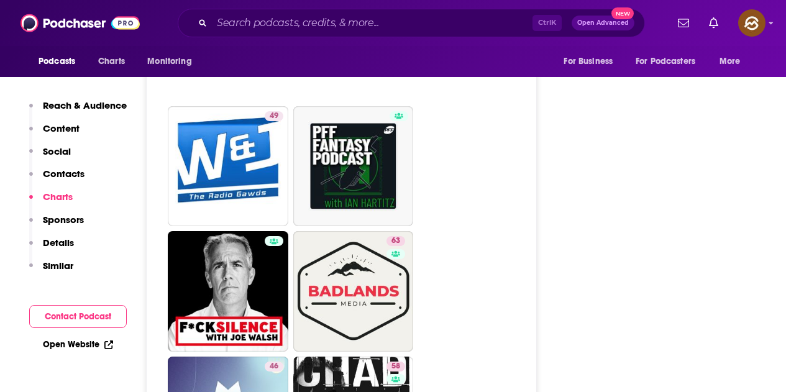
scroll to position [3852, 0]
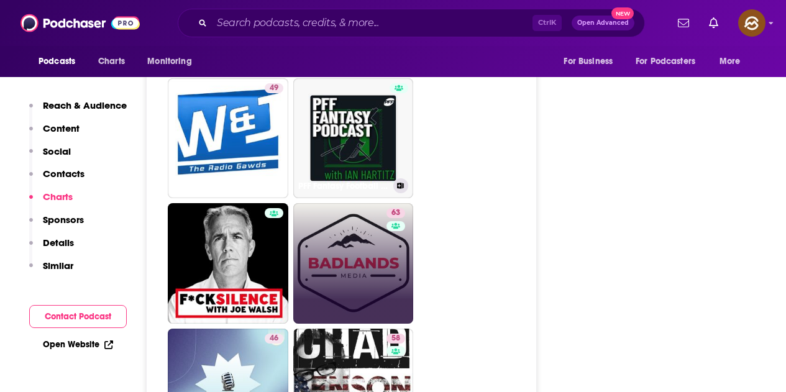
drag, startPoint x: 376, startPoint y: 122, endPoint x: 370, endPoint y: 145, distance: 23.8
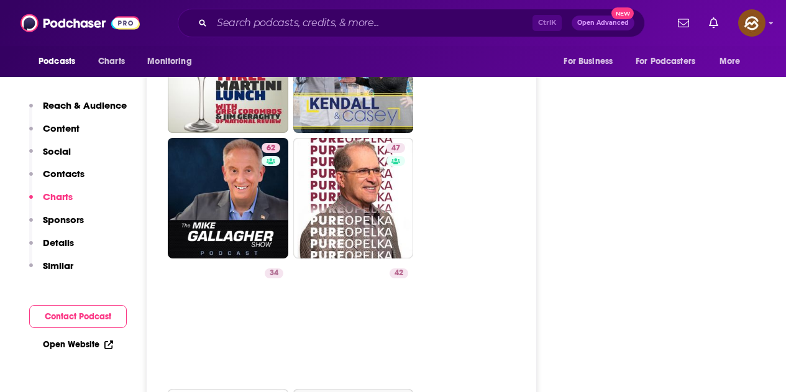
scroll to position [3666, 0]
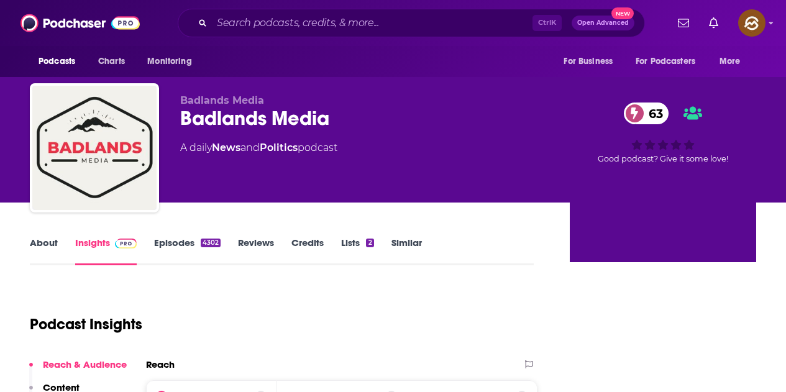
click at [325, 117] on div "Badlands Media 63" at bounding box center [365, 118] width 370 height 24
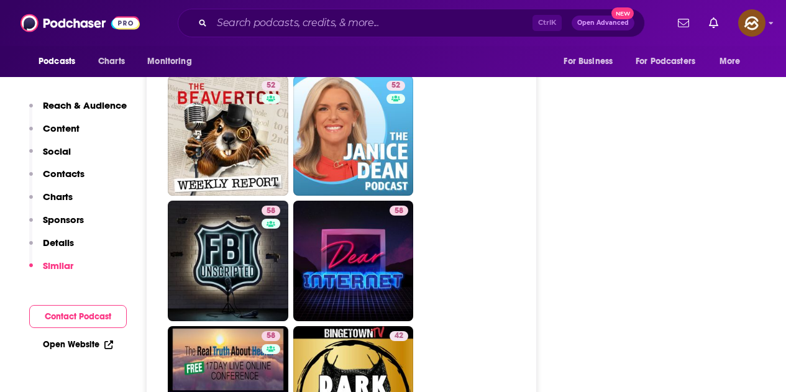
scroll to position [3604, 0]
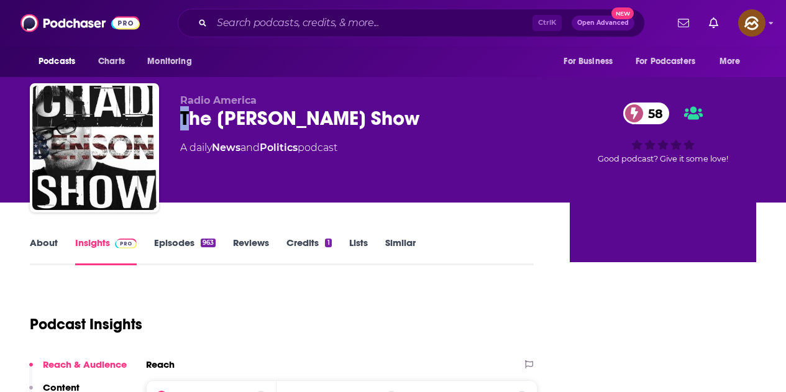
drag, startPoint x: 275, startPoint y: 121, endPoint x: 499, endPoint y: 243, distance: 254.7
click at [388, 119] on div "The [PERSON_NAME] Show 58" at bounding box center [365, 118] width 370 height 24
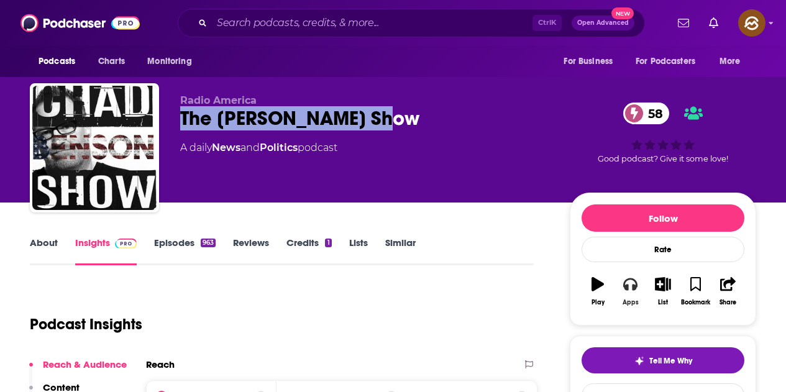
click at [624, 286] on icon "button" at bounding box center [630, 284] width 14 height 12
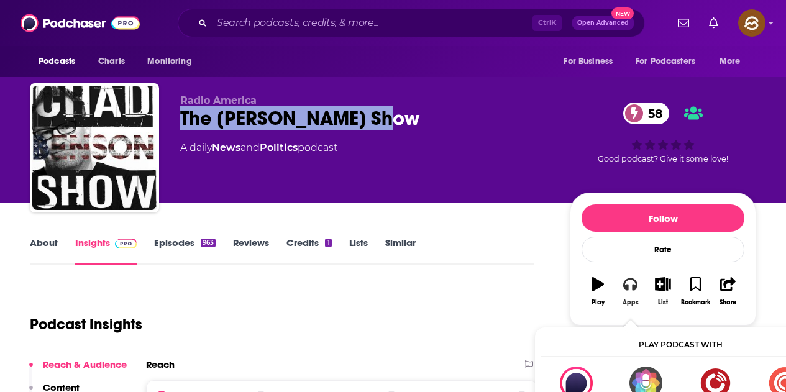
scroll to position [124, 0]
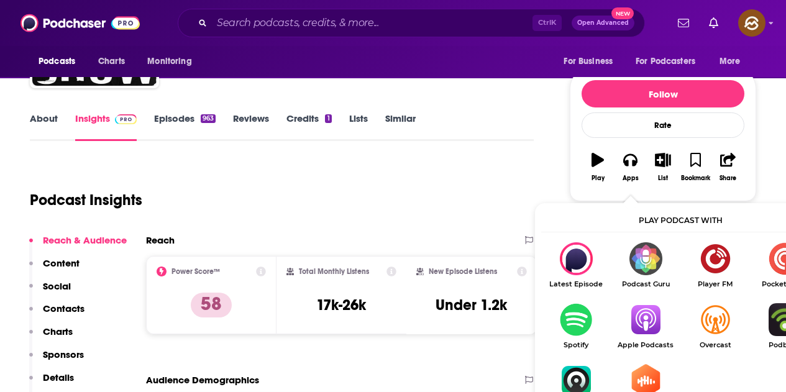
click at [643, 319] on img "Show Listen On dropdown" at bounding box center [646, 319] width 70 height 33
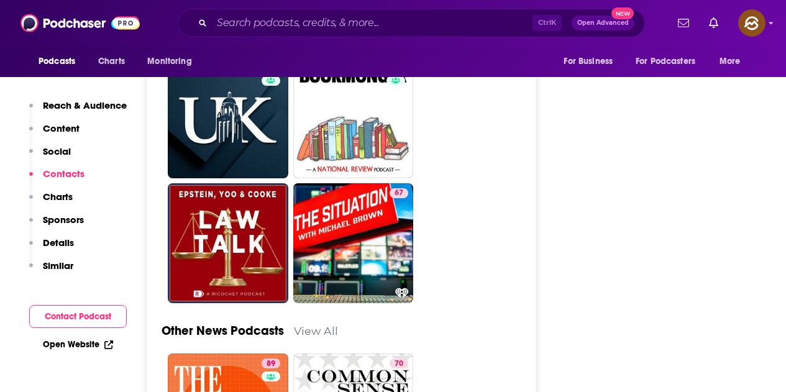
scroll to position [3790, 0]
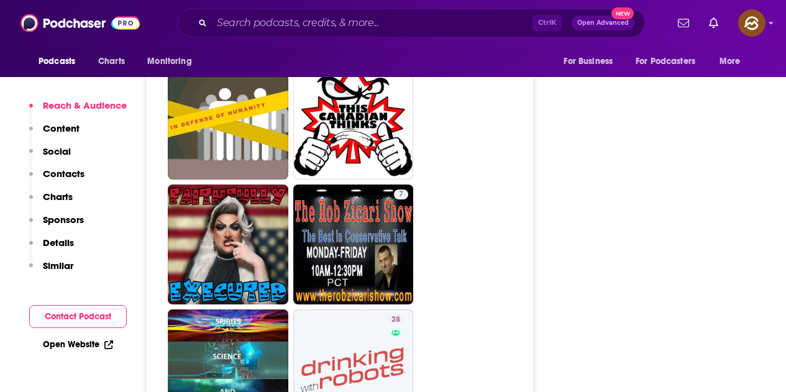
scroll to position [3293, 0]
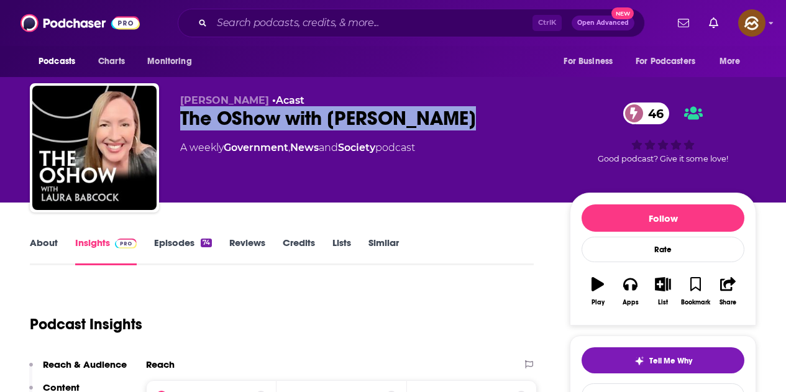
drag, startPoint x: 179, startPoint y: 109, endPoint x: 470, endPoint y: 131, distance: 291.6
click at [470, 131] on div "laura babcock • Acast The OShow with Laura Babcock 46 A weekly Government , New…" at bounding box center [393, 150] width 726 height 134
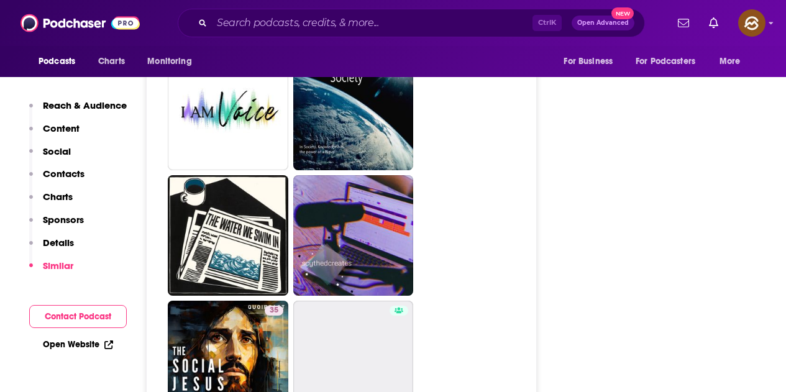
scroll to position [2361, 0]
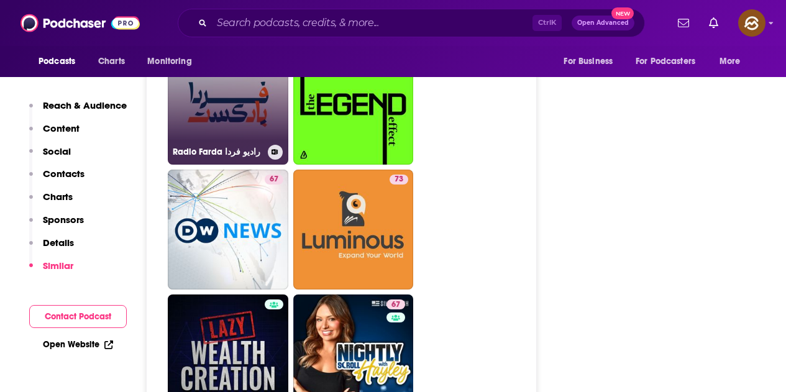
scroll to position [3728, 0]
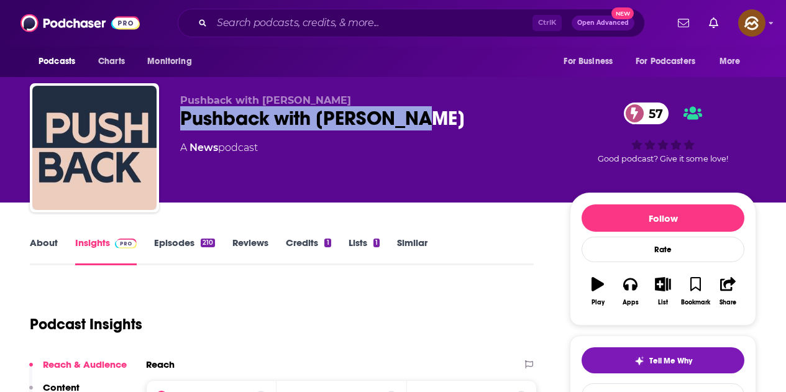
drag, startPoint x: 355, startPoint y: 122, endPoint x: 426, endPoint y: 113, distance: 71.4
click at [426, 113] on div "Pushback with Aaron Maté Pushback with Aaron Mate 57 A News podcast 57 Good pod…" at bounding box center [393, 150] width 726 height 134
click at [636, 298] on button "Apps" at bounding box center [630, 291] width 32 height 45
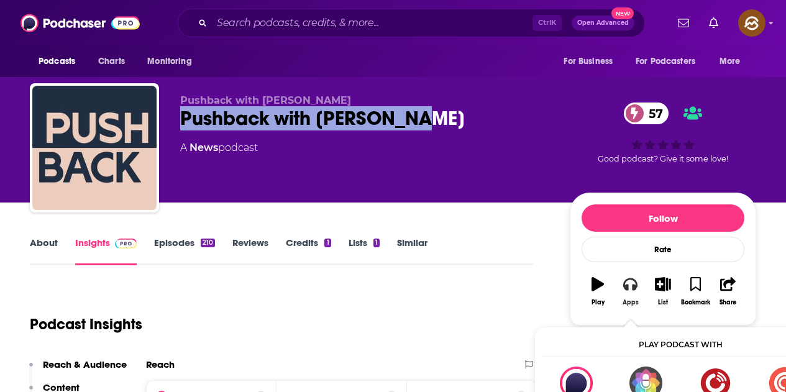
scroll to position [62, 0]
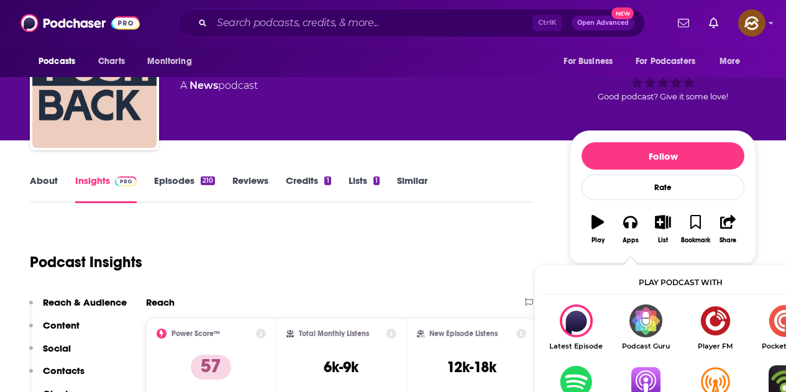
click at [643, 378] on img "Show Listen On dropdown" at bounding box center [646, 381] width 70 height 33
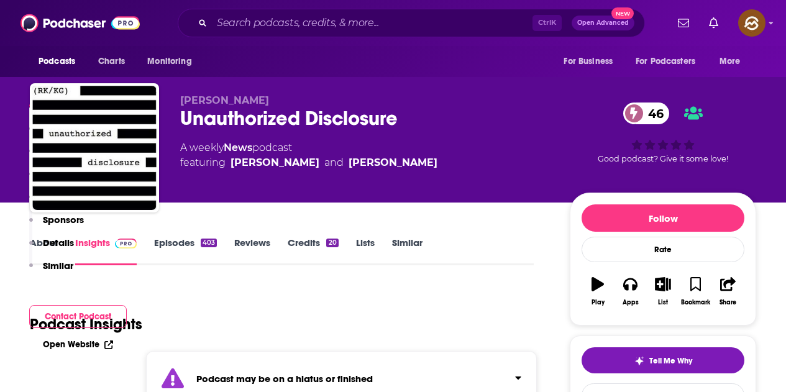
scroll to position [311, 0]
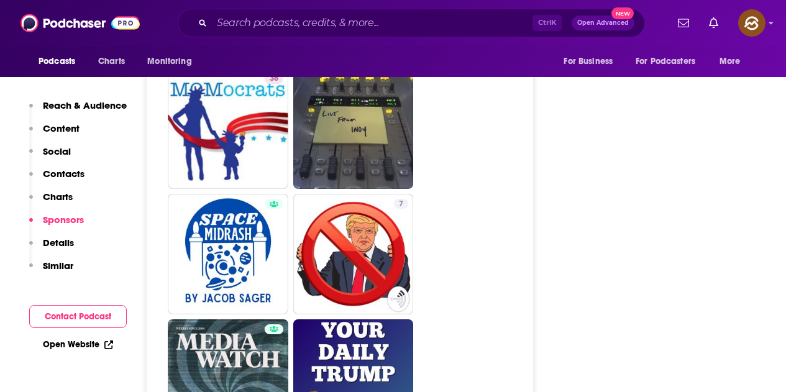
scroll to position [2920, 0]
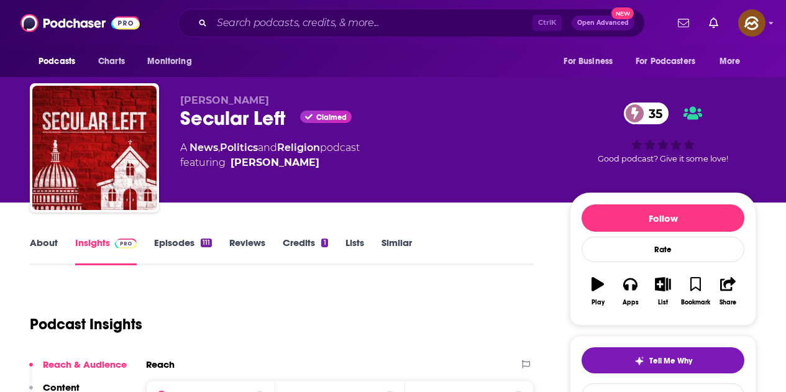
drag, startPoint x: 183, startPoint y: 113, endPoint x: 286, endPoint y: 122, distance: 103.5
click at [286, 122] on div "Secular Left Claimed 35" at bounding box center [365, 118] width 370 height 24
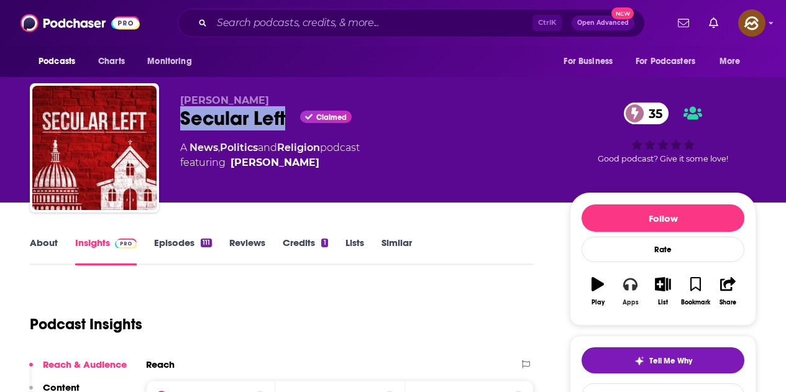
click at [632, 299] on div "Apps" at bounding box center [631, 302] width 16 height 7
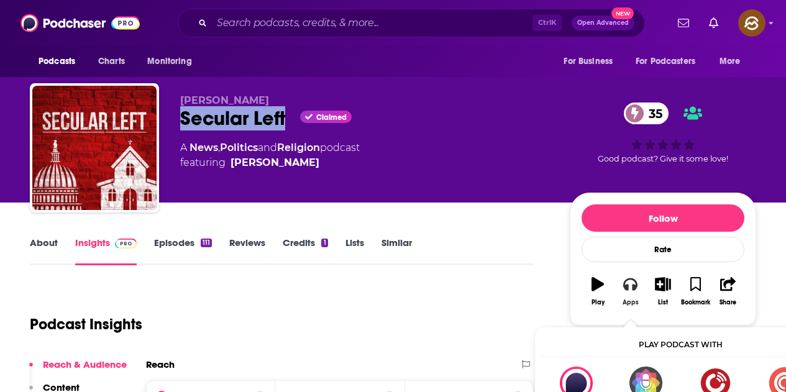
scroll to position [124, 0]
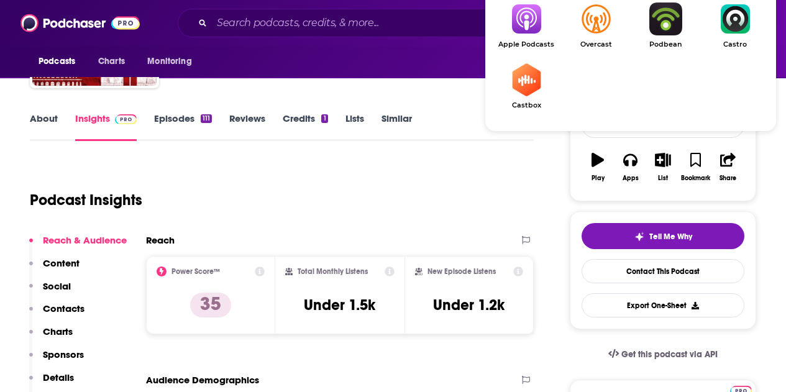
click at [535, 16] on img "Show Listen On dropdown" at bounding box center [526, 18] width 70 height 33
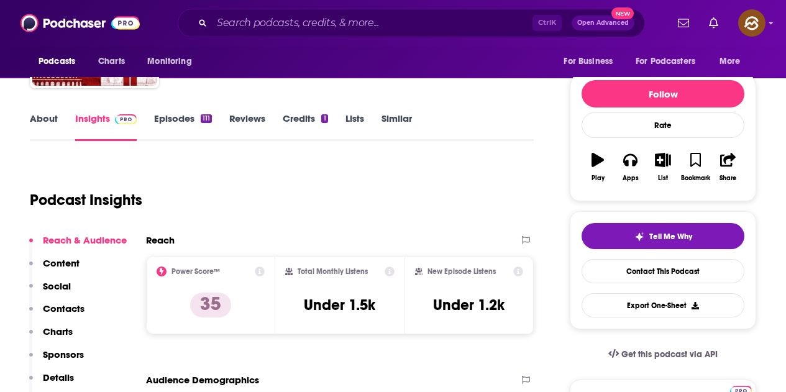
scroll to position [0, 0]
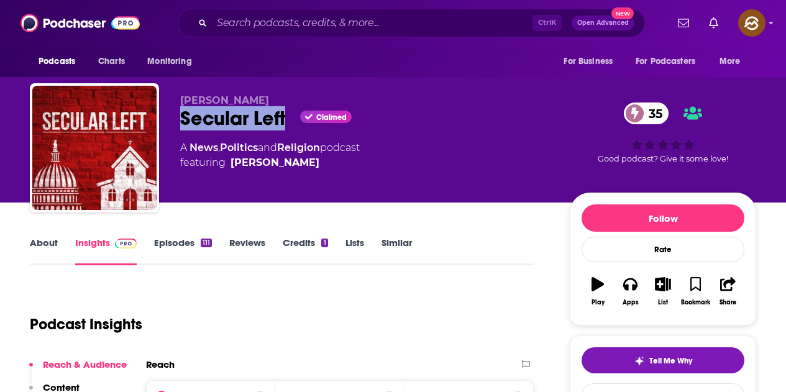
drag, startPoint x: 175, startPoint y: 103, endPoint x: 272, endPoint y: 103, distance: 97.6
click at [272, 103] on div "Douglas Berger Secular Left Claimed 35 A News , Politics and Religion podcast f…" at bounding box center [393, 150] width 726 height 134
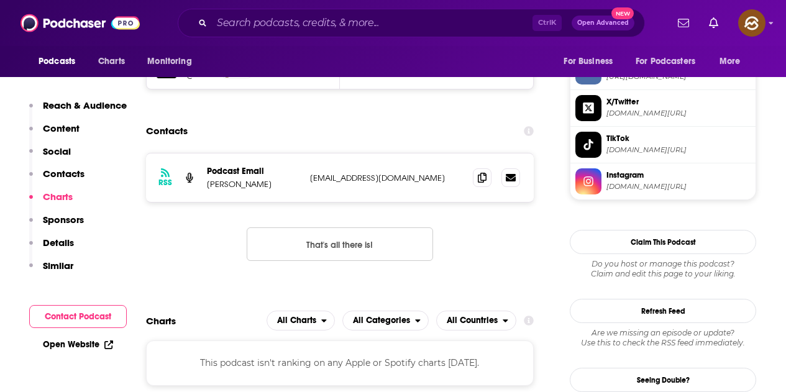
scroll to position [1181, 0]
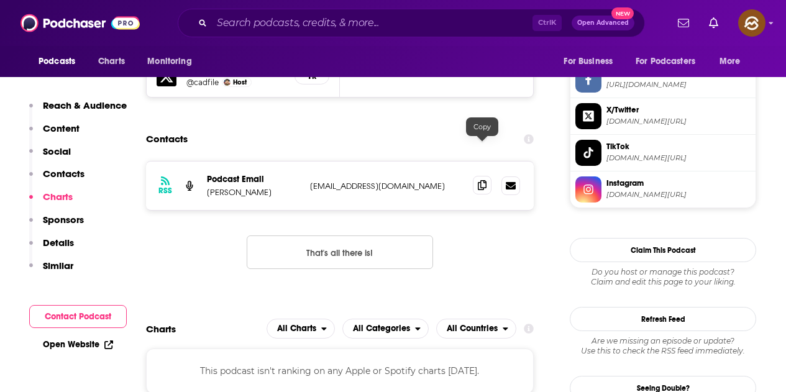
click at [479, 180] on icon at bounding box center [482, 185] width 9 height 10
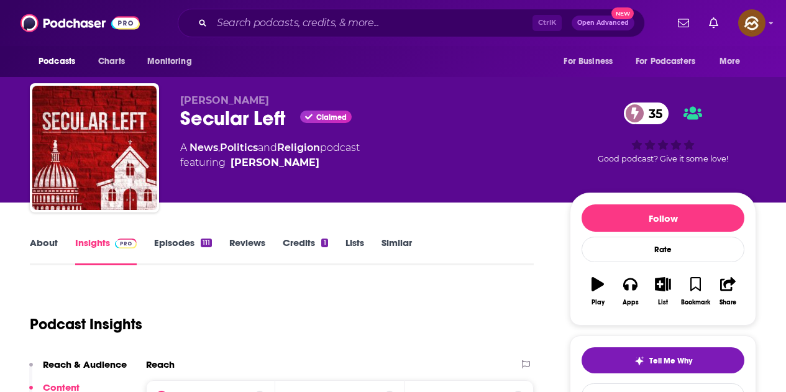
scroll to position [124, 0]
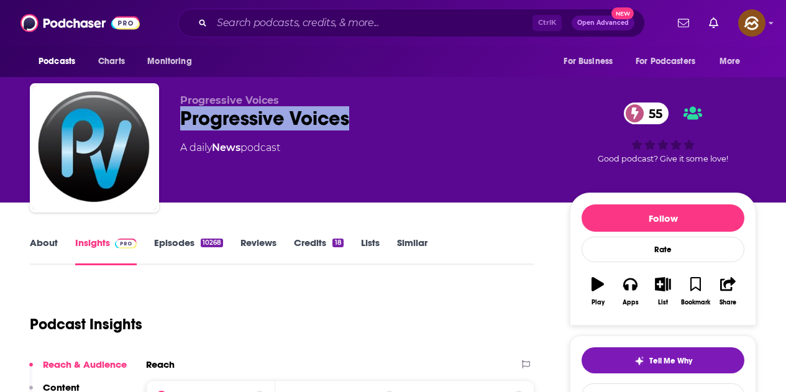
drag, startPoint x: 180, startPoint y: 117, endPoint x: 353, endPoint y: 119, distance: 173.4
click at [353, 119] on div "Progressive Voices Progressive Voices 55 A daily News podcast 55 Good podcast? …" at bounding box center [393, 150] width 726 height 134
click at [623, 297] on button "Apps" at bounding box center [630, 291] width 32 height 45
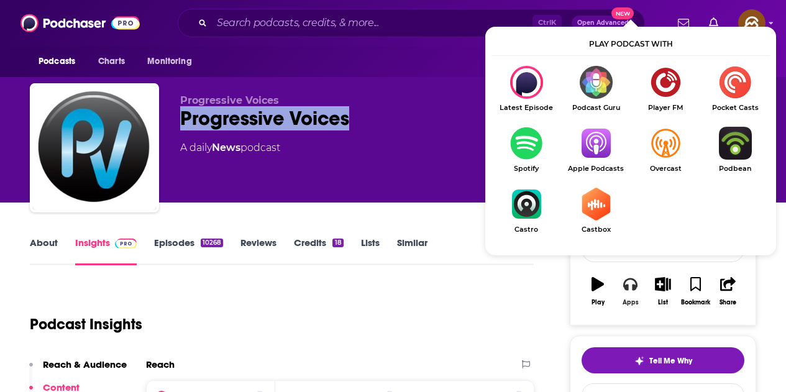
scroll to position [124, 0]
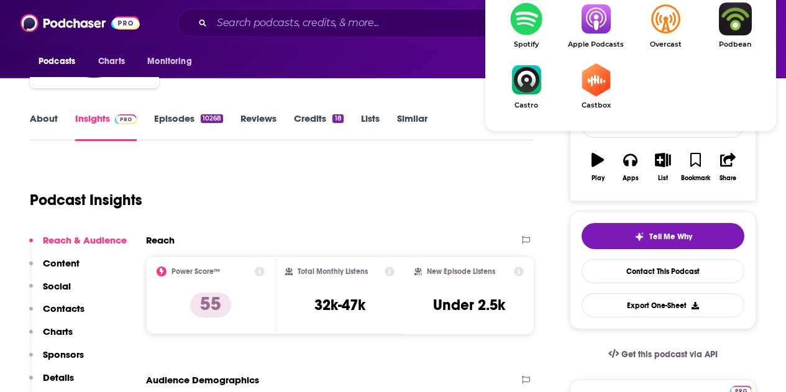
click at [591, 26] on img "Show Listen On dropdown" at bounding box center [596, 18] width 70 height 33
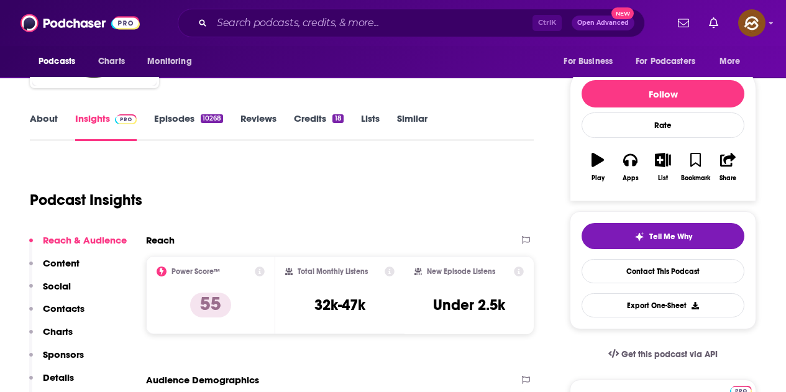
scroll to position [0, 0]
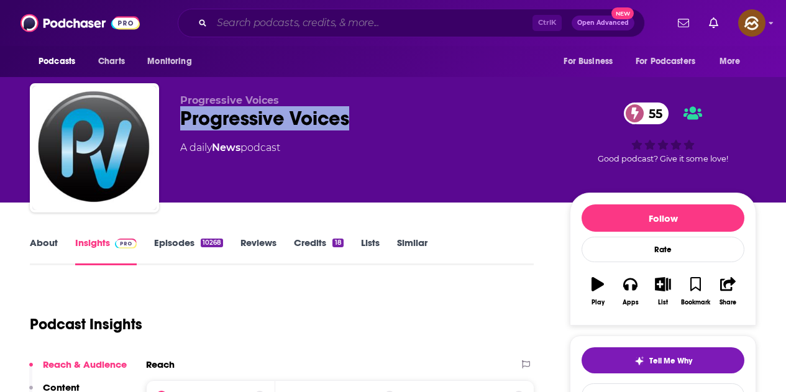
click at [297, 27] on input "Search podcasts, credits, & more..." at bounding box center [372, 23] width 321 height 20
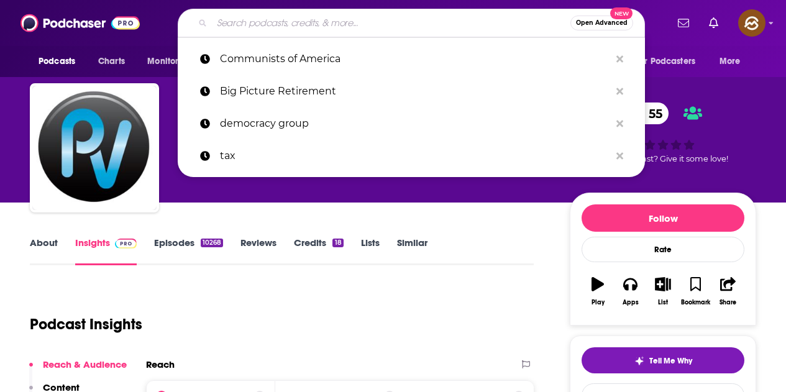
paste input "Facepalm America"
type input "Facepalm America"
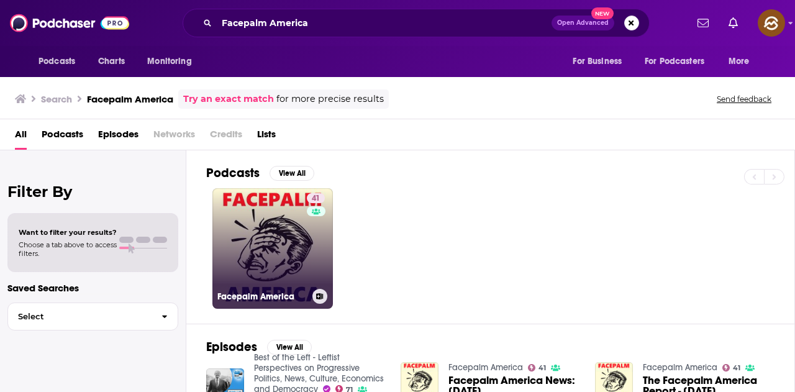
click at [273, 252] on link "41 Facepalm America" at bounding box center [272, 248] width 121 height 121
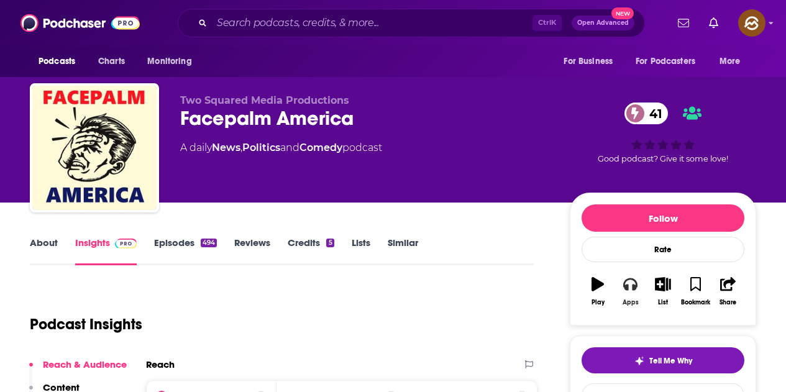
click at [631, 291] on icon "button" at bounding box center [630, 284] width 14 height 14
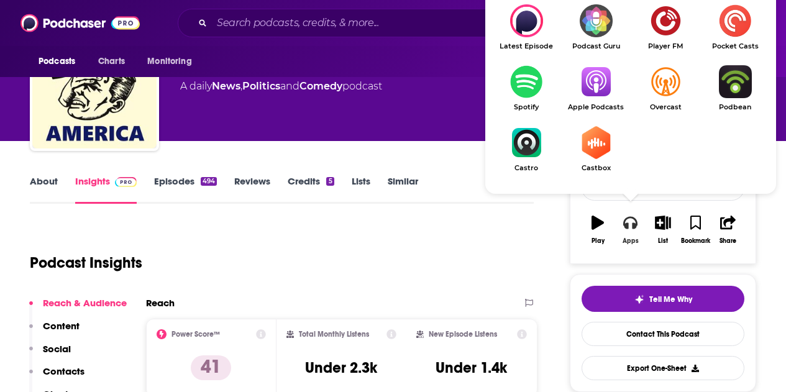
scroll to position [62, 0]
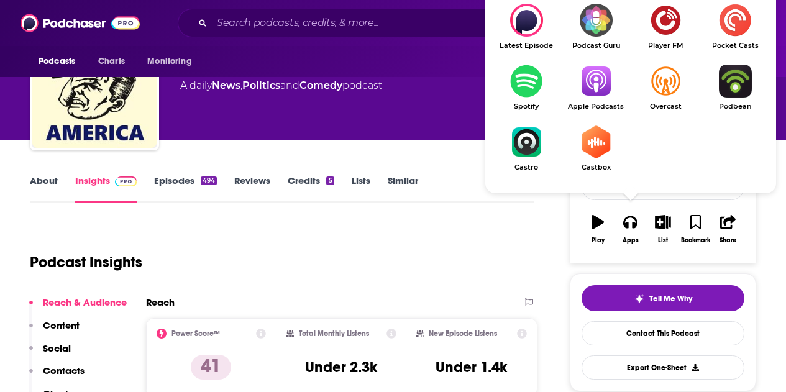
click at [587, 89] on img "Show Listen On dropdown" at bounding box center [596, 81] width 70 height 33
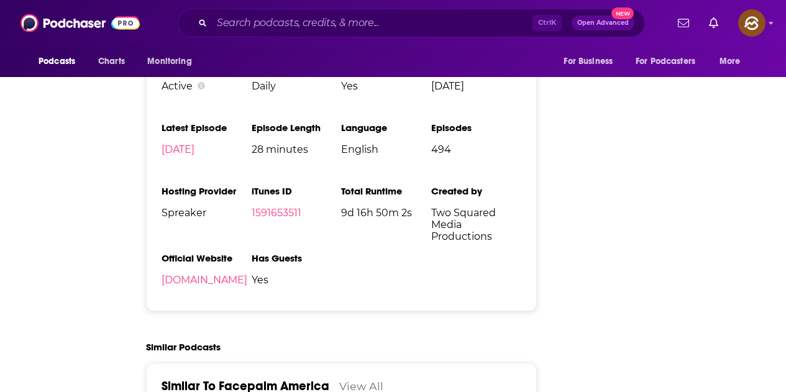
scroll to position [0, 0]
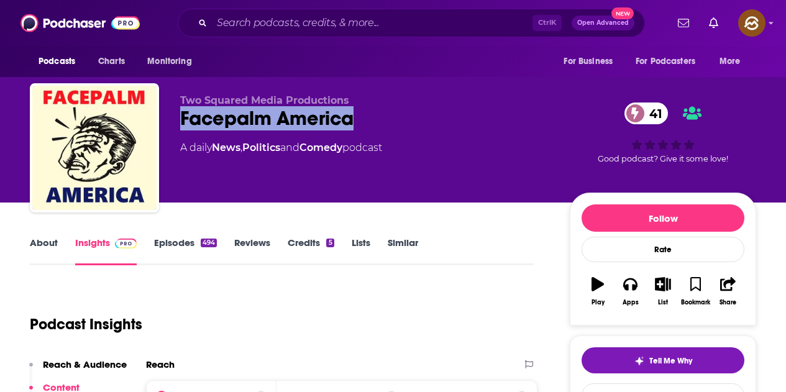
drag, startPoint x: 183, startPoint y: 114, endPoint x: 352, endPoint y: 128, distance: 170.2
click at [352, 128] on div "Facepalm America 41" at bounding box center [365, 118] width 370 height 24
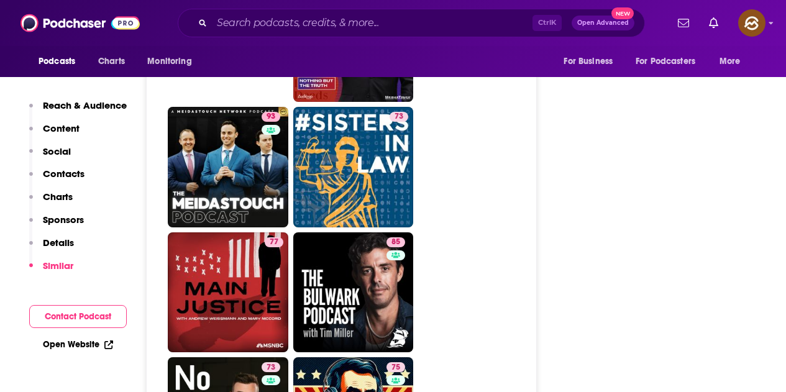
scroll to position [2050, 0]
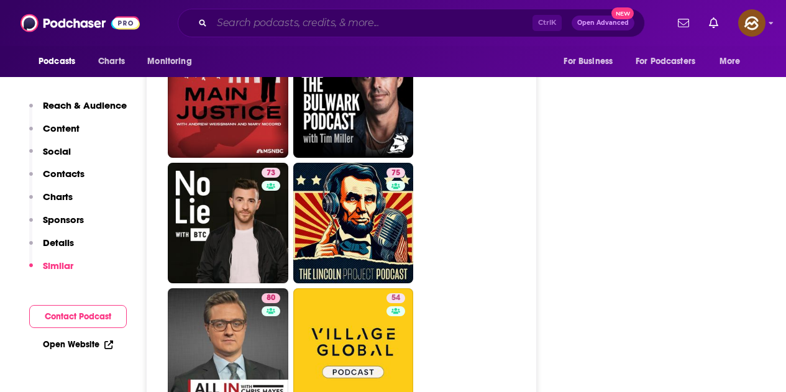
click at [362, 22] on input "Search podcasts, credits, & more..." at bounding box center [372, 23] width 321 height 20
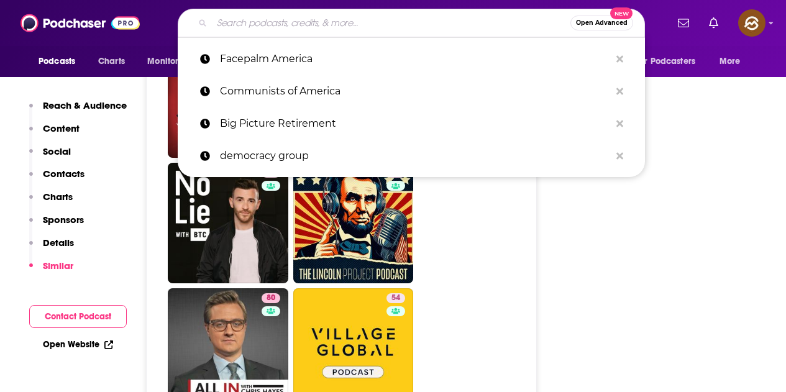
paste input "- Breaking Through with Kristin Rowe-Finkbeiner"
type input "- Breaking Through with Kristin Rowe-Finkbeiner"
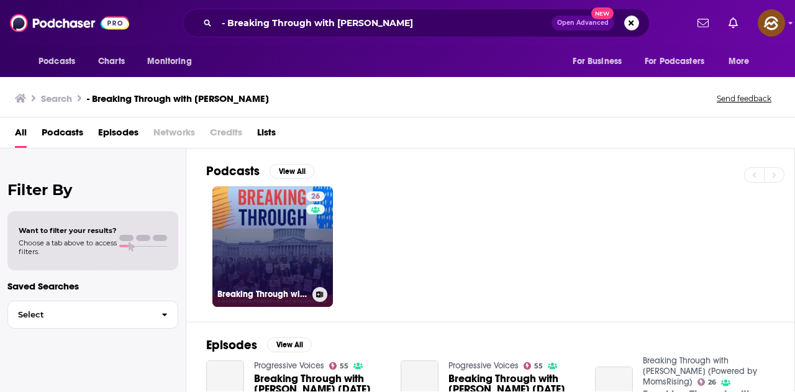
click at [247, 247] on link "26 Breaking Through with Kristin Rowe-Finkbeiner (Powered by MomsRising)" at bounding box center [272, 246] width 121 height 121
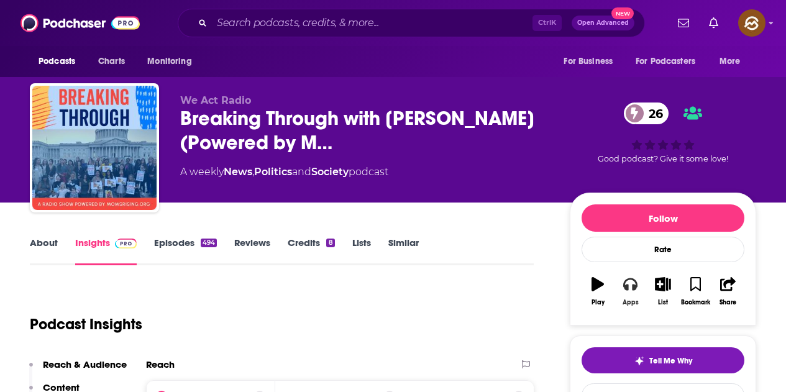
click at [629, 292] on button "Apps" at bounding box center [630, 291] width 32 height 45
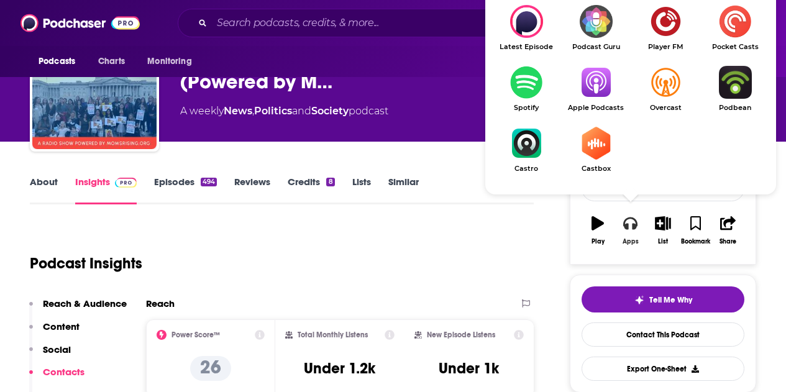
scroll to position [62, 0]
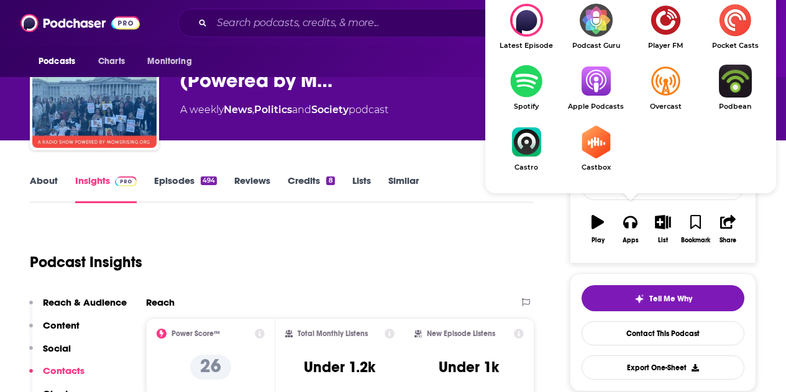
click at [604, 53] on ul "Latest Episode Podcast Guru Player FM Pocket Casts Spotify Apple Podcasts Overc…" at bounding box center [630, 95] width 278 height 183
click at [600, 82] on img "Show Listen On dropdown" at bounding box center [596, 81] width 70 height 33
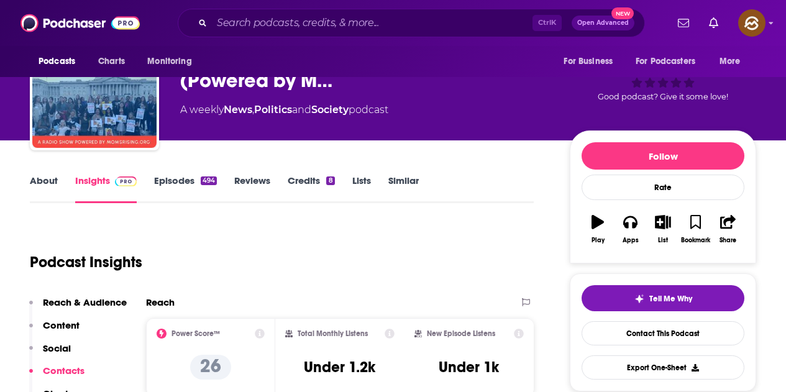
scroll to position [0, 0]
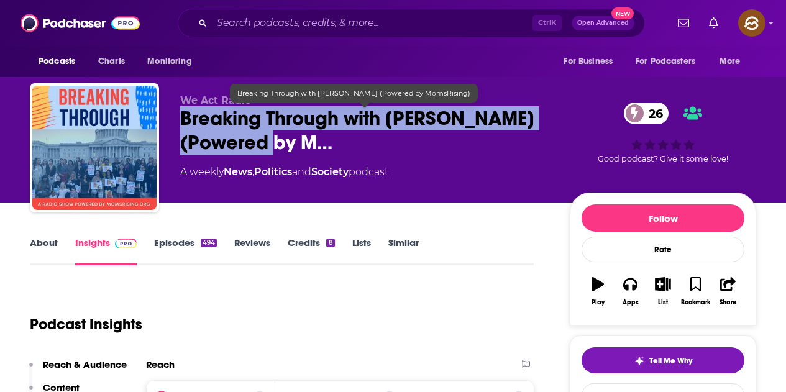
drag, startPoint x: 184, startPoint y: 114, endPoint x: 273, endPoint y: 143, distance: 93.5
click at [273, 143] on span "Breaking Through with Kristin Rowe-Finkbeiner (Powered by M…" at bounding box center [365, 130] width 370 height 48
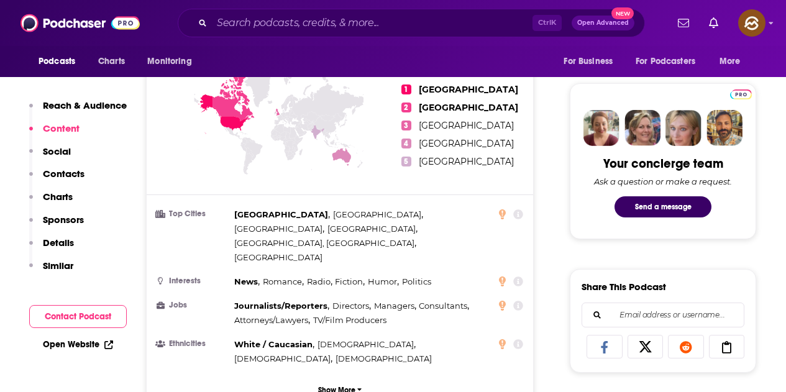
scroll to position [311, 0]
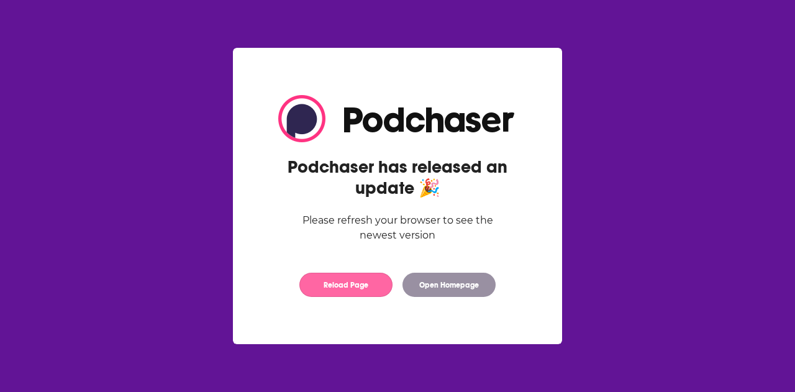
click at [353, 295] on button "Reload Page" at bounding box center [345, 285] width 93 height 24
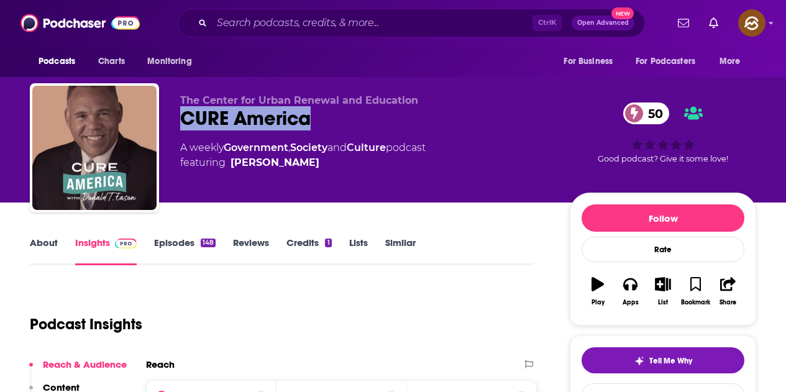
drag, startPoint x: 181, startPoint y: 111, endPoint x: 308, endPoint y: 123, distance: 127.3
click at [308, 123] on div "CURE America 50" at bounding box center [365, 118] width 370 height 24
click at [634, 288] on icon "button" at bounding box center [630, 284] width 14 height 12
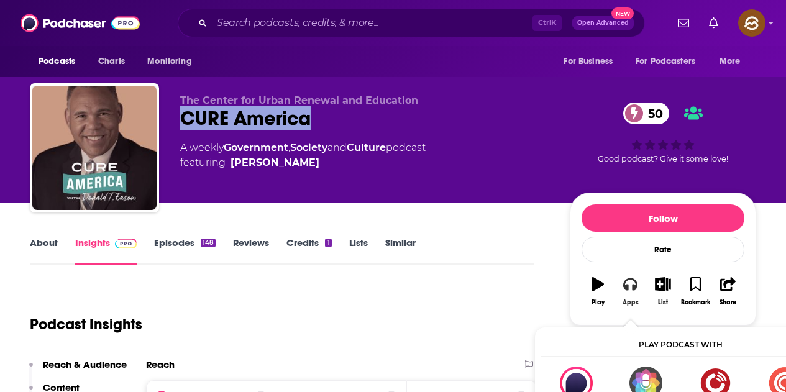
scroll to position [62, 0]
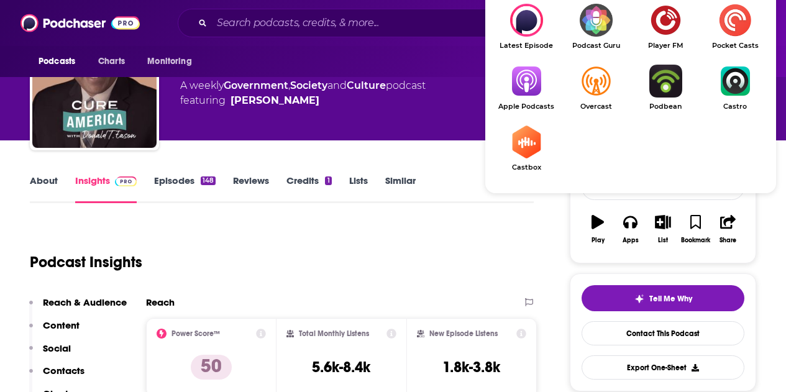
click at [527, 99] on link "Apple Podcasts" at bounding box center [526, 88] width 70 height 46
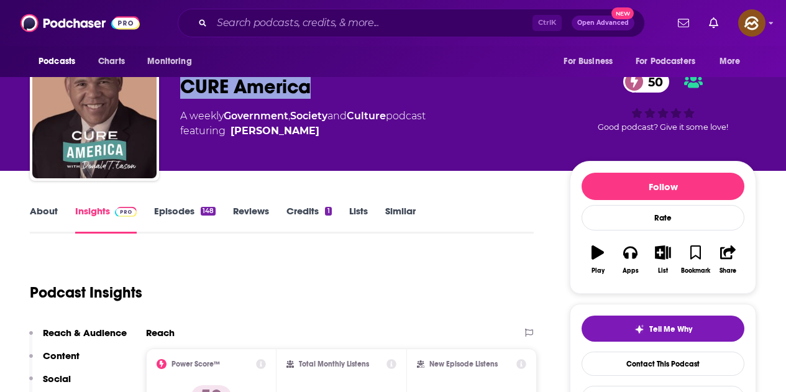
scroll to position [0, 0]
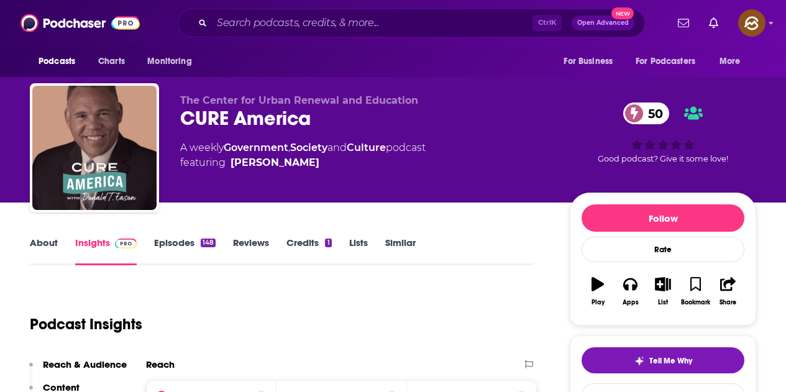
click at [353, 168] on span "featuring Star Parker" at bounding box center [302, 162] width 245 height 15
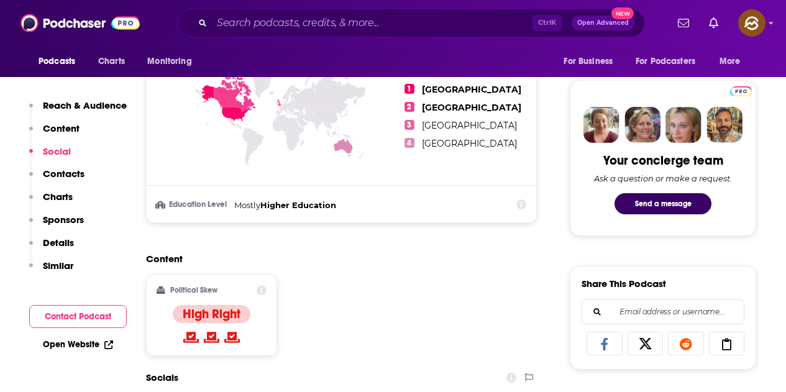
scroll to position [808, 0]
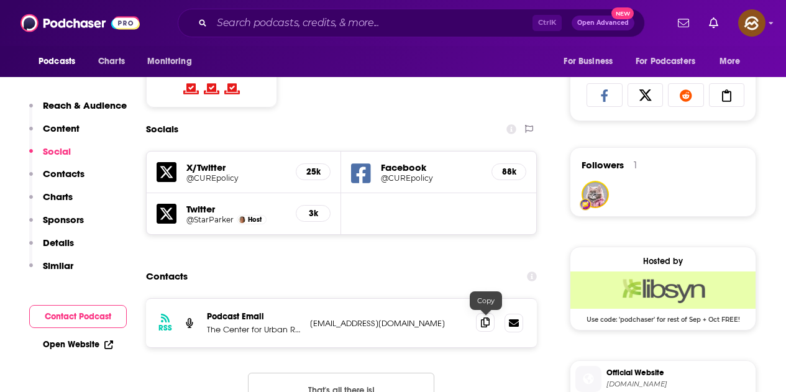
click at [492, 322] on span at bounding box center [485, 322] width 19 height 19
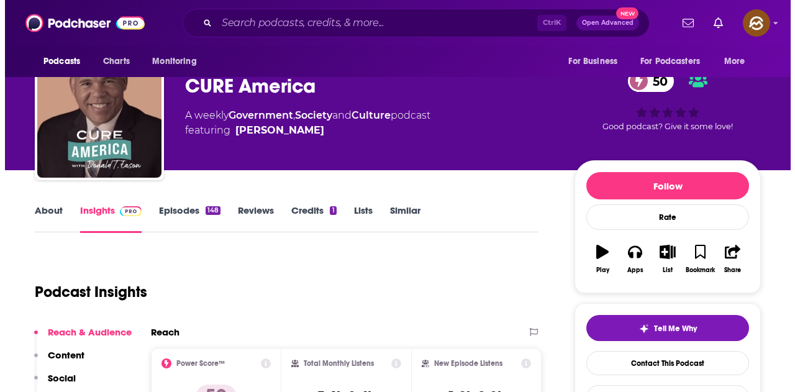
scroll to position [0, 0]
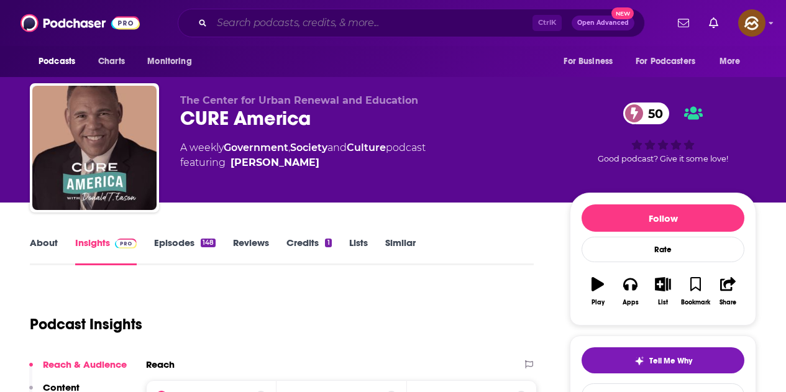
click at [395, 26] on input "Search podcasts, credits, & more..." at bounding box center [372, 23] width 321 height 20
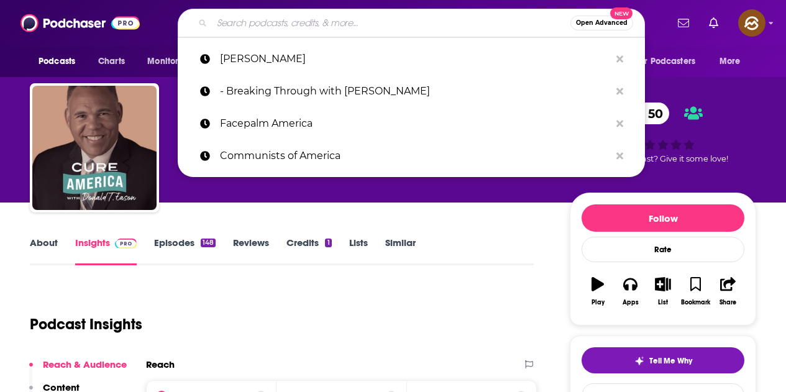
paste input "- The BradCast with Brad Friedman"
type input "- The BradCast with Brad Friedman"
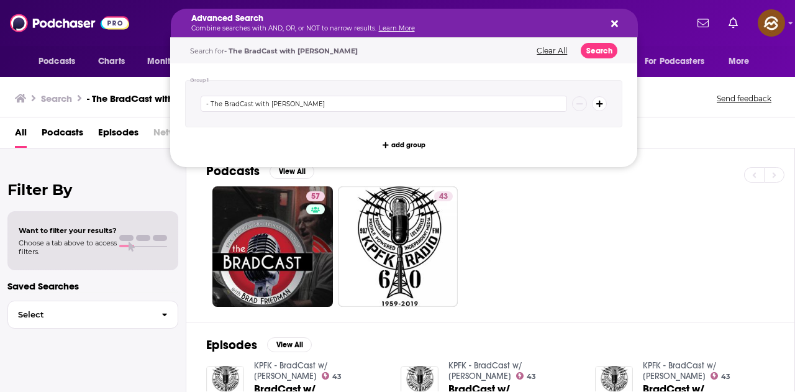
click at [561, 252] on div "57 43" at bounding box center [500, 246] width 588 height 121
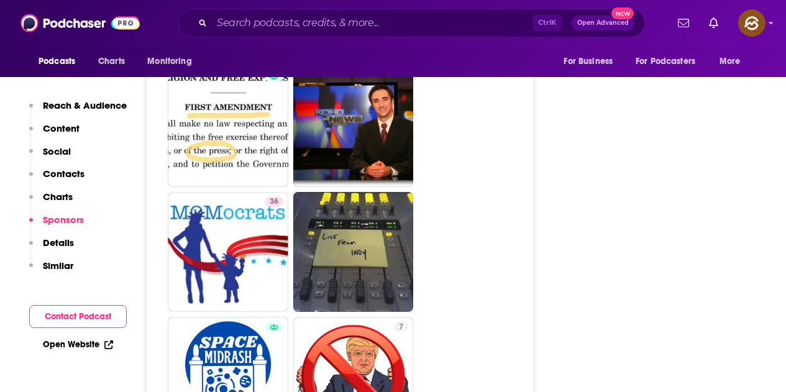
scroll to position [2920, 0]
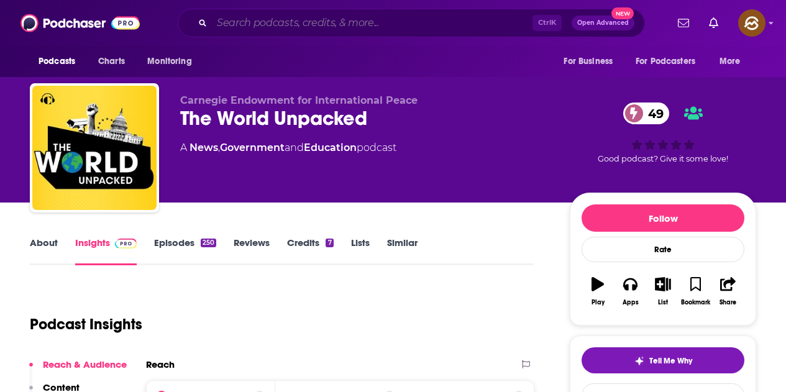
click at [363, 19] on input "Search podcasts, credits, & more..." at bounding box center [372, 23] width 321 height 20
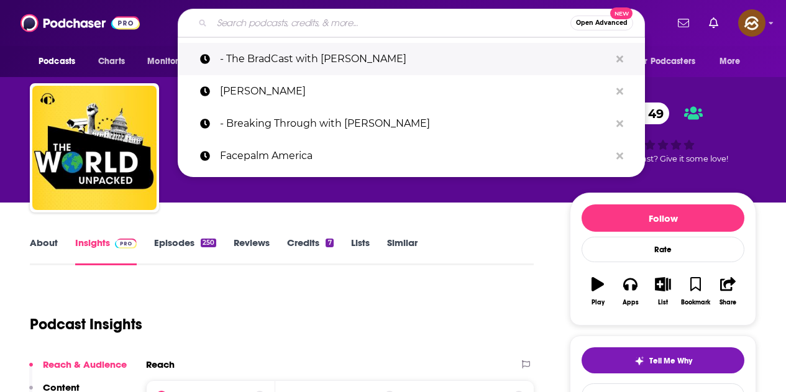
paste input "The Rick Smith Show"
type input "The Rick Smith Show"
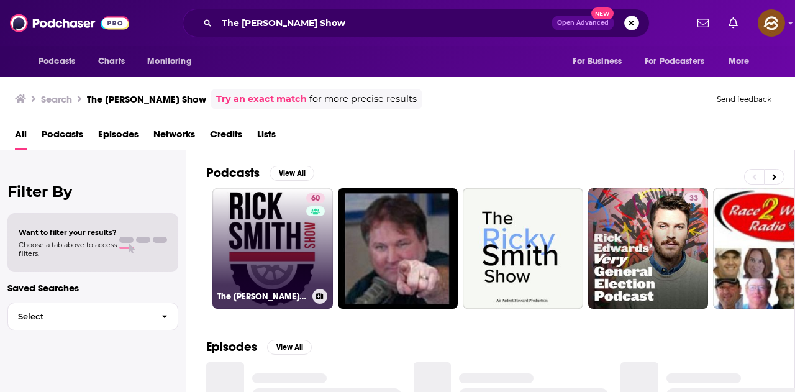
click at [285, 244] on link "60 The Rick Smith Show" at bounding box center [272, 248] width 121 height 121
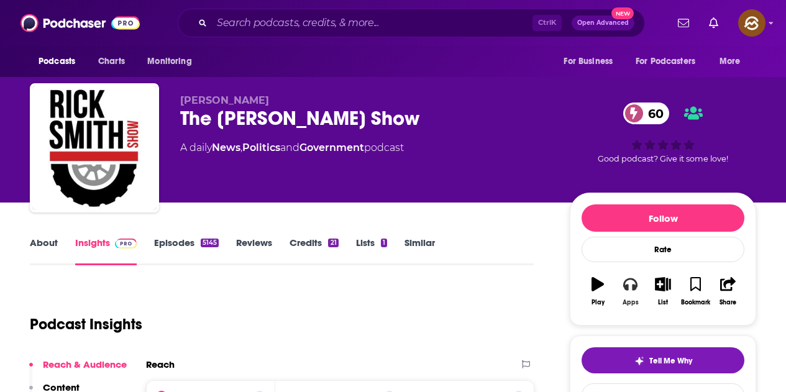
click at [630, 280] on icon "button" at bounding box center [630, 284] width 14 height 14
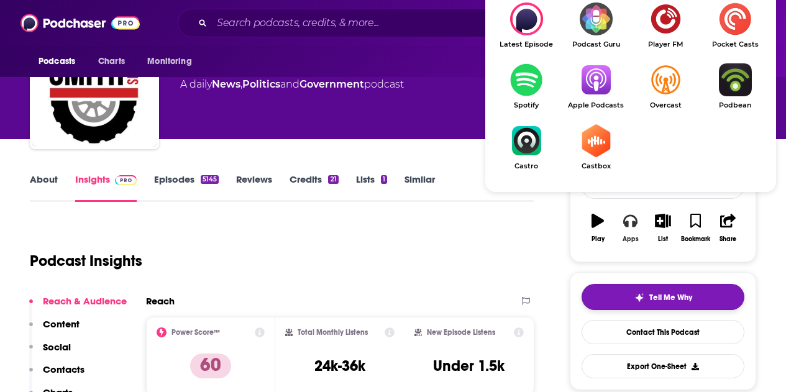
scroll to position [124, 0]
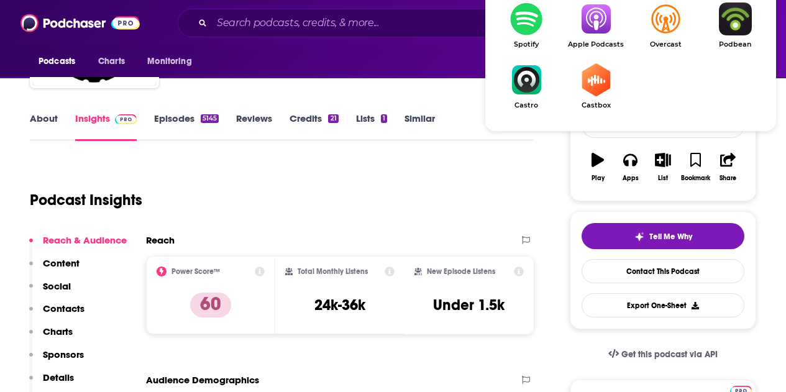
click at [590, 24] on img "Show Listen On dropdown" at bounding box center [596, 18] width 70 height 33
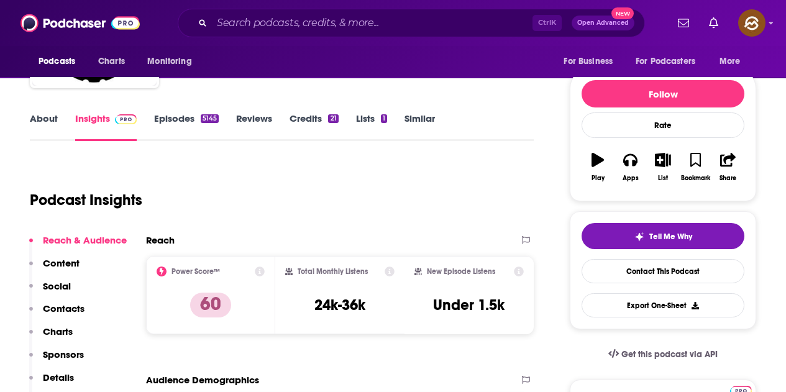
scroll to position [0, 0]
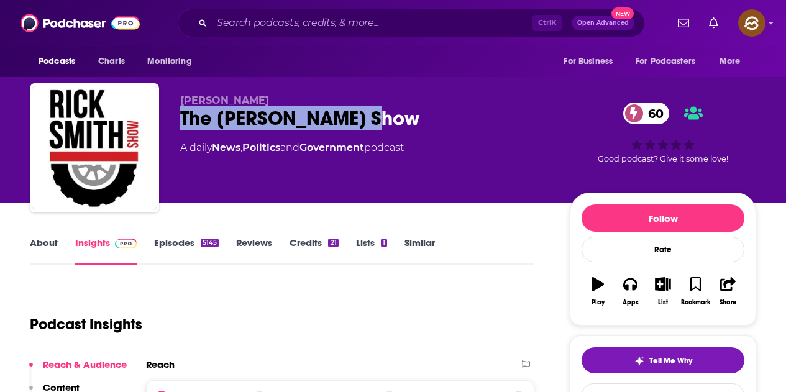
drag, startPoint x: 183, startPoint y: 114, endPoint x: 411, endPoint y: 127, distance: 227.8
click at [411, 127] on div "The Rick Smith Show 60" at bounding box center [365, 118] width 370 height 24
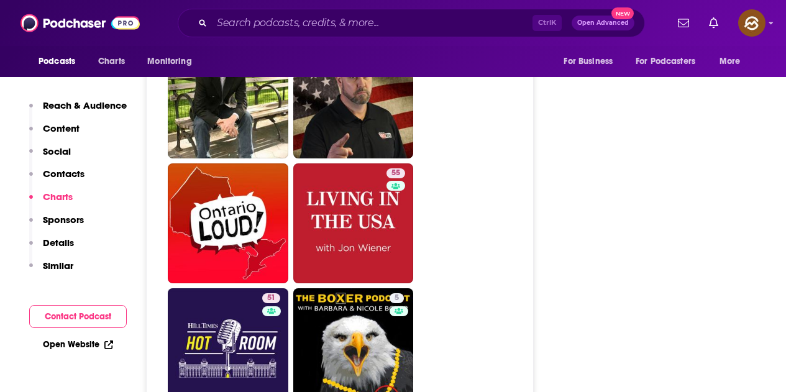
scroll to position [2858, 0]
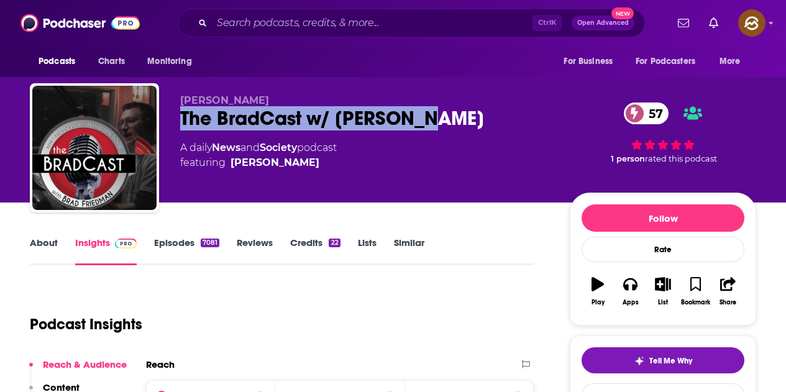
drag, startPoint x: 181, startPoint y: 117, endPoint x: 468, endPoint y: 127, distance: 287.2
click at [468, 127] on div "The BradCast w/ Brad Friedman 57" at bounding box center [365, 118] width 370 height 24
click at [638, 295] on button "Apps" at bounding box center [630, 291] width 32 height 45
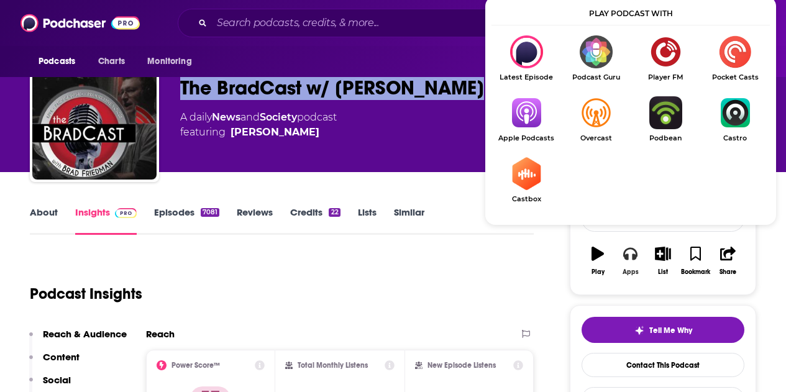
scroll to position [62, 0]
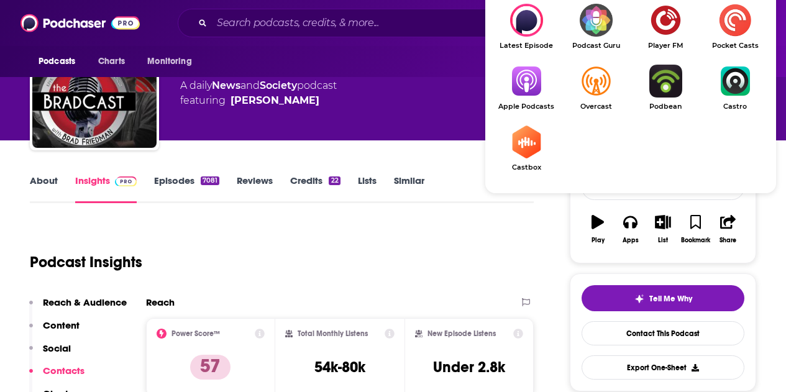
click at [539, 87] on img "Show Listen On dropdown" at bounding box center [526, 81] width 70 height 33
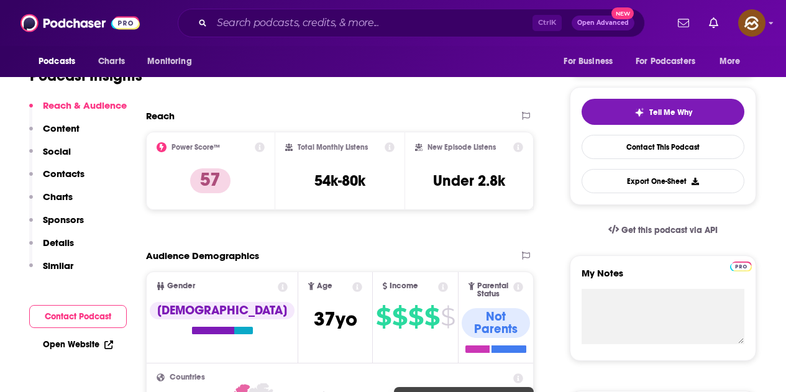
scroll to position [0, 0]
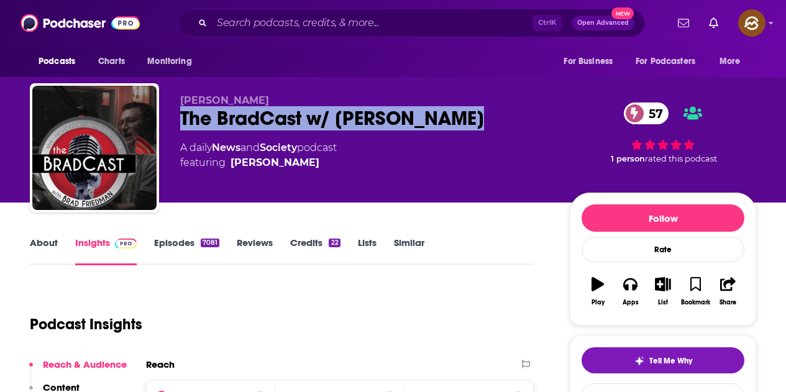
click at [362, 189] on div "Brad Friedman The BradCast w/ Brad Friedman 57 A daily News and Society podcast…" at bounding box center [365, 143] width 370 height 99
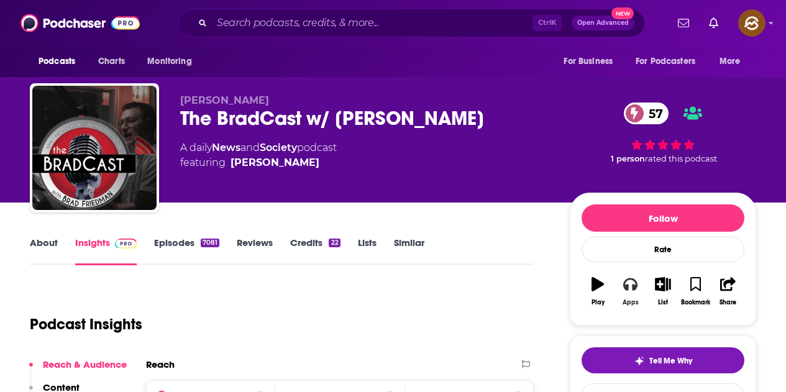
click at [626, 303] on div "Apps" at bounding box center [631, 302] width 16 height 7
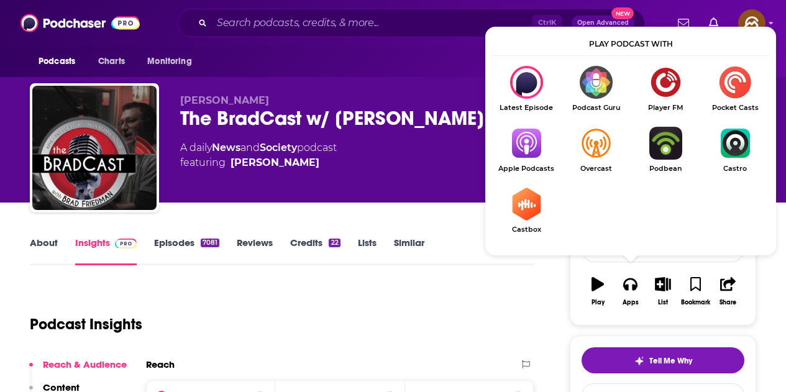
click at [433, 158] on div "A daily News and Society podcast featuring Brad Friedman" at bounding box center [365, 155] width 370 height 30
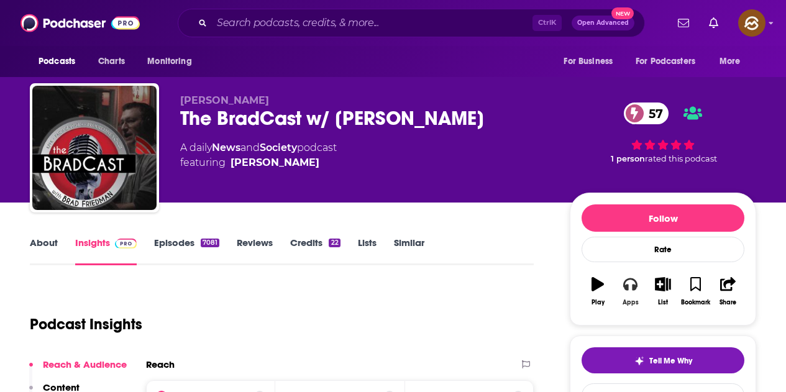
click at [629, 292] on button "Apps" at bounding box center [630, 291] width 32 height 45
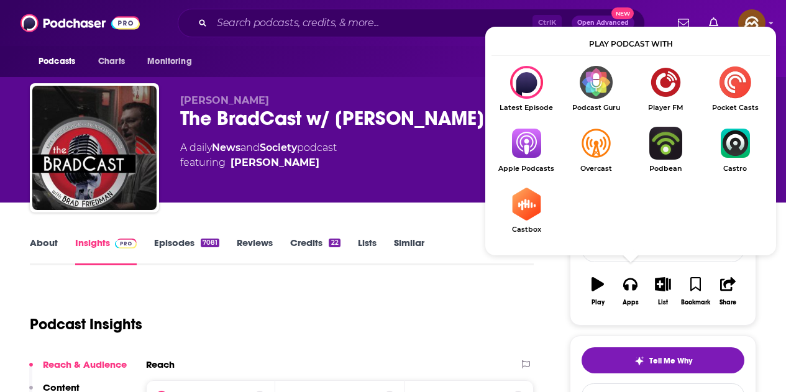
click at [521, 147] on img "Show Listen On dropdown" at bounding box center [526, 143] width 70 height 33
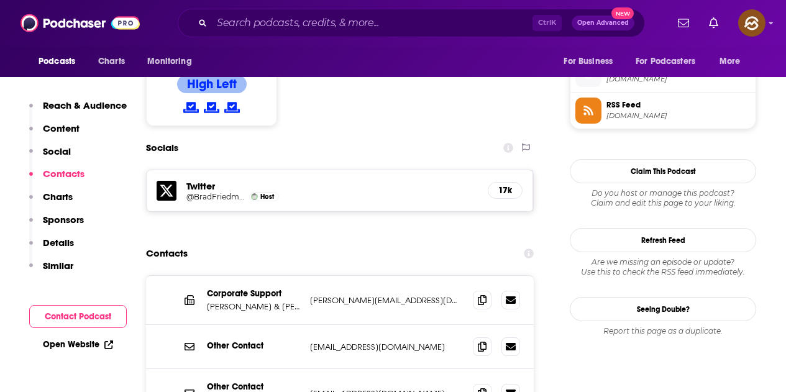
scroll to position [994, 0]
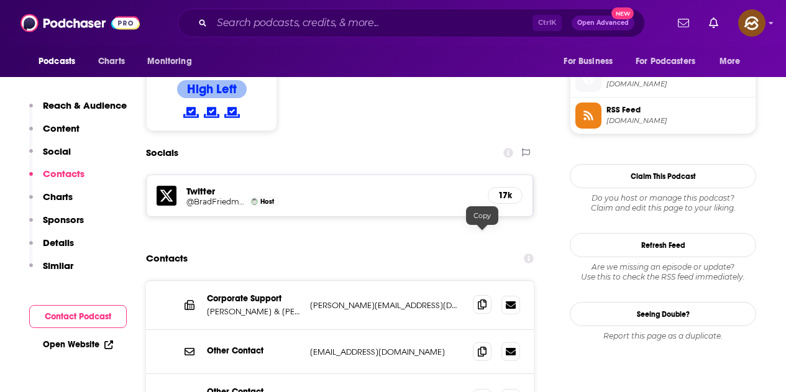
click at [480, 299] on icon at bounding box center [482, 304] width 9 height 10
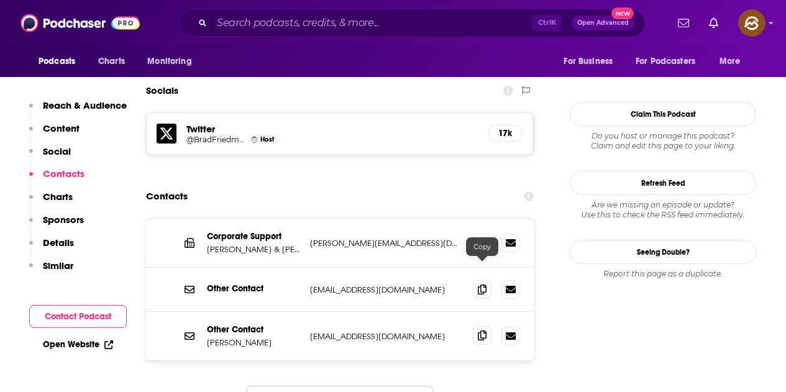
click at [475, 326] on span at bounding box center [482, 335] width 19 height 19
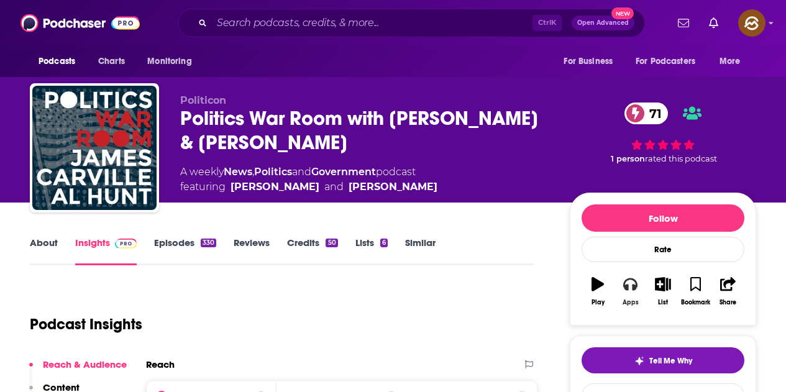
click at [637, 288] on icon "button" at bounding box center [630, 284] width 14 height 14
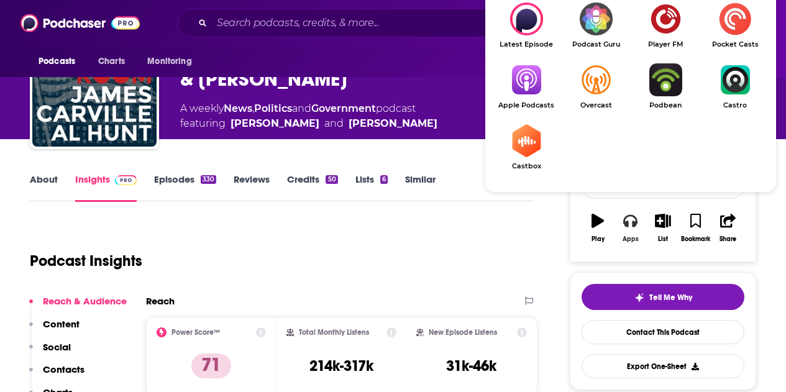
scroll to position [62, 0]
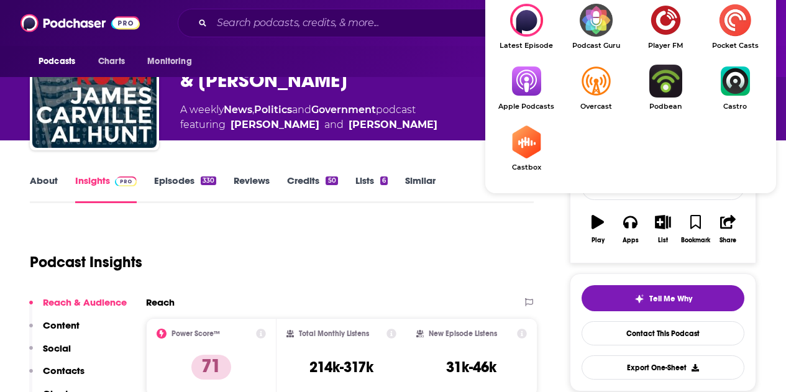
click at [530, 78] on img "Show Listen On dropdown" at bounding box center [526, 81] width 70 height 33
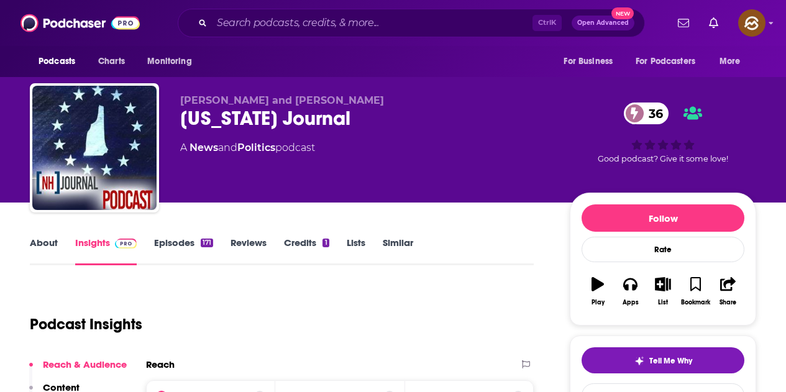
drag, startPoint x: 265, startPoint y: 114, endPoint x: 397, endPoint y: 116, distance: 132.4
click at [397, 116] on div "[US_STATE] Journal 36" at bounding box center [365, 118] width 370 height 24
click at [643, 286] on button "Apps" at bounding box center [630, 291] width 32 height 45
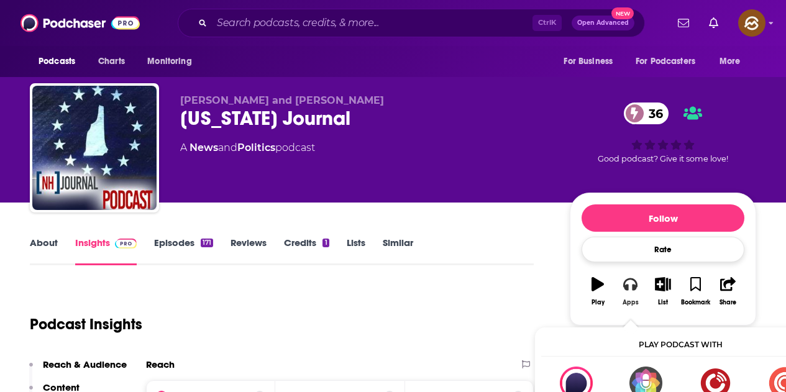
scroll to position [62, 0]
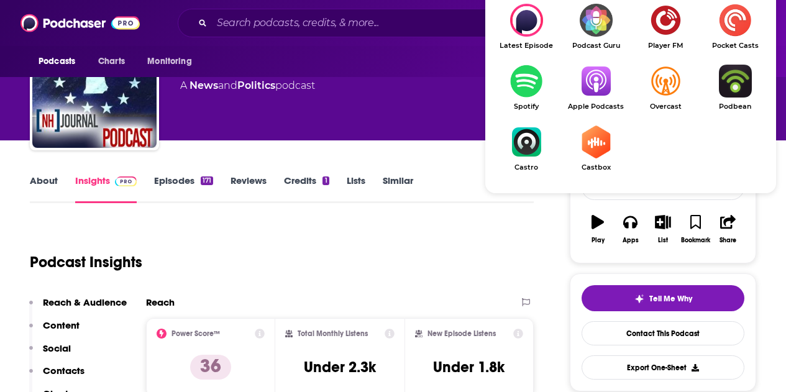
click at [597, 86] on img "Show Listen On dropdown" at bounding box center [596, 81] width 70 height 33
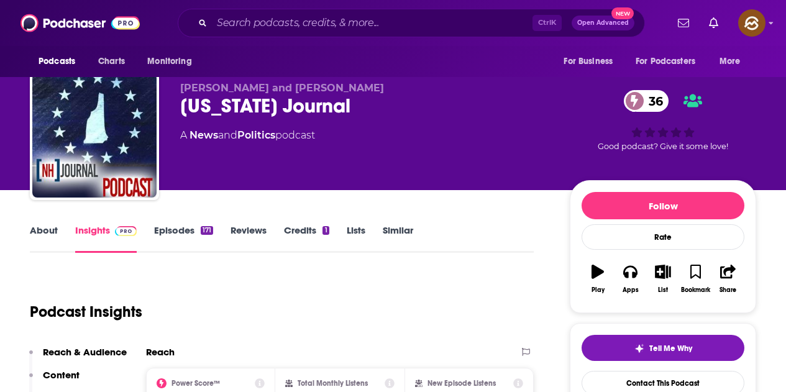
scroll to position [0, 0]
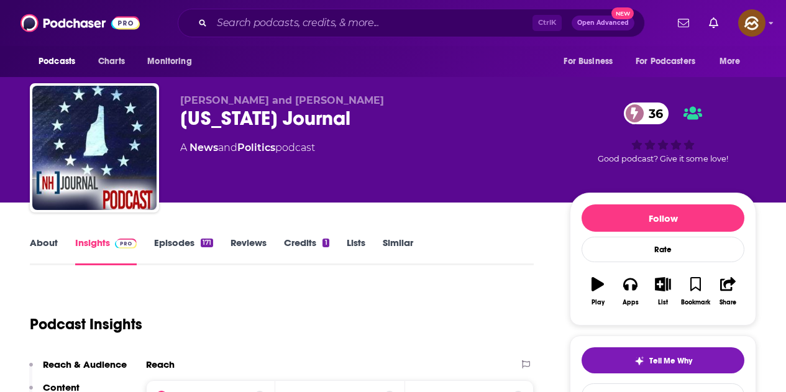
click at [201, 117] on div "New Hampshire Journal 36" at bounding box center [365, 118] width 370 height 24
drag, startPoint x: 181, startPoint y: 94, endPoint x: 384, endPoint y: 103, distance: 203.4
click at [384, 103] on div "Michael Graham and Drew Cline New Hampshire Journal 36 A News and Politics podc…" at bounding box center [393, 150] width 726 height 134
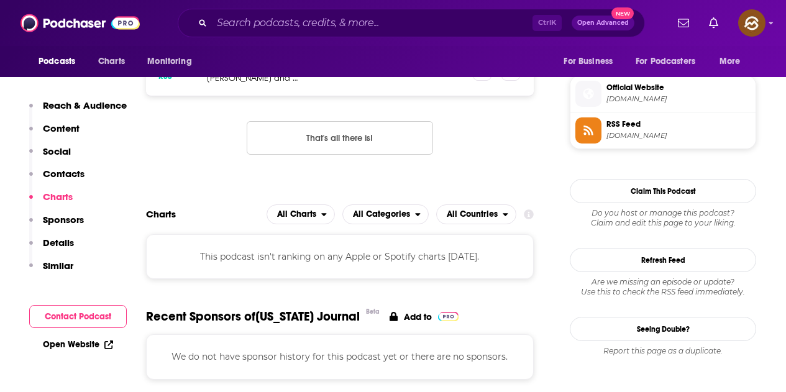
scroll to position [870, 0]
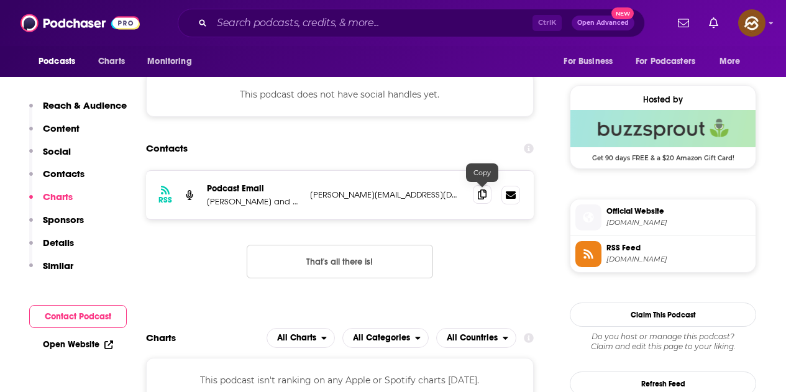
click at [482, 194] on icon at bounding box center [482, 195] width 9 height 10
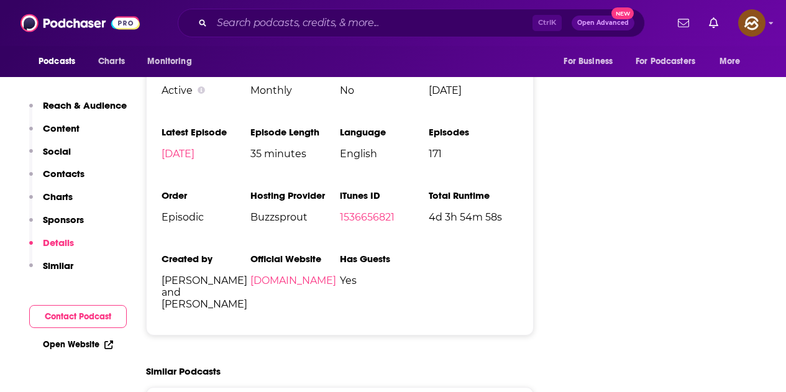
scroll to position [1429, 0]
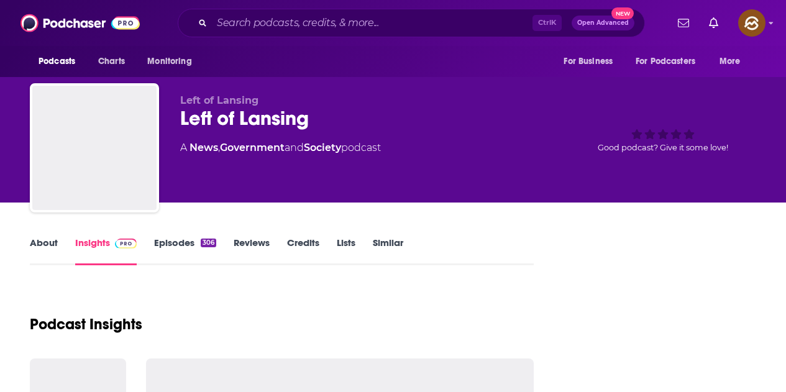
click at [442, 112] on div "Left of Lansing" at bounding box center [365, 118] width 370 height 24
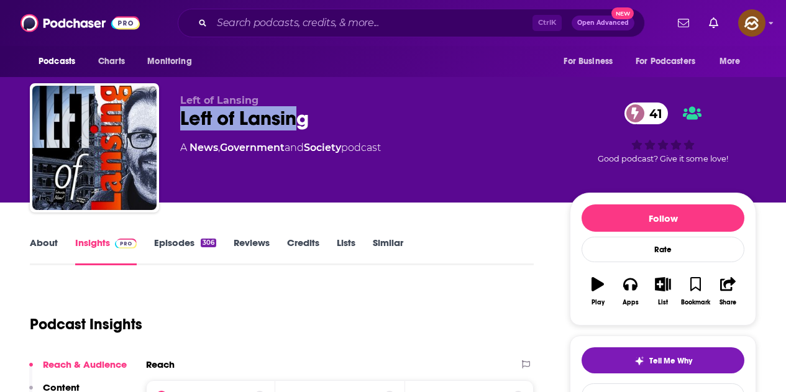
drag, startPoint x: 295, startPoint y: 123, endPoint x: 316, endPoint y: 123, distance: 21.1
click at [316, 123] on div "Left of Lansing 41" at bounding box center [365, 118] width 370 height 24
click at [633, 286] on icon "button" at bounding box center [630, 284] width 14 height 12
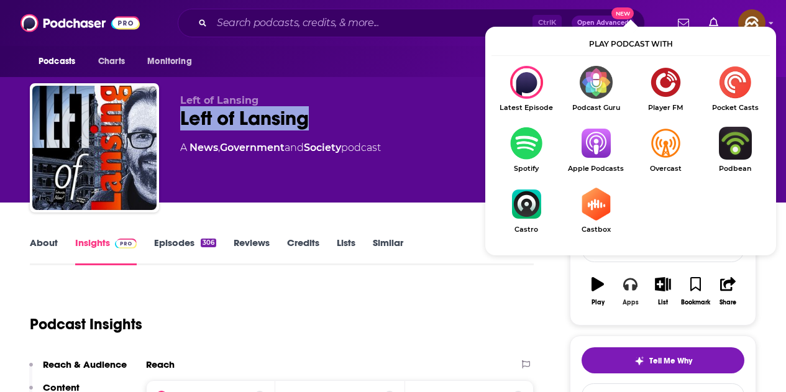
scroll to position [62, 0]
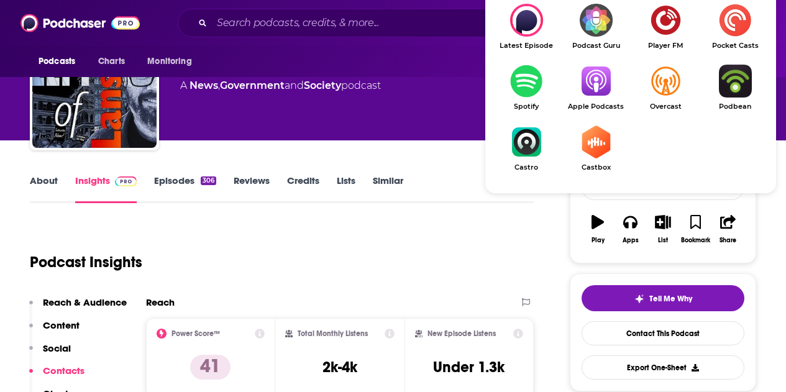
click at [603, 103] on span "Apple Podcasts" at bounding box center [596, 107] width 70 height 8
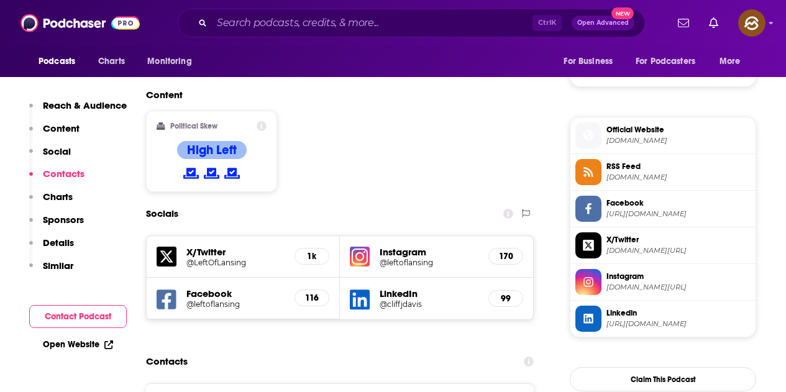
scroll to position [932, 0]
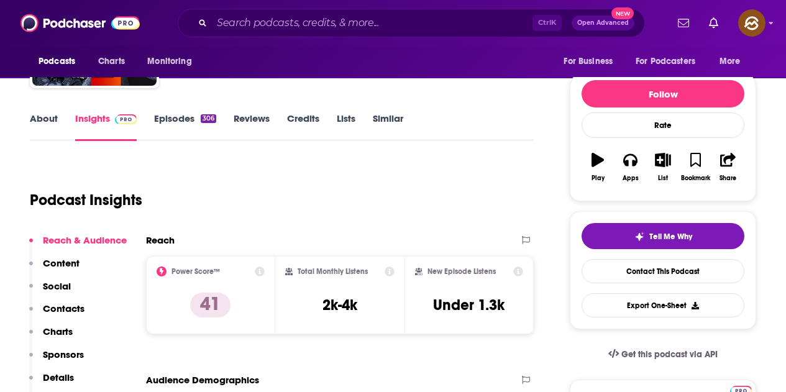
scroll to position [0, 0]
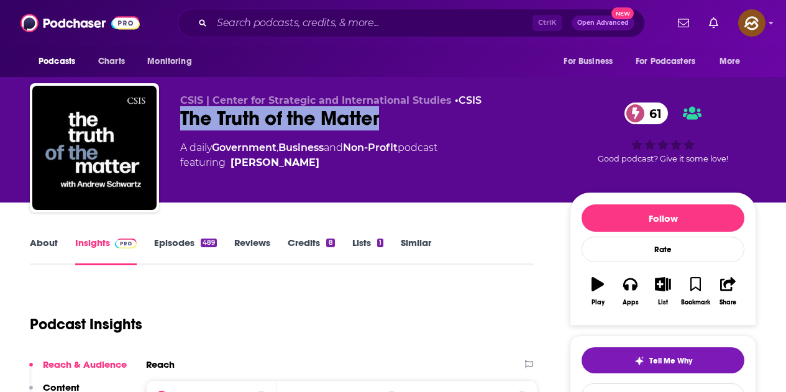
drag, startPoint x: 181, startPoint y: 119, endPoint x: 381, endPoint y: 119, distance: 200.1
click at [381, 119] on div "The Truth of the Matter 61" at bounding box center [365, 118] width 370 height 24
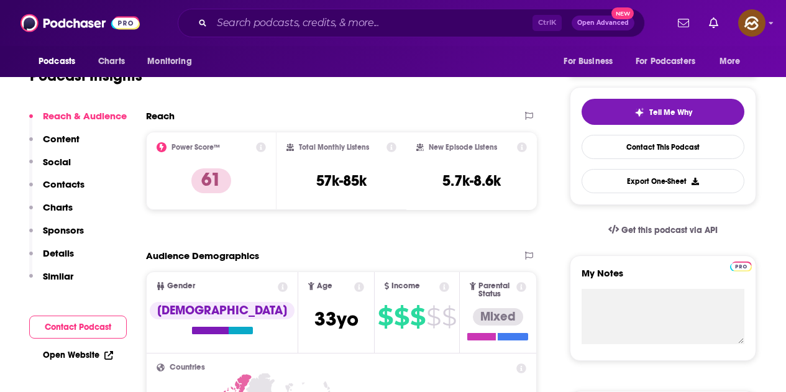
scroll to position [124, 0]
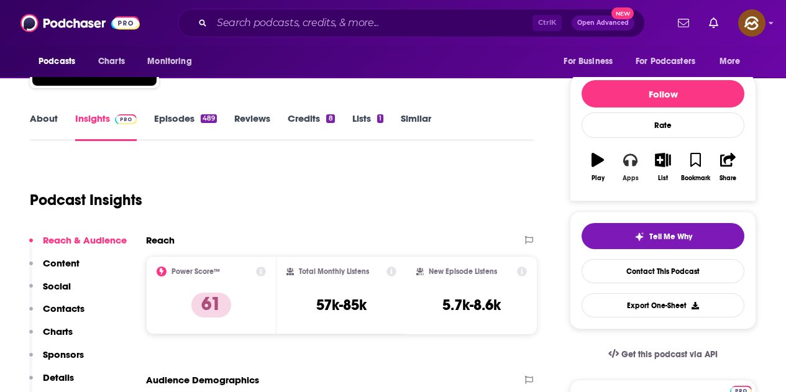
click at [622, 176] on button "Apps" at bounding box center [630, 167] width 32 height 45
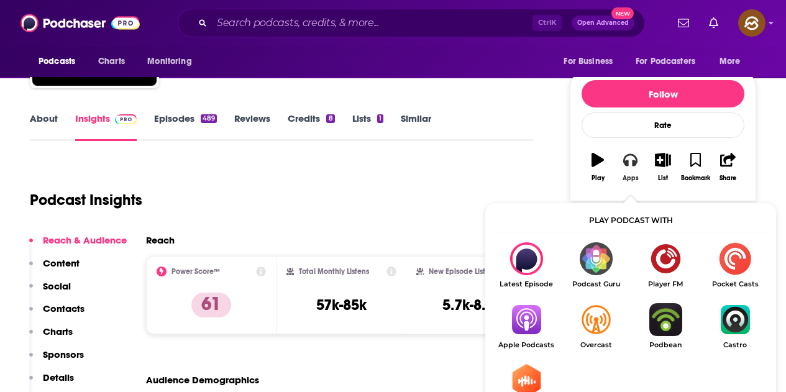
scroll to position [186, 0]
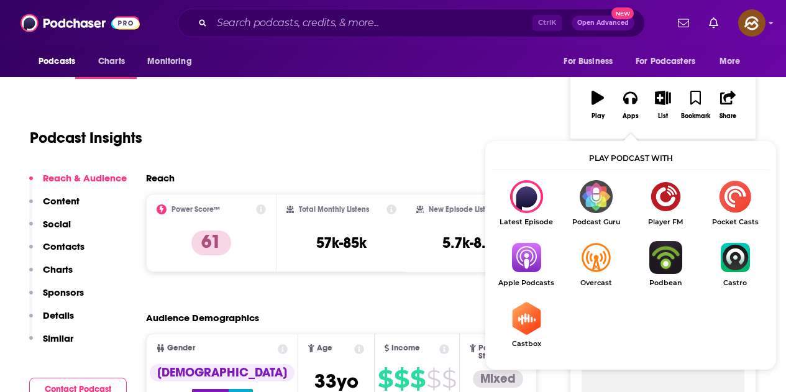
click at [533, 265] on img "Show Listen On dropdown" at bounding box center [526, 257] width 70 height 33
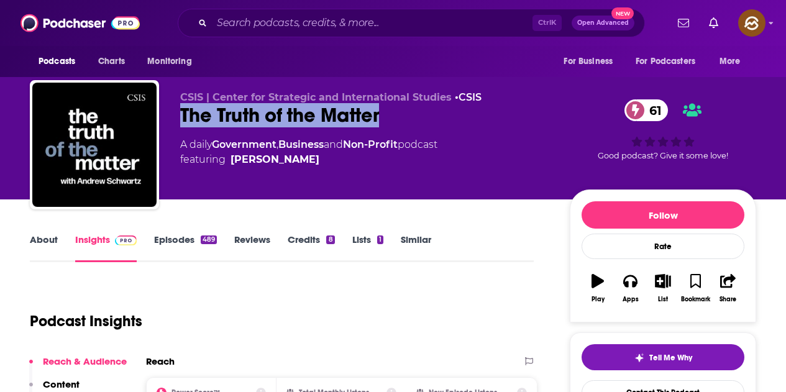
scroll to position [0, 0]
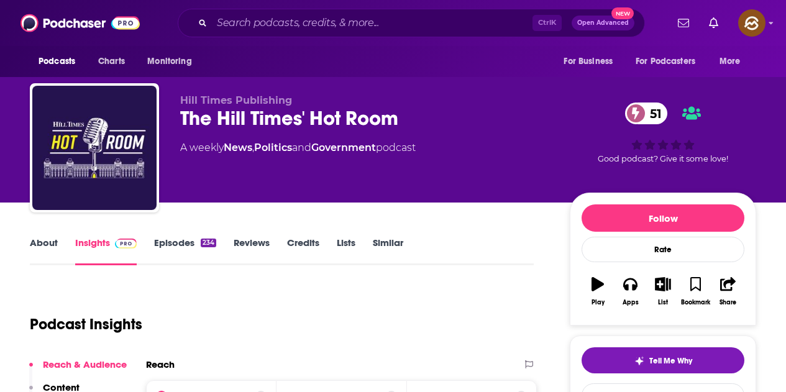
drag, startPoint x: 316, startPoint y: 124, endPoint x: 398, endPoint y: 118, distance: 81.6
click at [398, 118] on div "The Hill Times' Hot Room 51" at bounding box center [365, 118] width 370 height 24
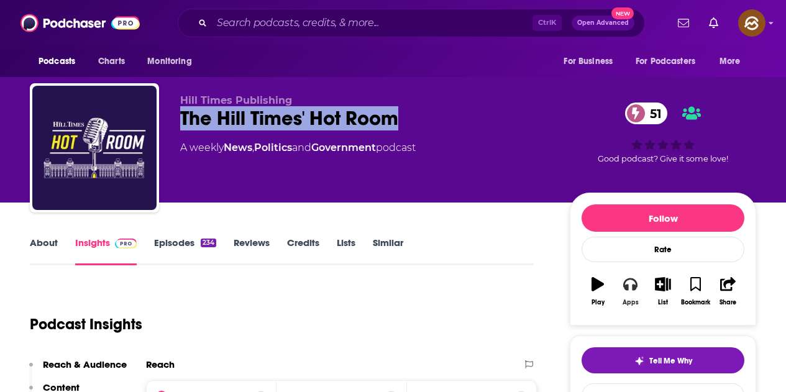
click at [633, 284] on icon "button" at bounding box center [630, 284] width 14 height 14
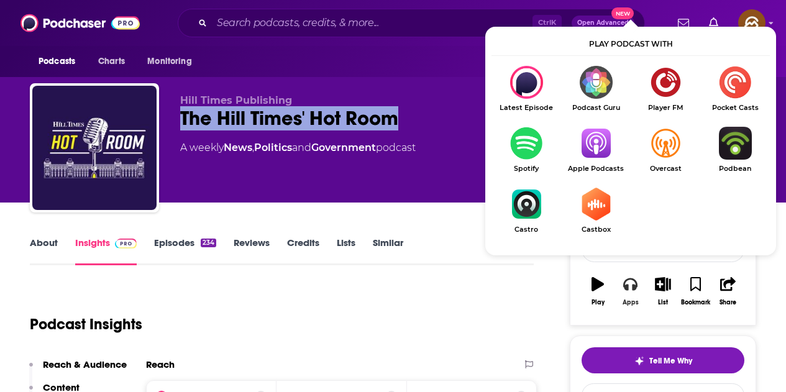
scroll to position [62, 0]
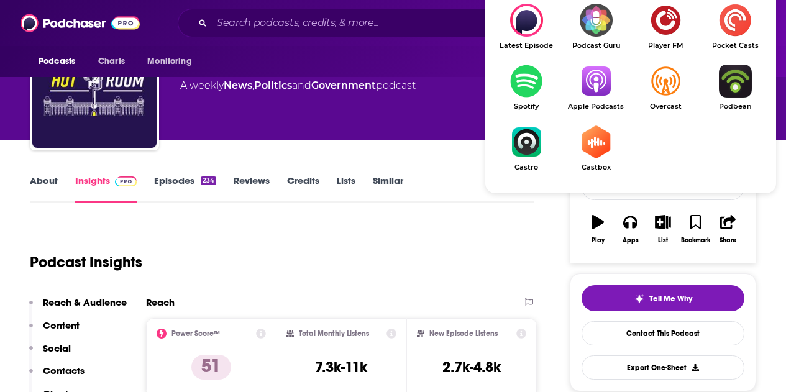
click at [595, 101] on link "Apple Podcasts" at bounding box center [596, 88] width 70 height 46
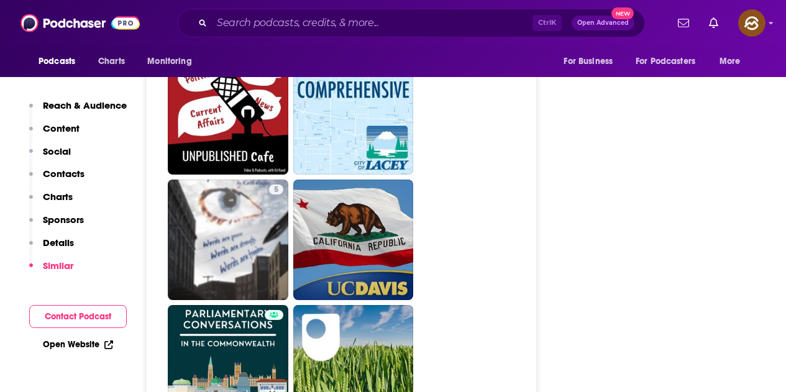
scroll to position [3293, 0]
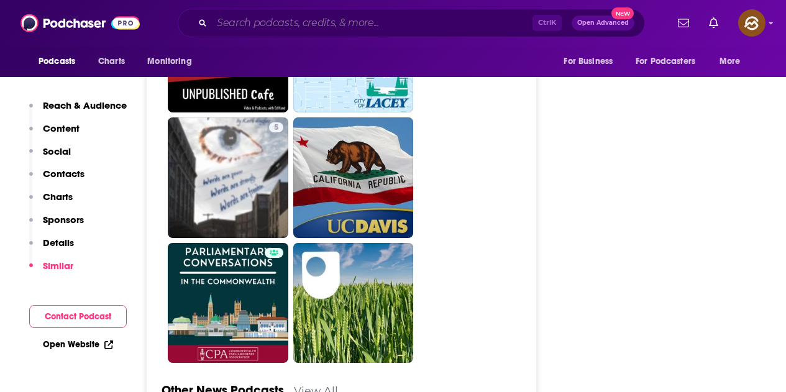
click at [331, 22] on input "Search podcasts, credits, & more..." at bounding box center [372, 23] width 321 height 20
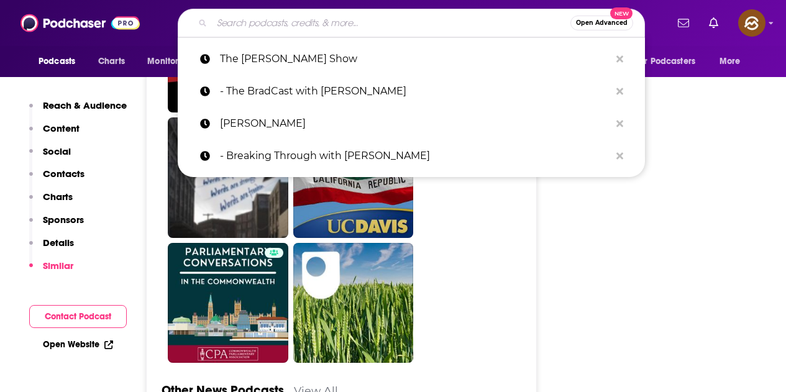
paste input "Stephanie Miller Show"
type input "Stephanie Miller Show"
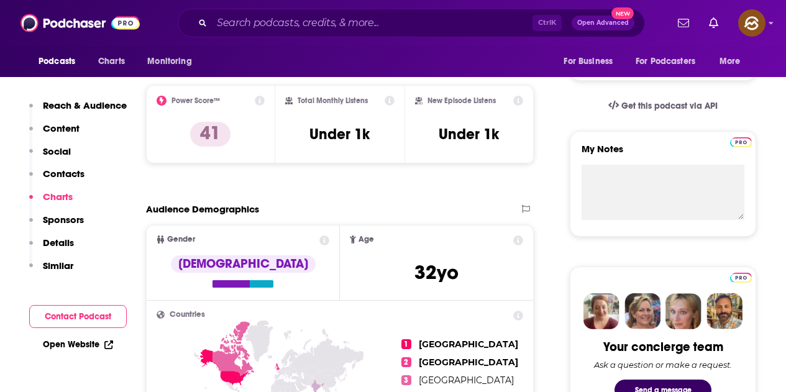
scroll to position [1802, 0]
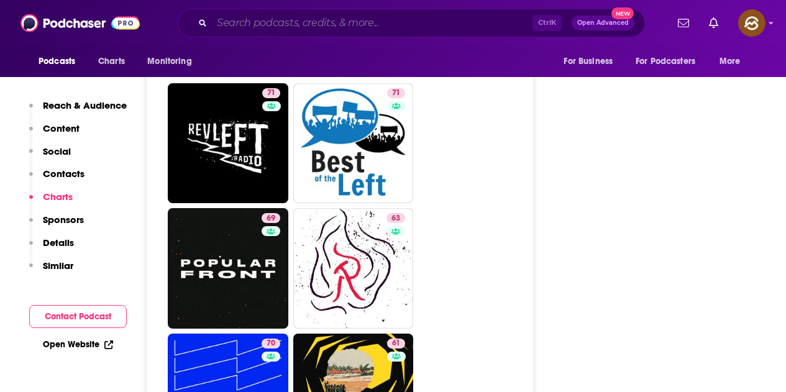
click at [367, 22] on input "Search podcasts, credits, & more..." at bounding box center [372, 23] width 321 height 20
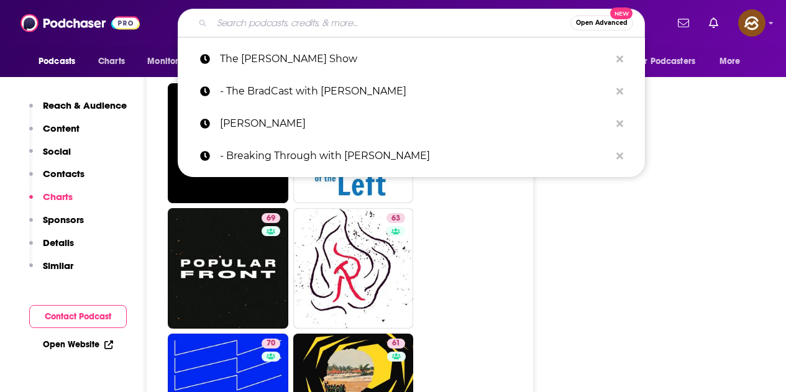
paste input "Thom Hartmann Program"
type input "Thom Hartmann Program"
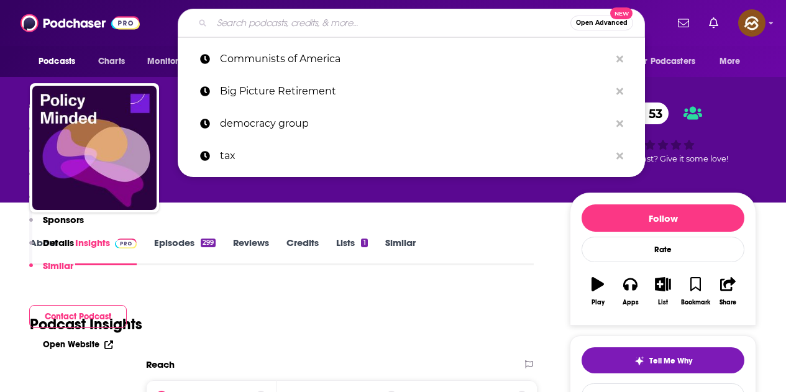
scroll to position [3417, 0]
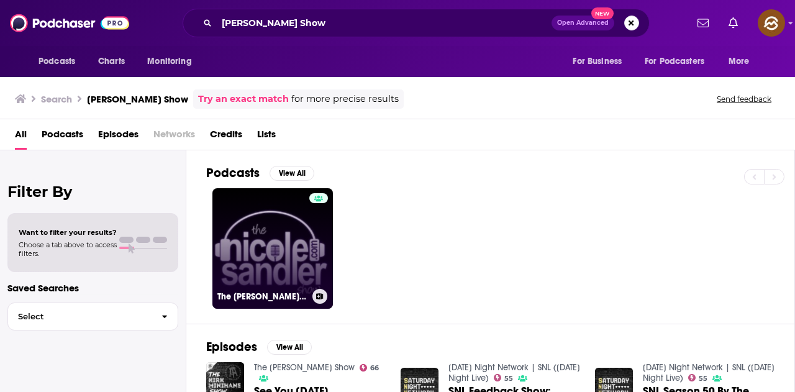
click at [307, 256] on link "The [PERSON_NAME] Show" at bounding box center [272, 248] width 121 height 121
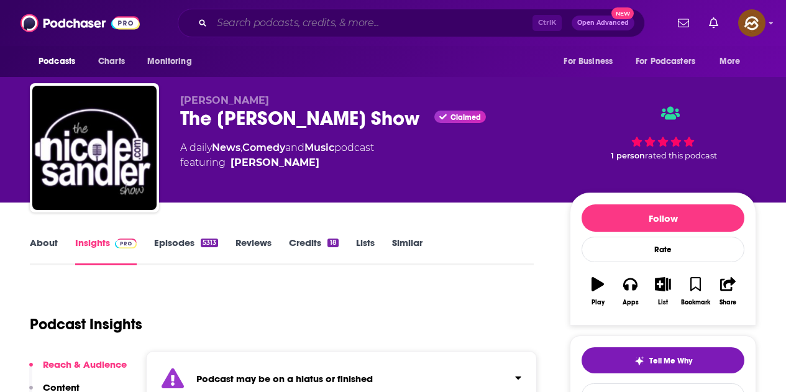
click at [340, 22] on input "Search podcasts, credits, & more..." at bounding box center [372, 23] width 321 height 20
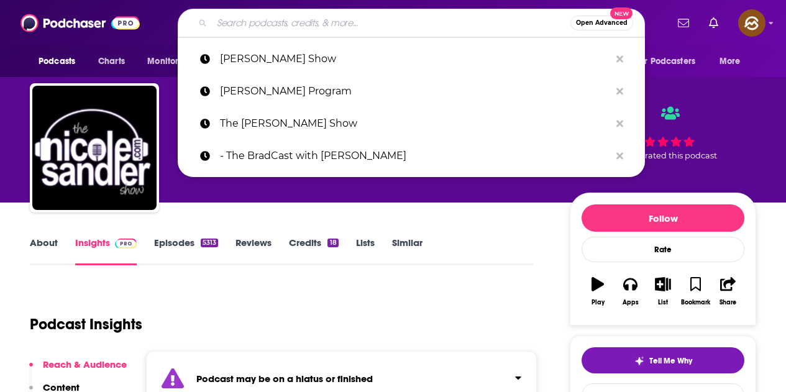
paste input "- State of Belief with Rev. Welton Gaddy"
type input "- State of Belief with Rev. Welton Gaddy"
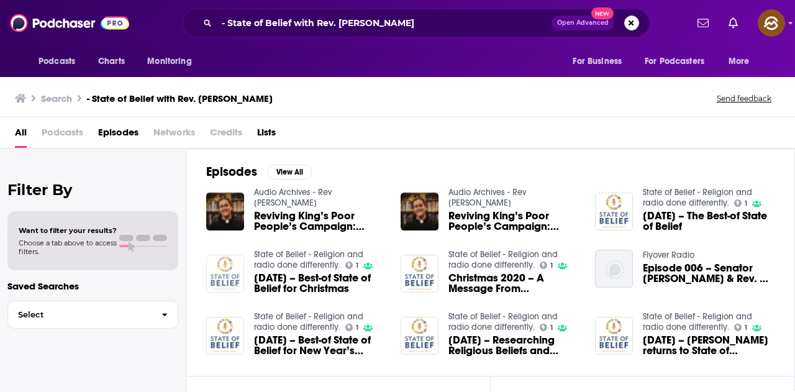
click at [228, 268] on img "December 26, 2020 – Best-of State of Belief for Christmas" at bounding box center [225, 274] width 38 height 38
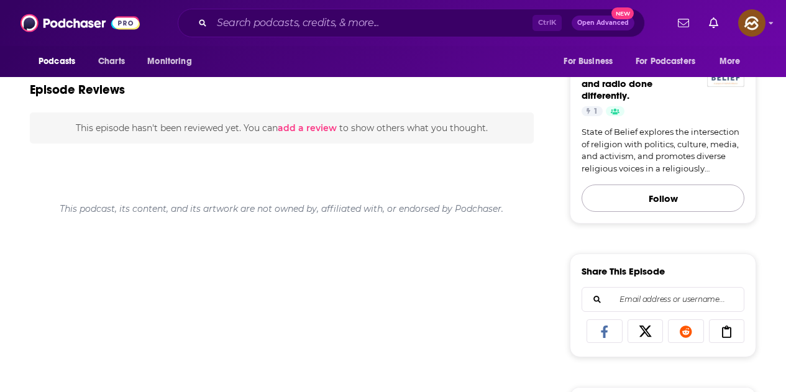
scroll to position [311, 0]
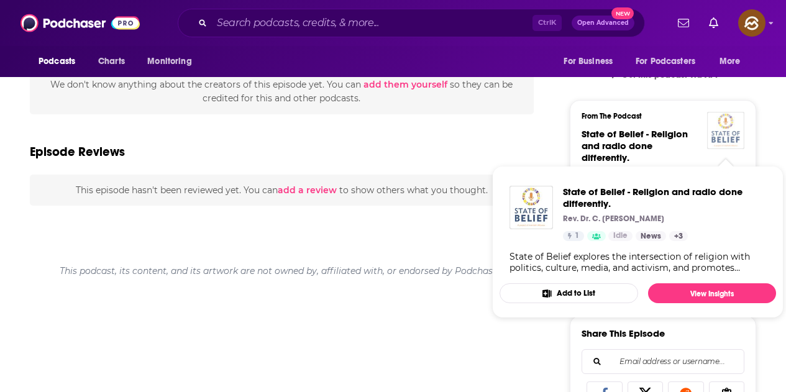
click at [730, 143] on img "State of Belief - Religion and radio done differently." at bounding box center [725, 130] width 37 height 37
